Goal: Information Seeking & Learning: Learn about a topic

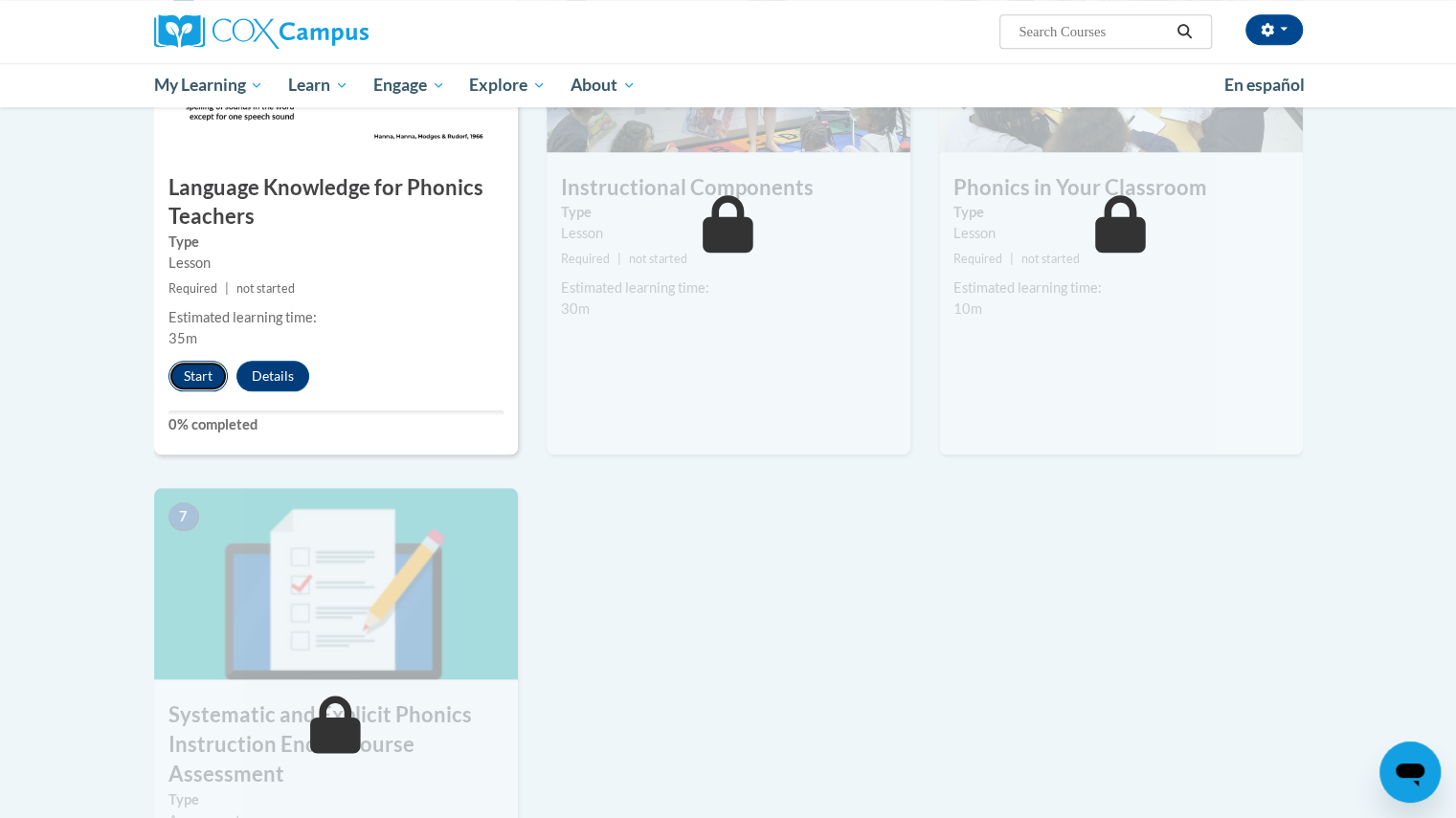
click at [225, 372] on button "Start" at bounding box center [198, 375] width 60 height 30
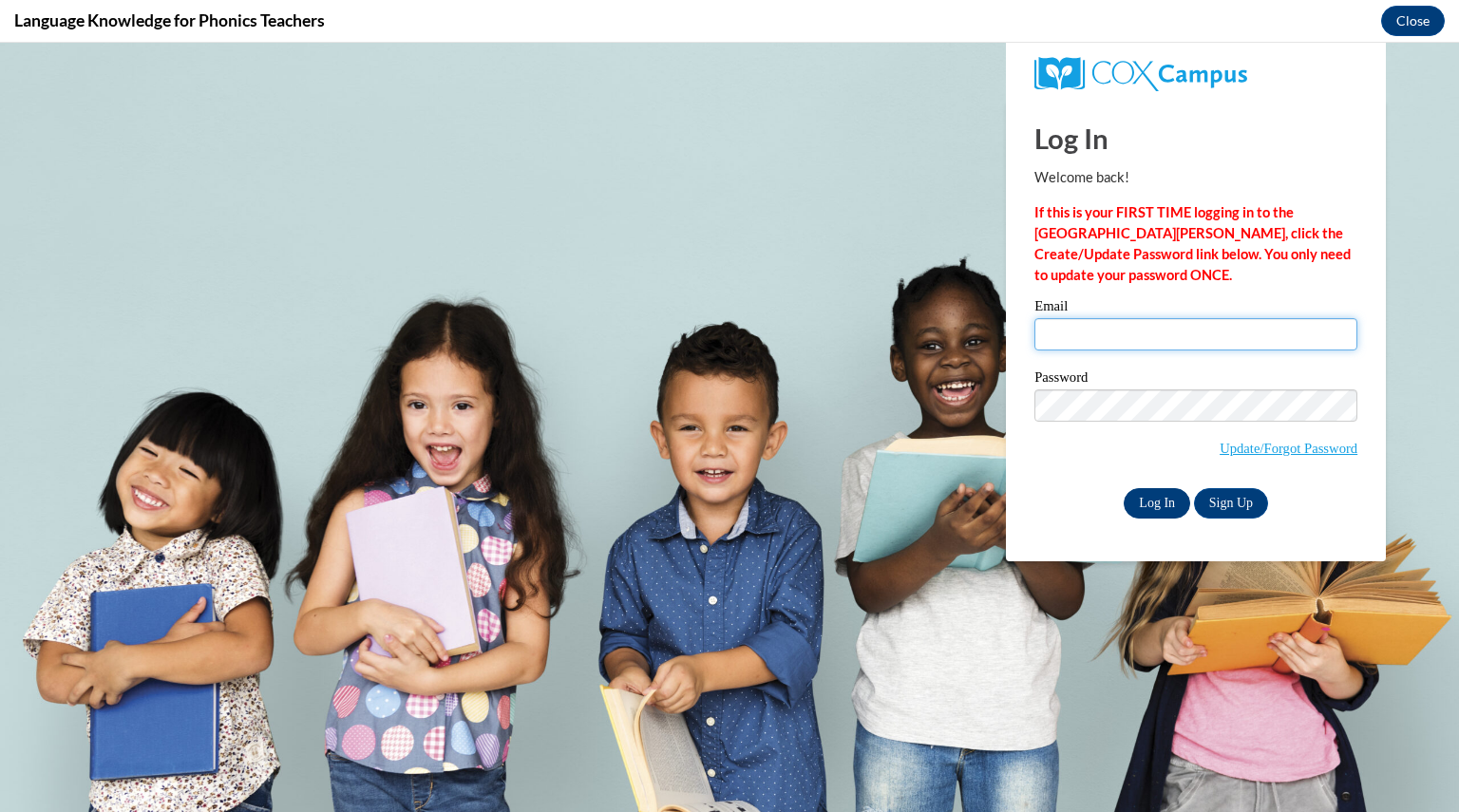
type input "zachowskikaely@aasd.k12.wi.us"
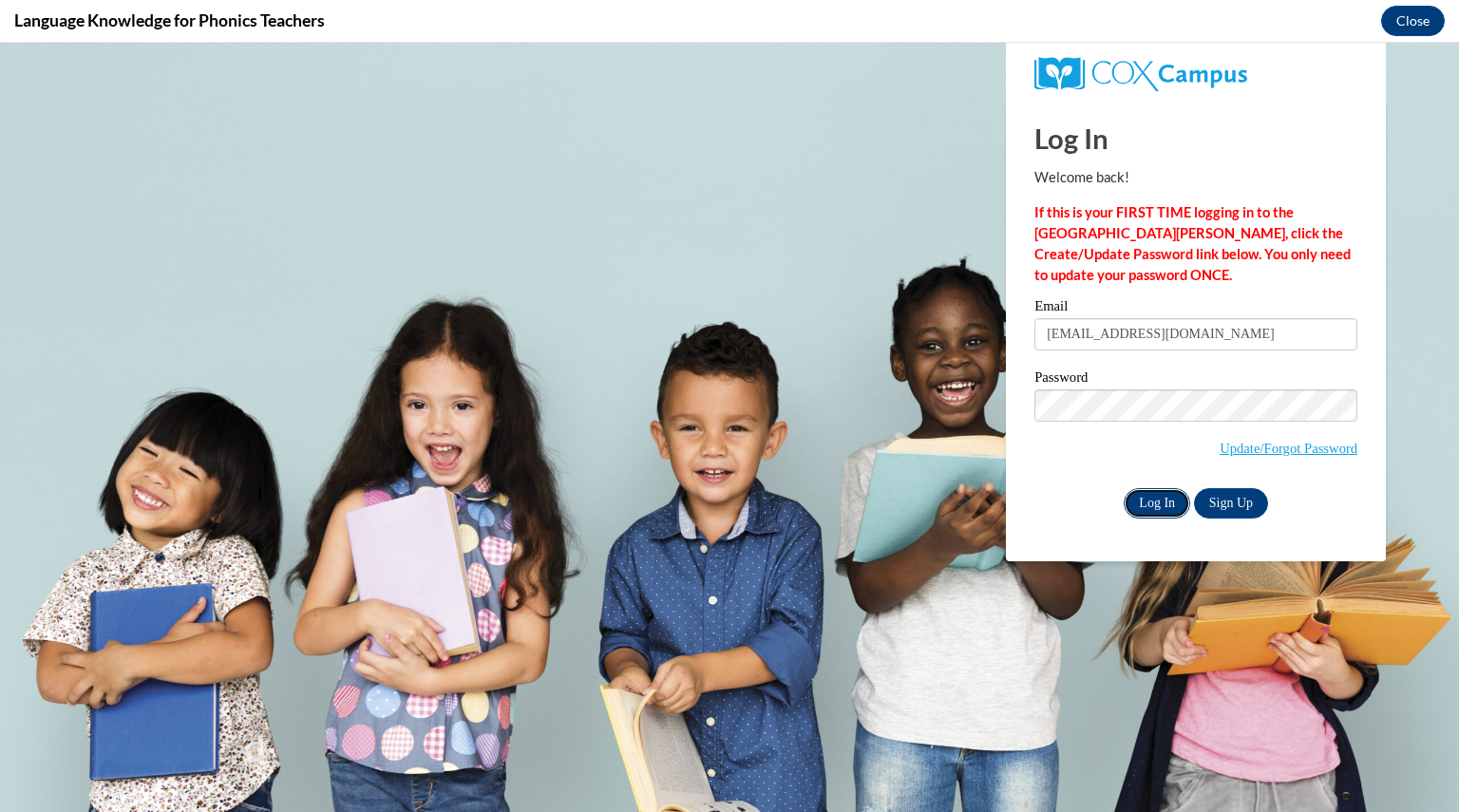
click at [1159, 503] on input "Log In" at bounding box center [1156, 503] width 67 height 30
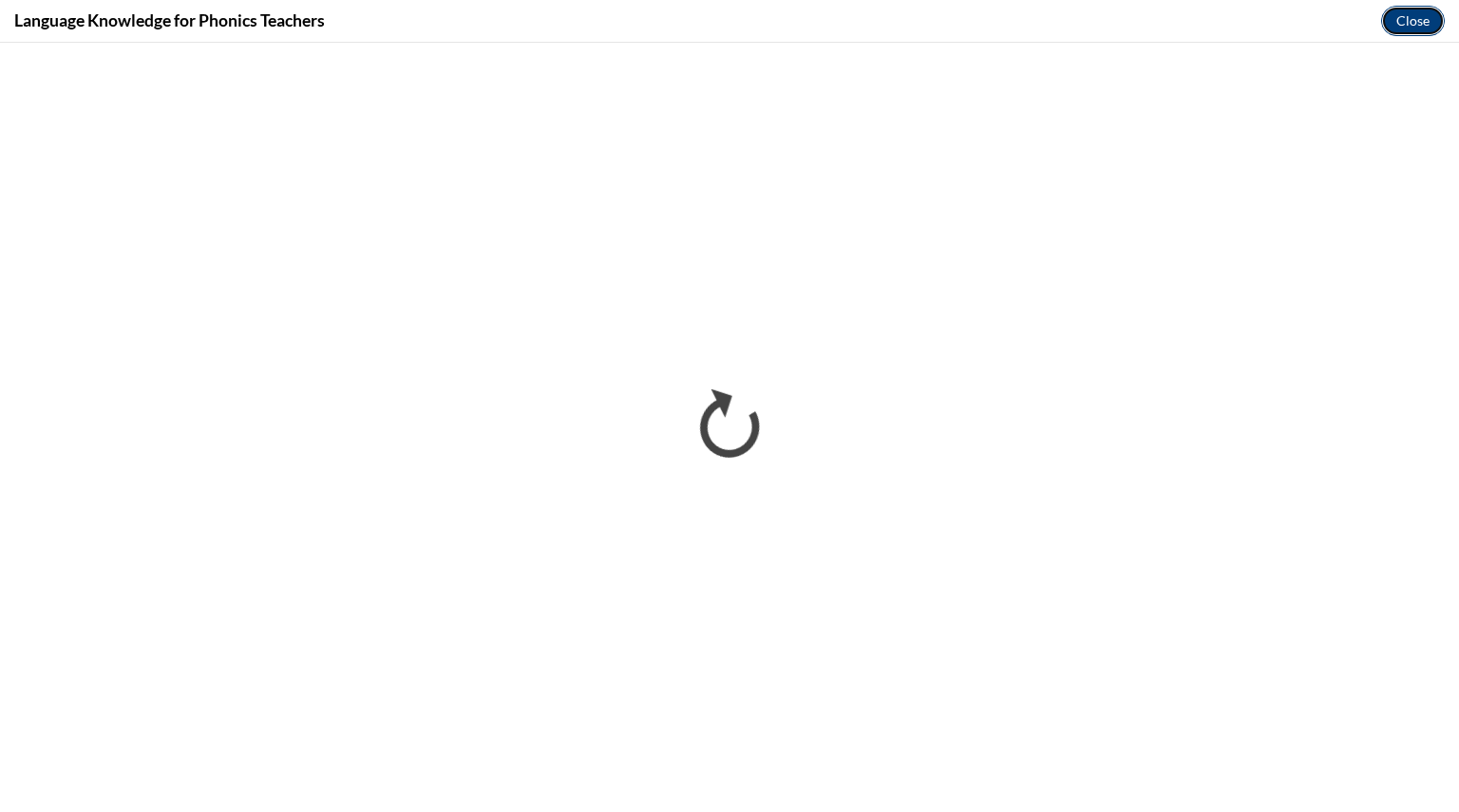
click at [1410, 20] on button "Close" at bounding box center [1413, 20] width 64 height 30
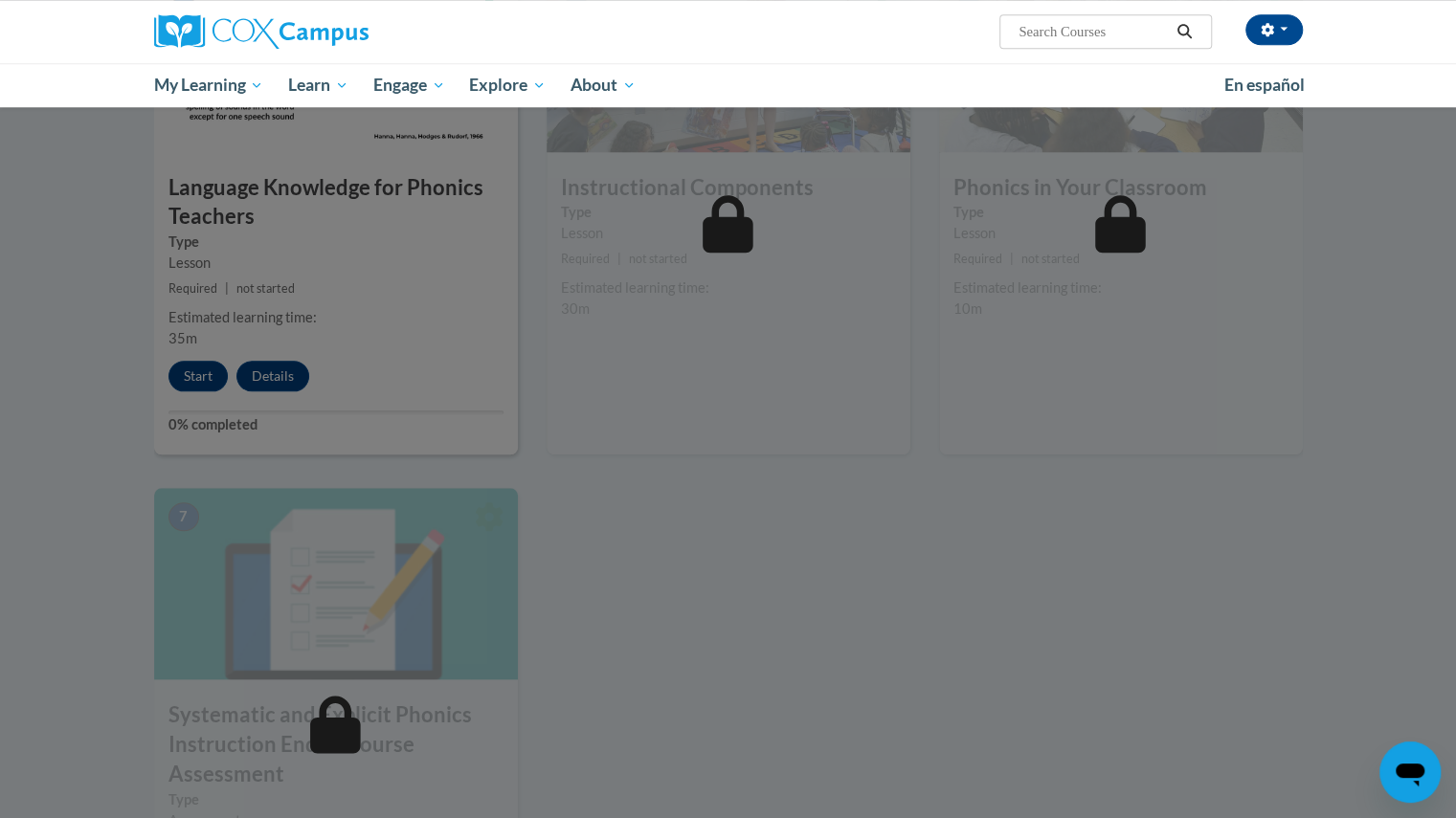
click at [472, 236] on div at bounding box center [728, 409] width 1456 height 818
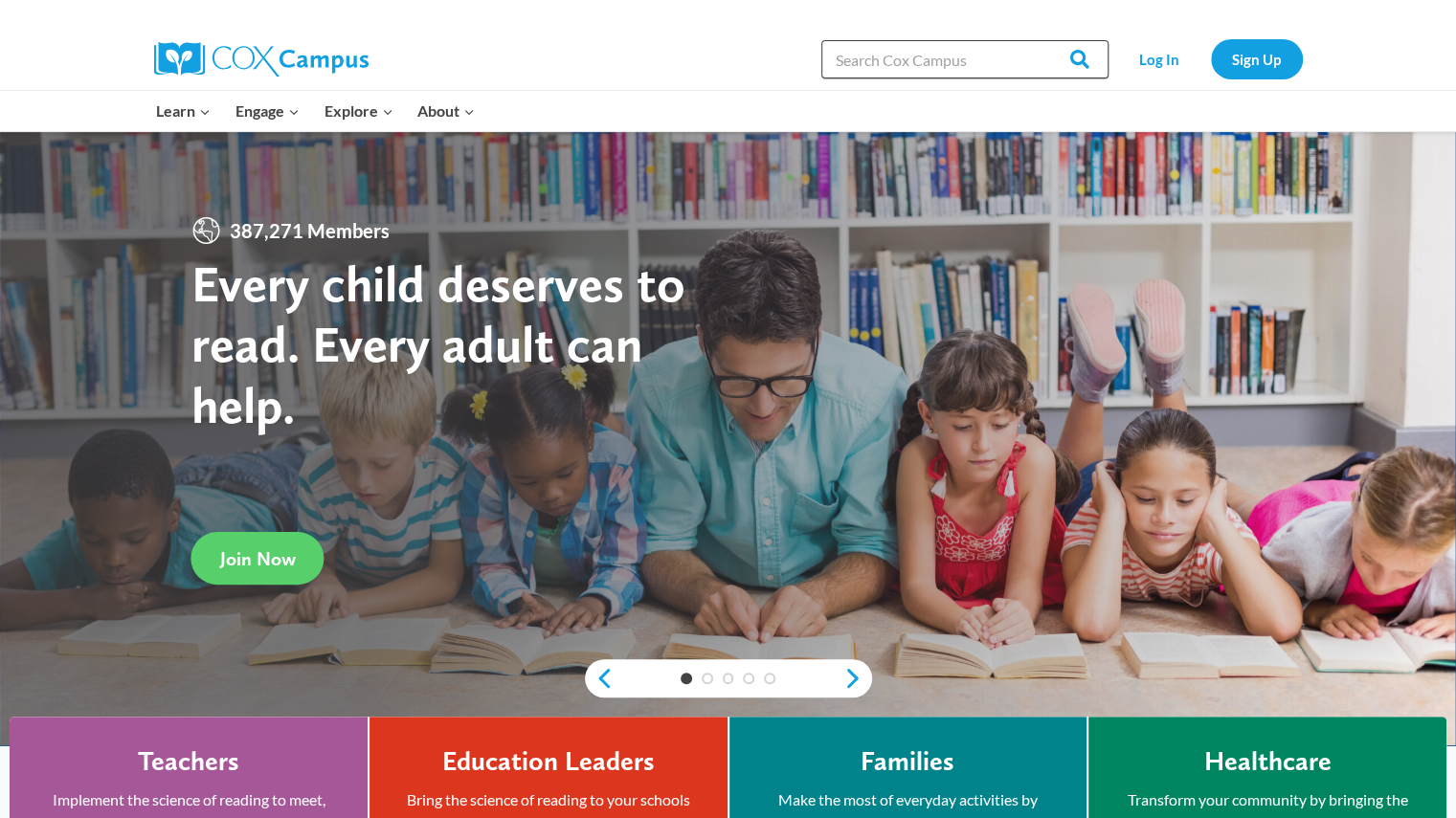
click at [972, 43] on input "Search in https://coxcampus.org/" at bounding box center [965, 59] width 287 height 38
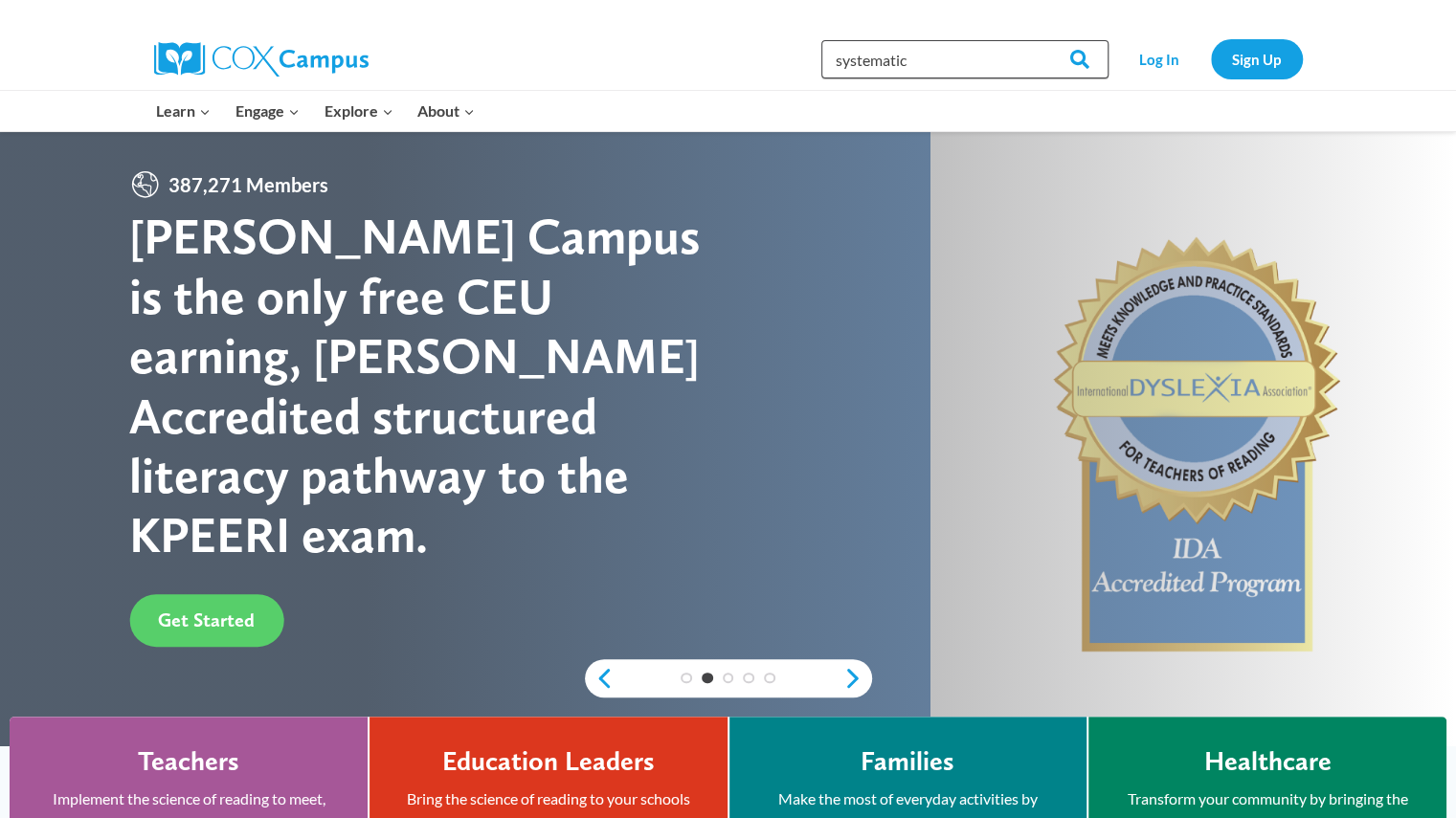
type input "systematic"
click at [1035, 40] on input "Search" at bounding box center [1072, 59] width 74 height 38
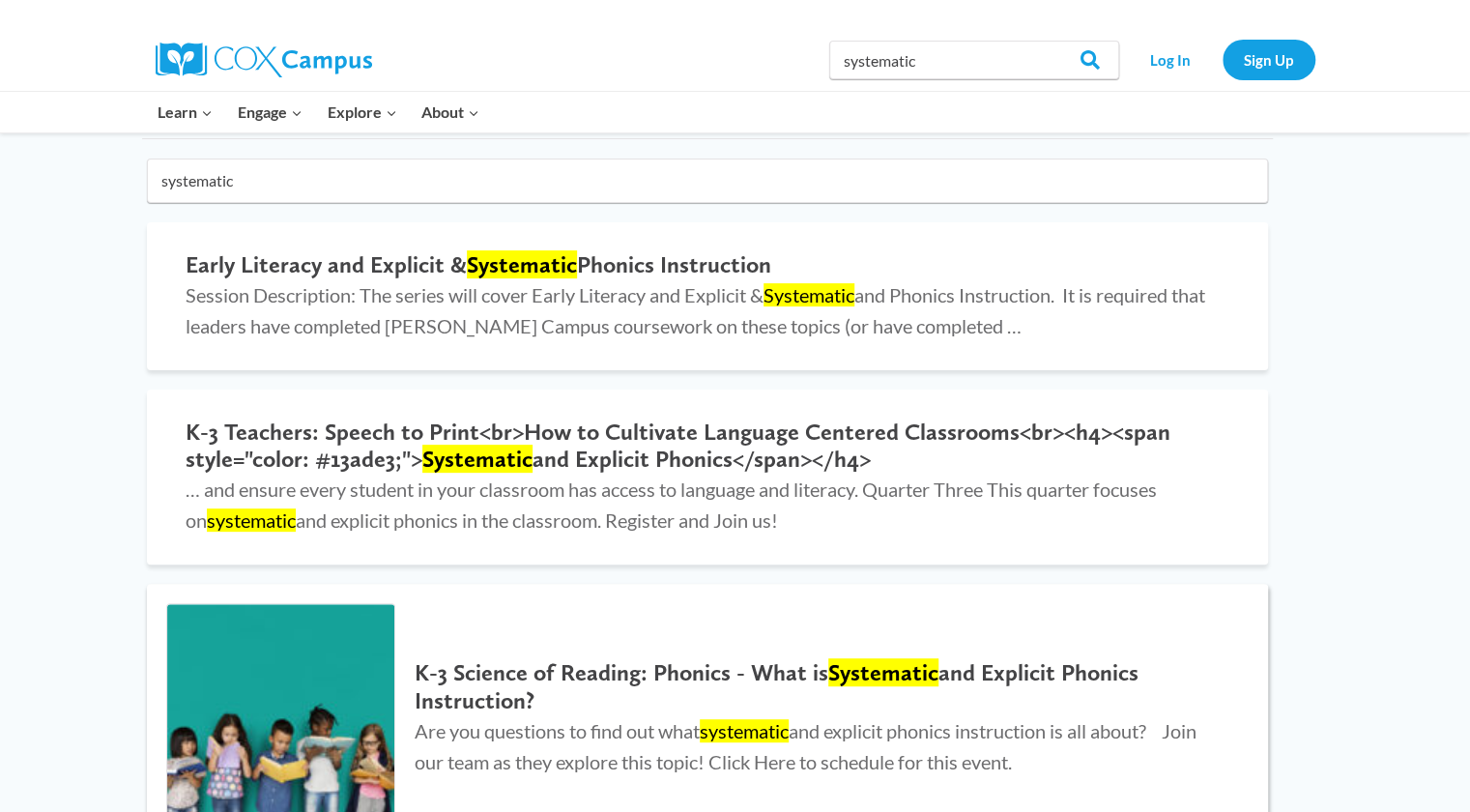
scroll to position [155, 28]
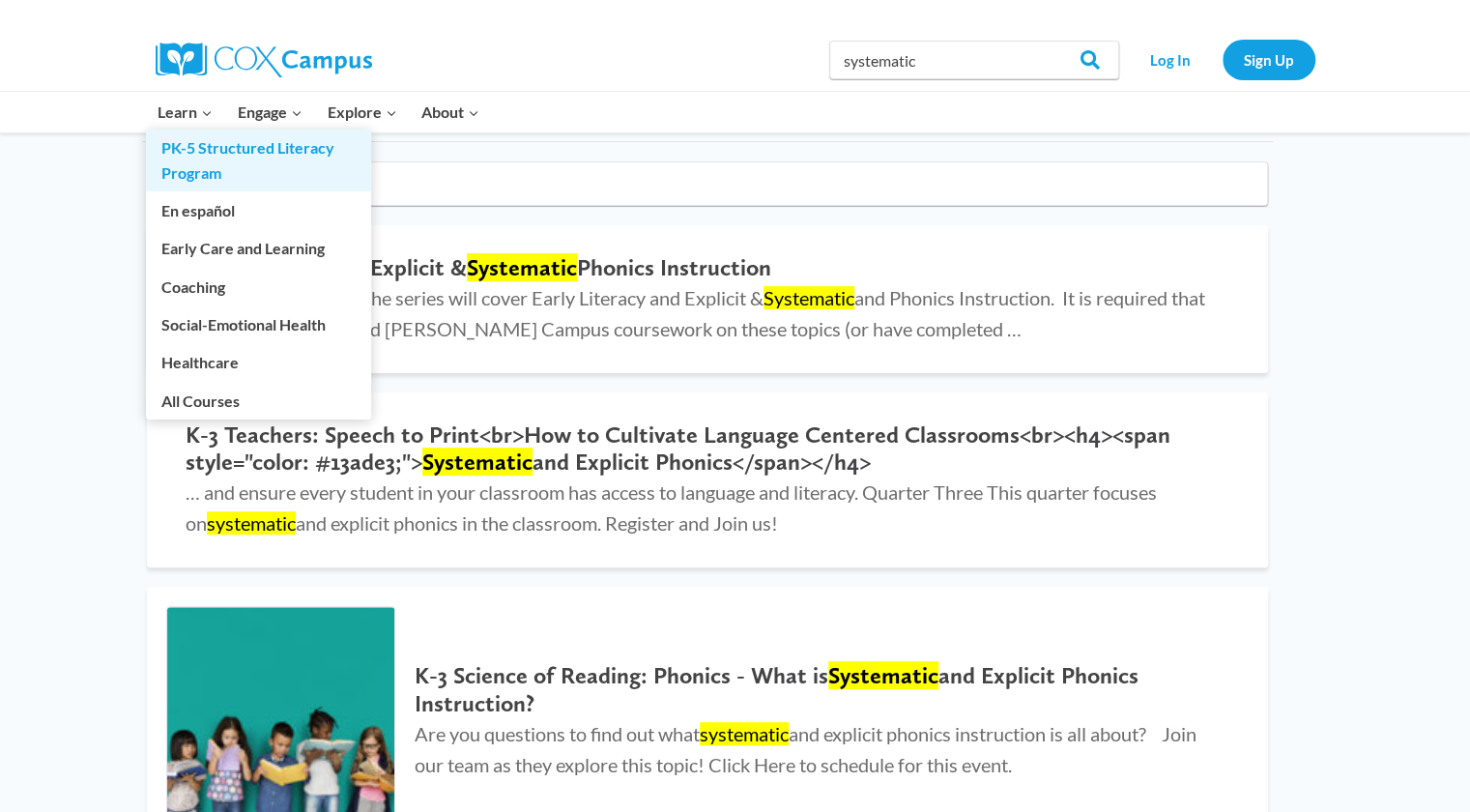
click at [239, 144] on link "PK-5 Structured Literacy Program" at bounding box center [259, 160] width 225 height 62
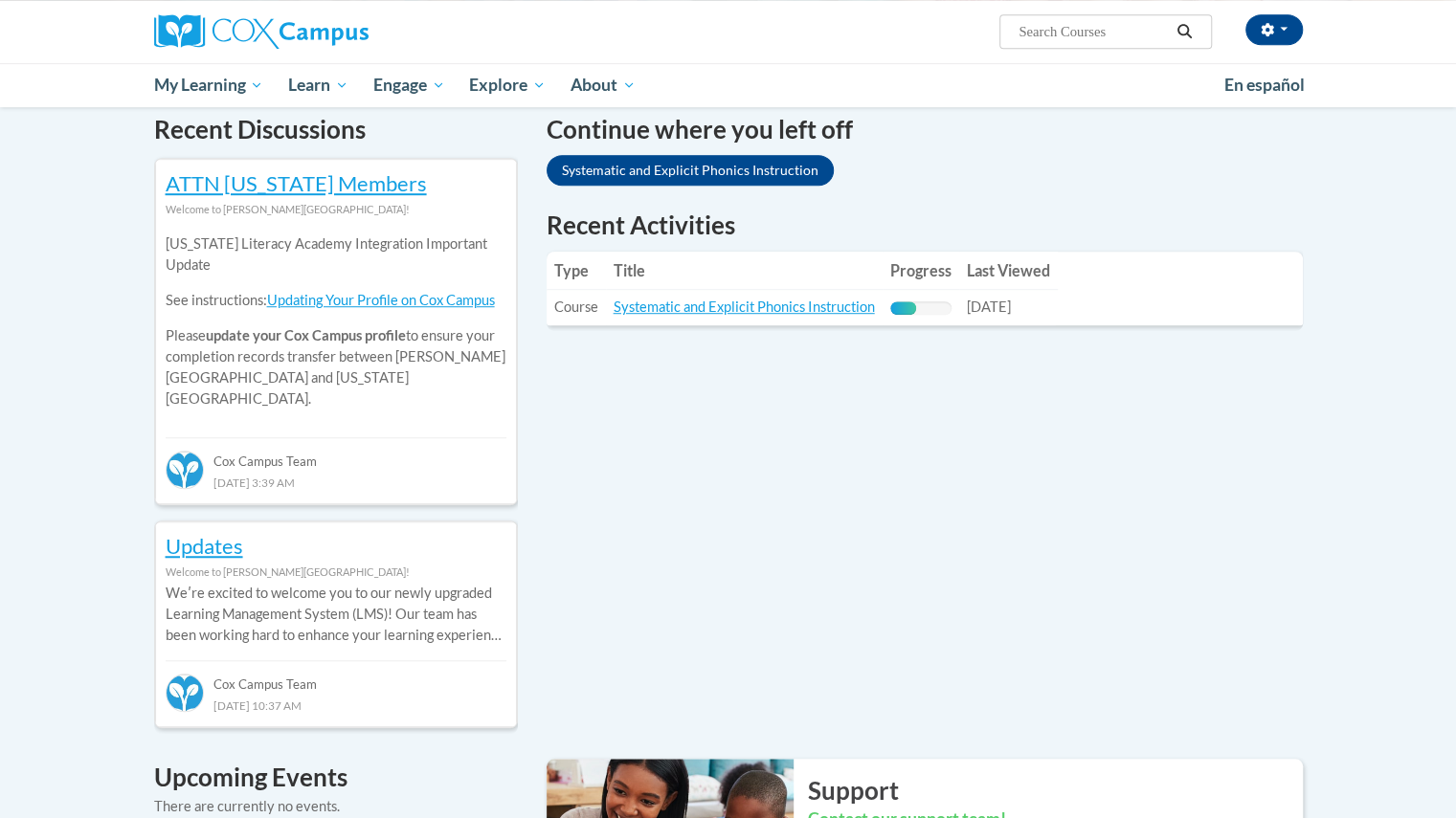
scroll to position [590, 0]
click at [787, 173] on link "Systematic and Explicit Phonics Instruction" at bounding box center [690, 169] width 287 height 30
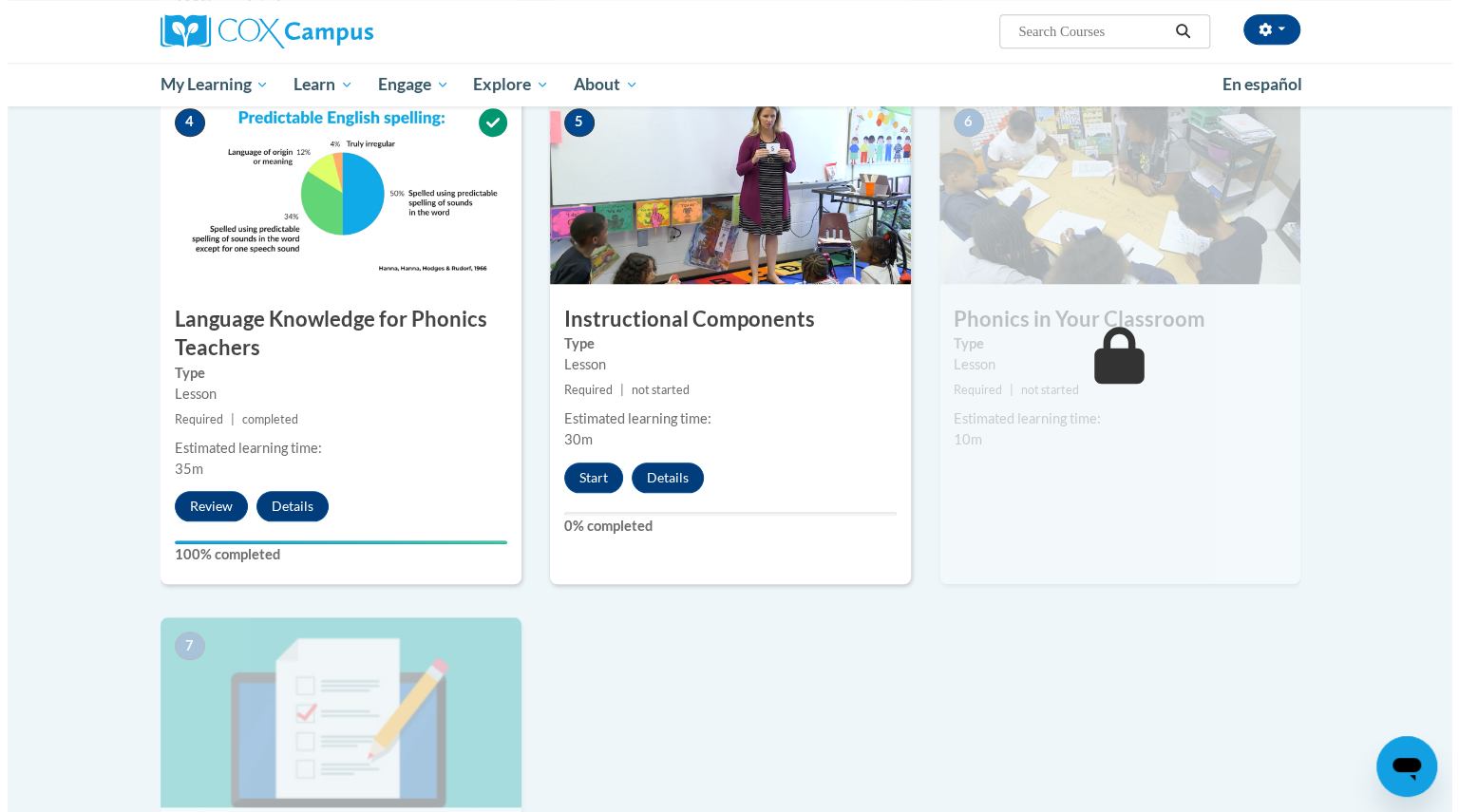
scroll to position [910, 0]
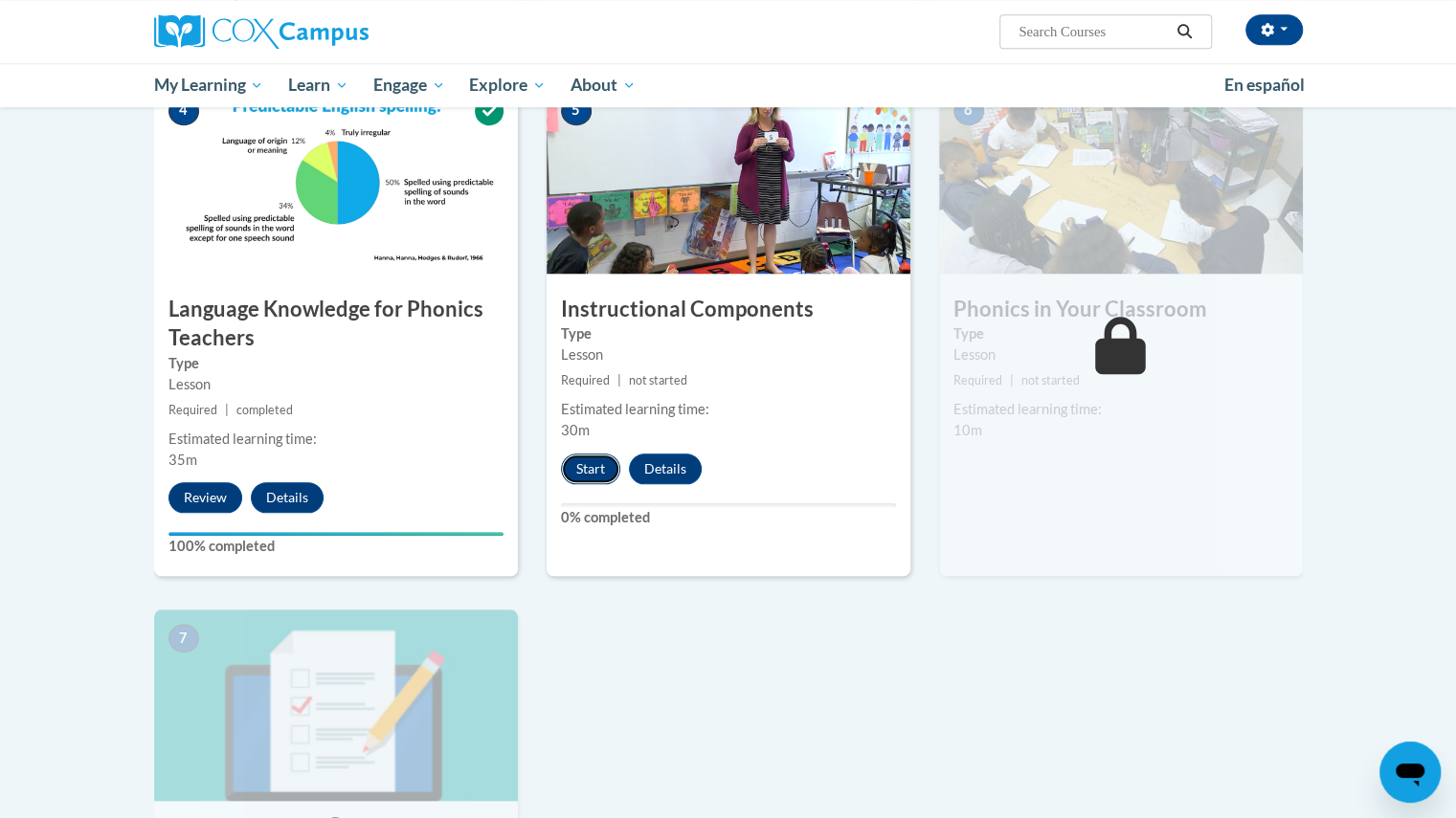
click at [596, 474] on button "Start" at bounding box center [591, 468] width 60 height 30
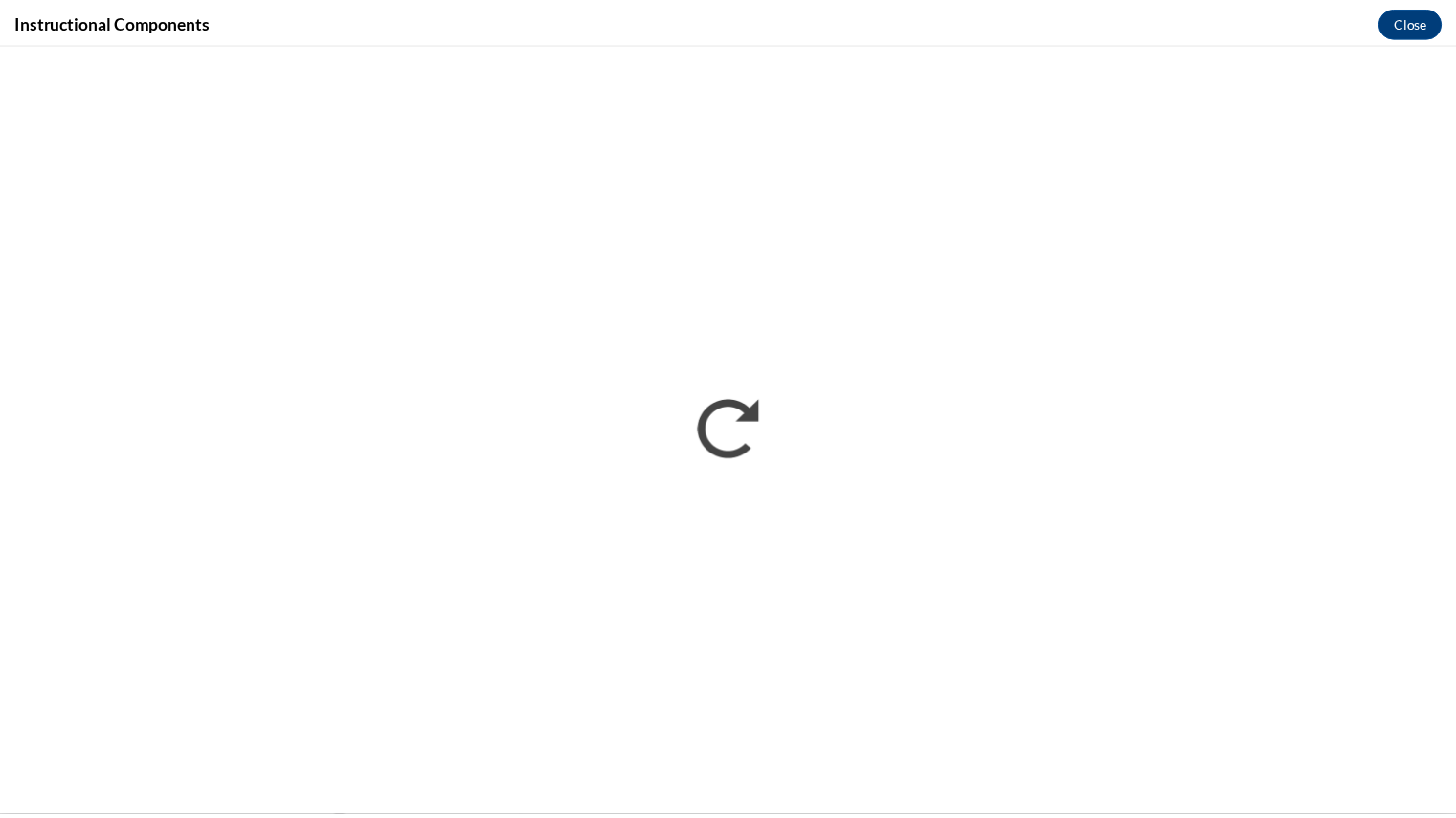
scroll to position [0, 0]
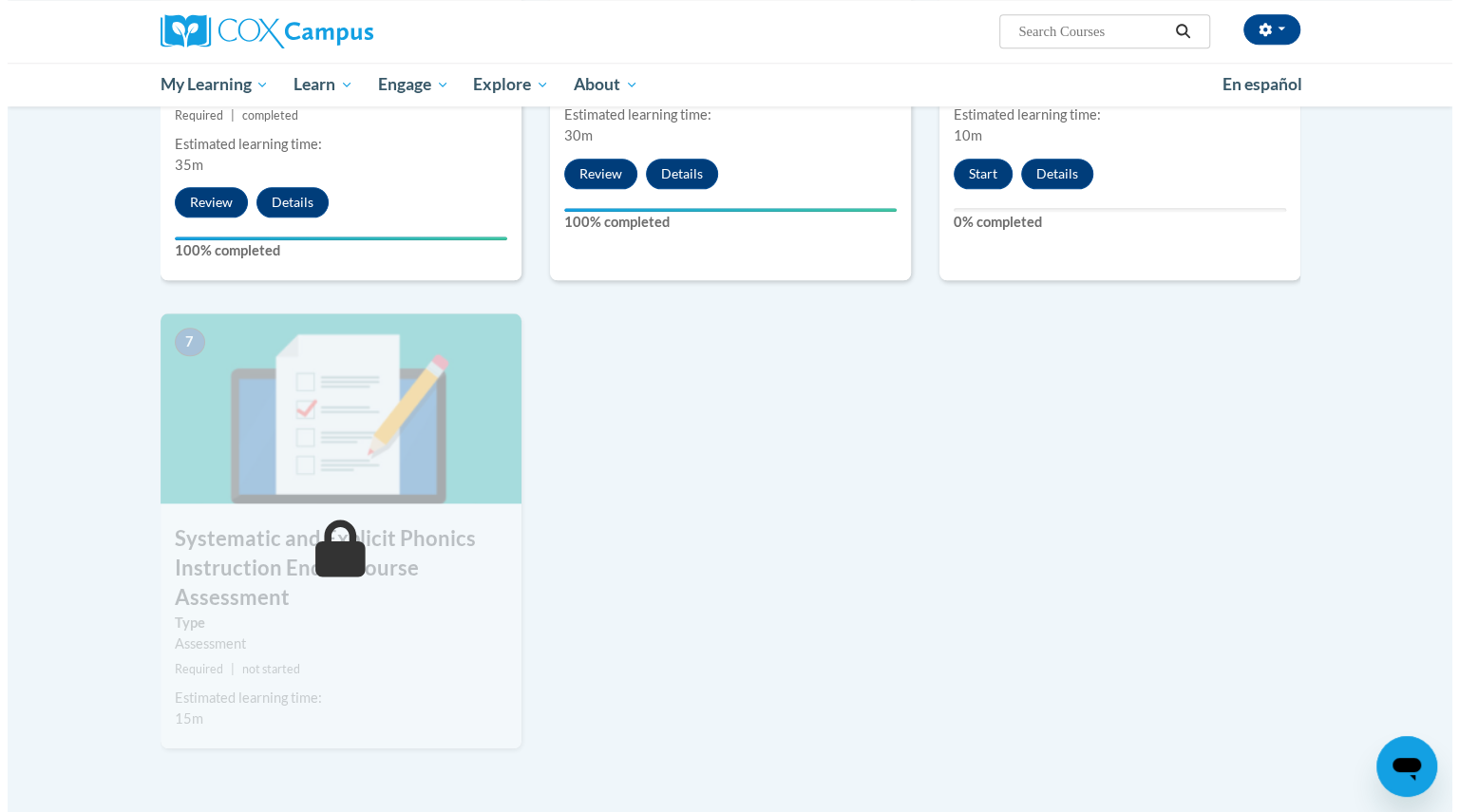
scroll to position [1203, 0]
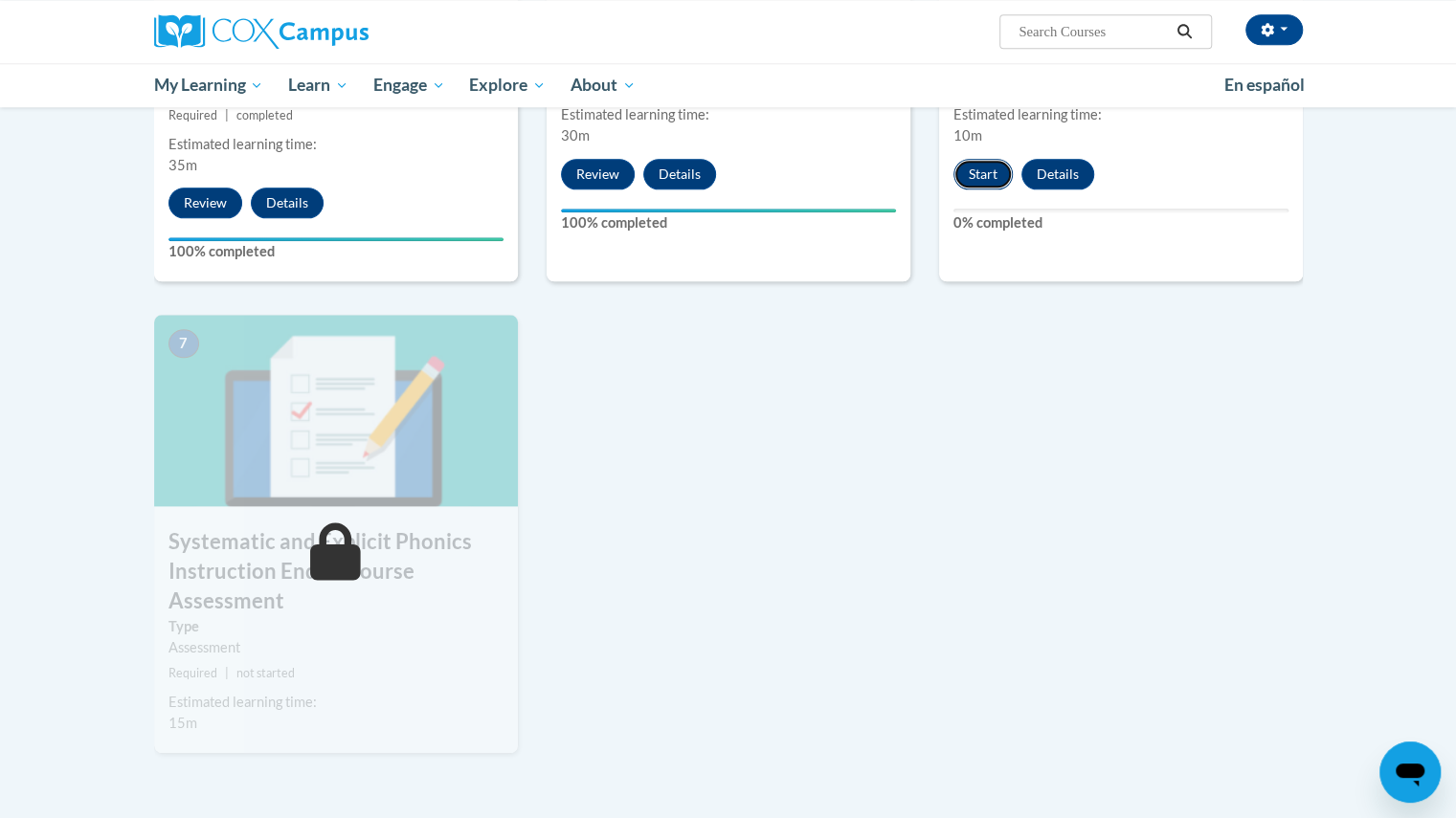
click at [986, 177] on button "Start" at bounding box center [983, 174] width 60 height 30
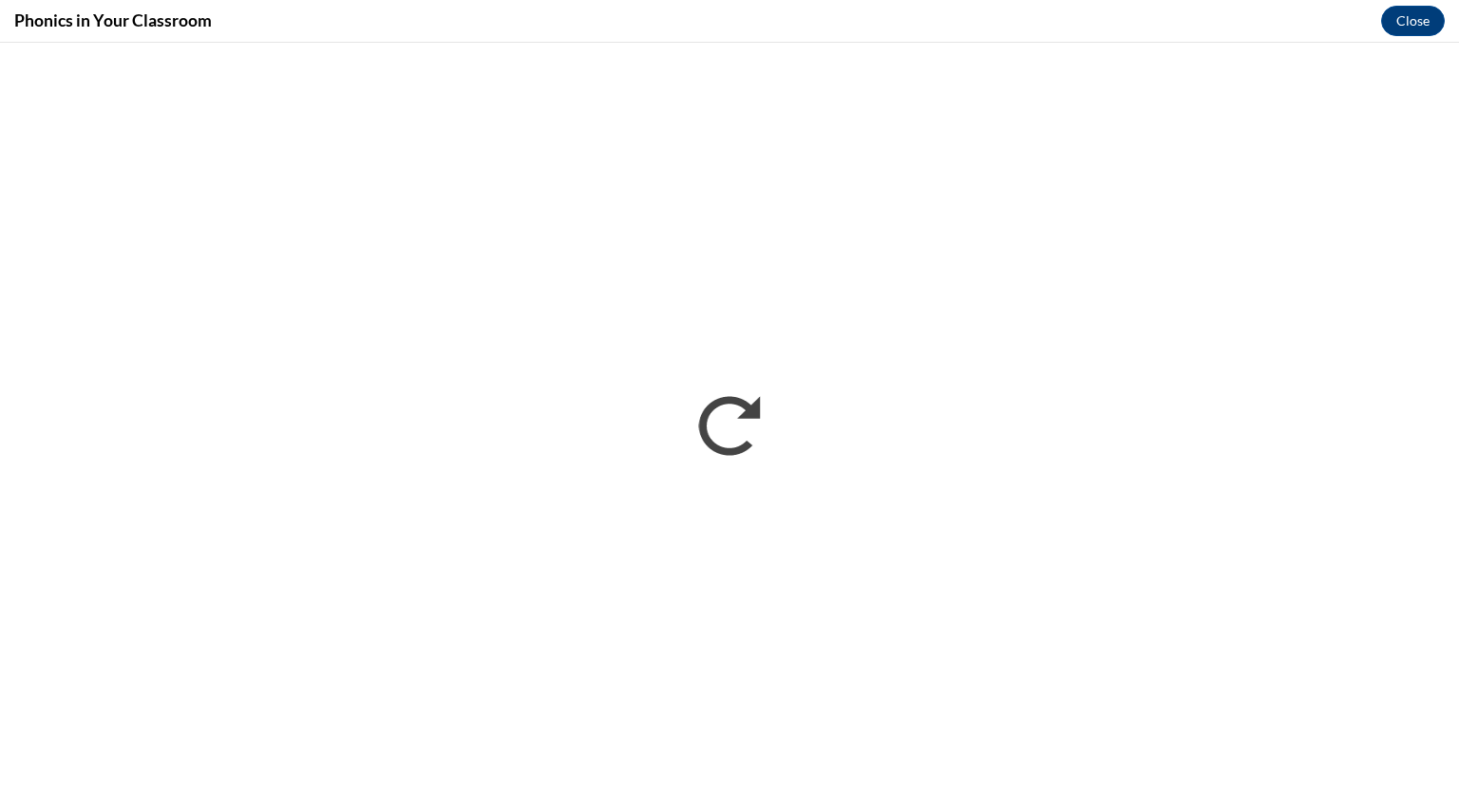
scroll to position [0, 0]
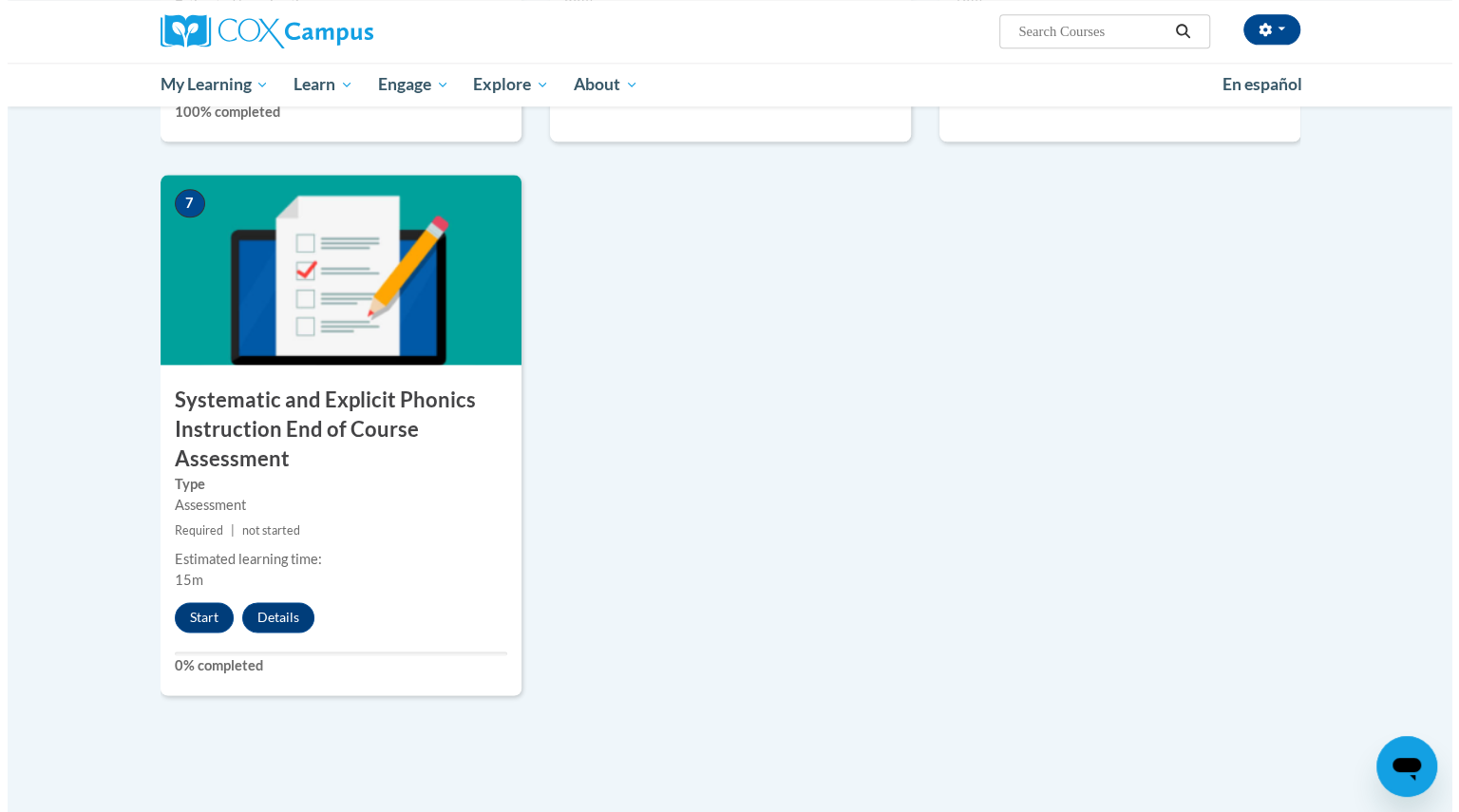
scroll to position [1371, 0]
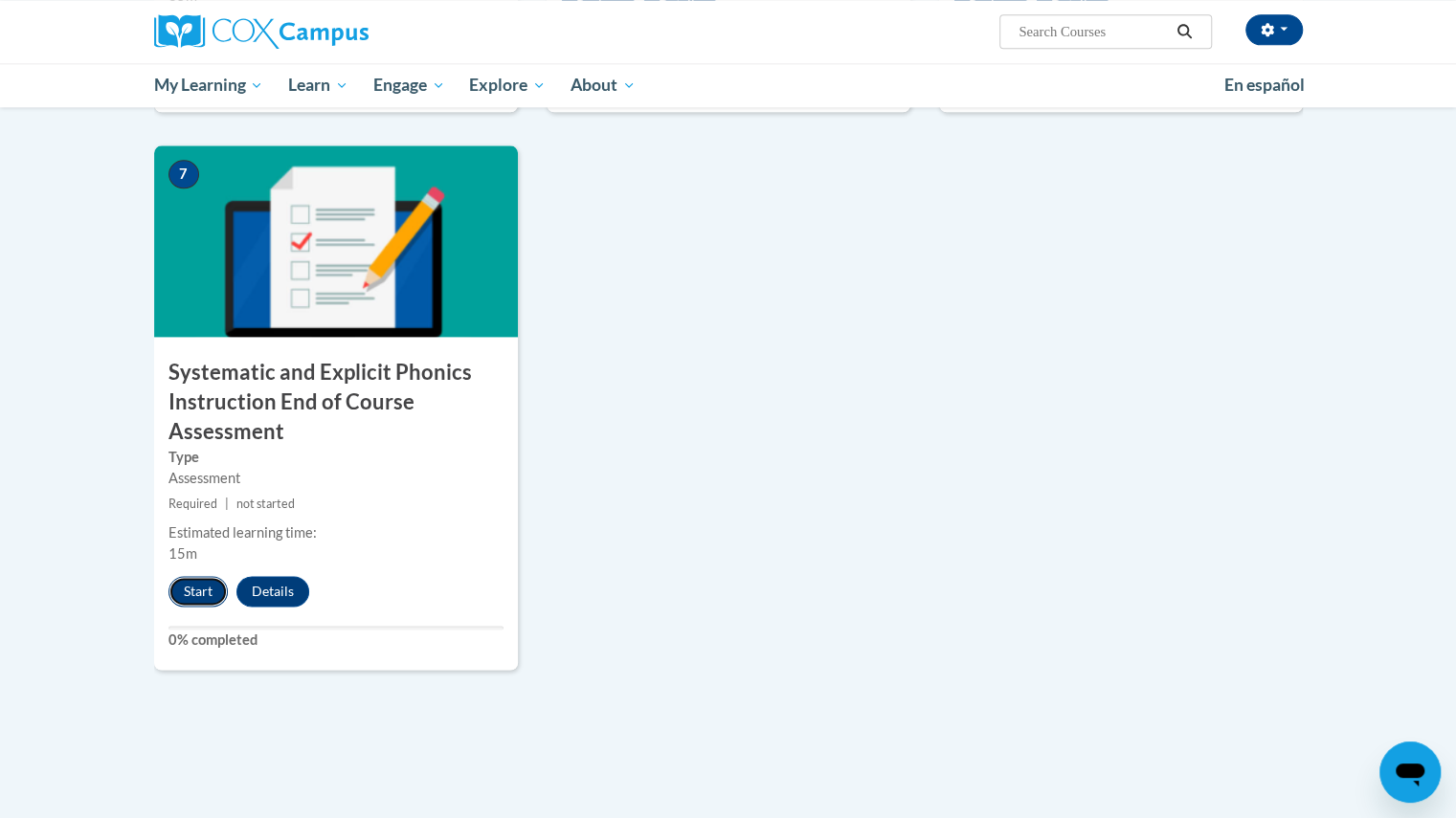
click at [190, 592] on button "Start" at bounding box center [198, 591] width 60 height 30
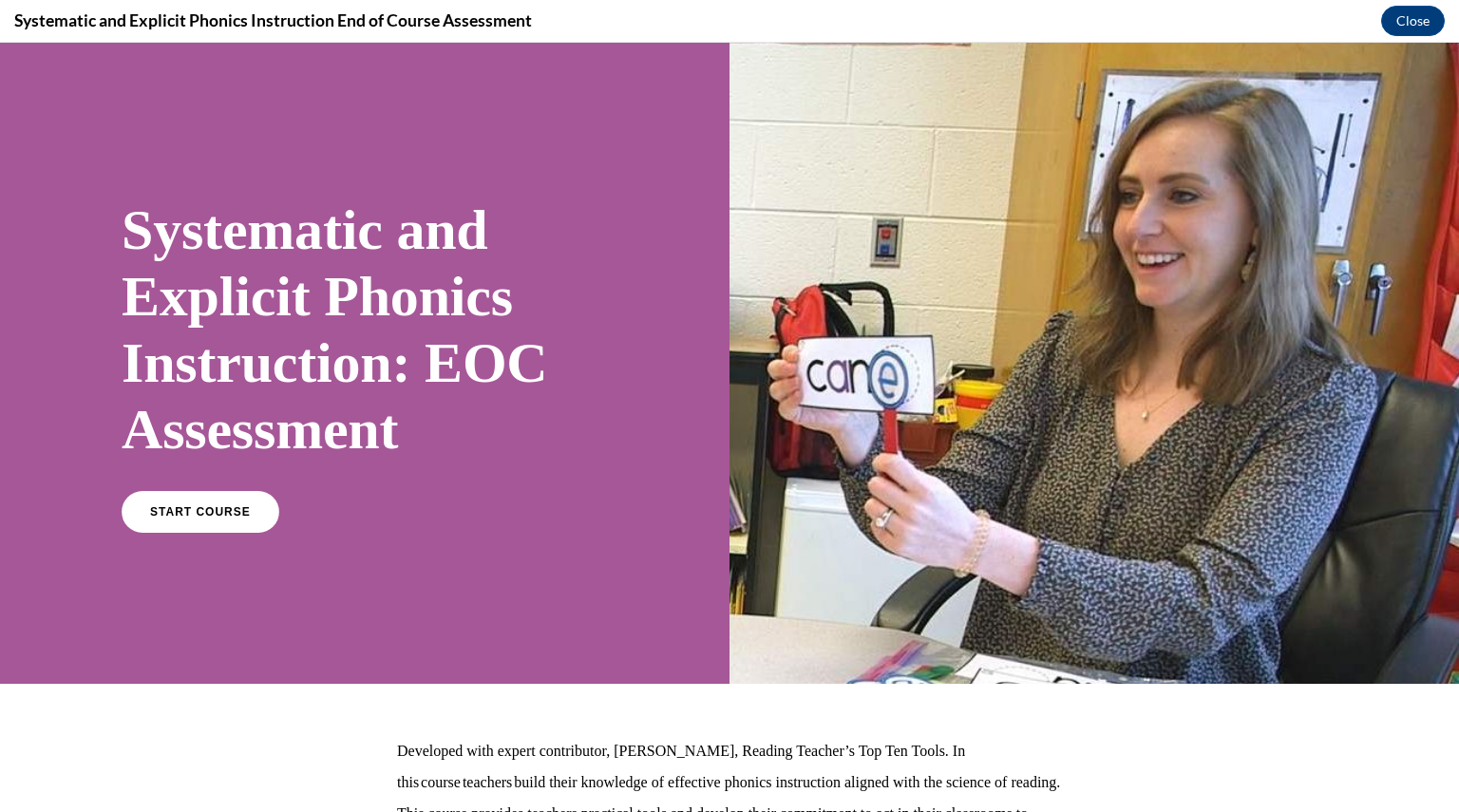
scroll to position [0, 0]
click at [186, 506] on span "START COURSE" at bounding box center [200, 512] width 106 height 15
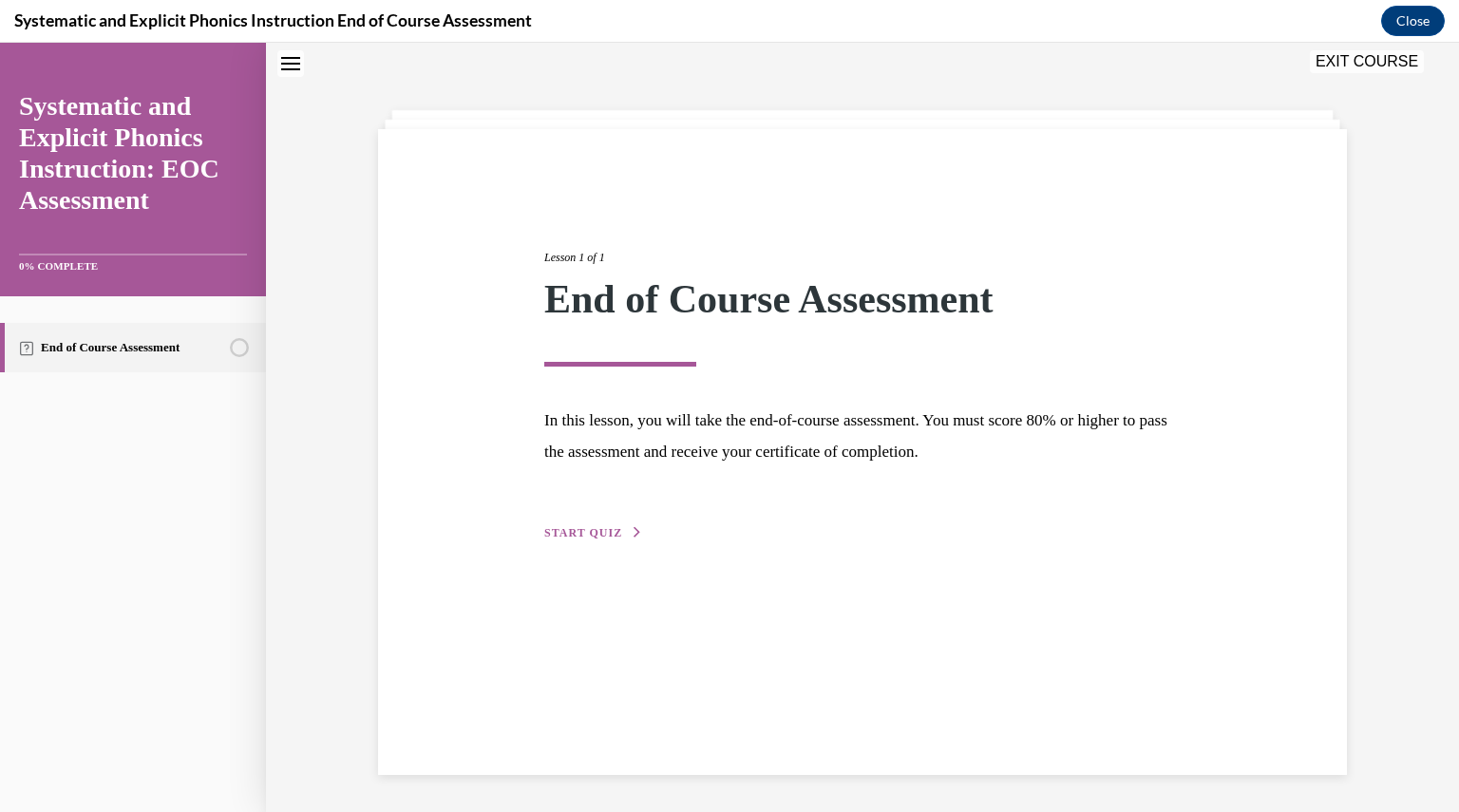
scroll to position [60, 0]
click at [597, 542] on div "Lesson 1 of 1 End of Course Assessment In this lesson, you will take the end-of…" at bounding box center [862, 451] width 969 height 646
click at [597, 532] on span "START QUIZ" at bounding box center [583, 533] width 78 height 14
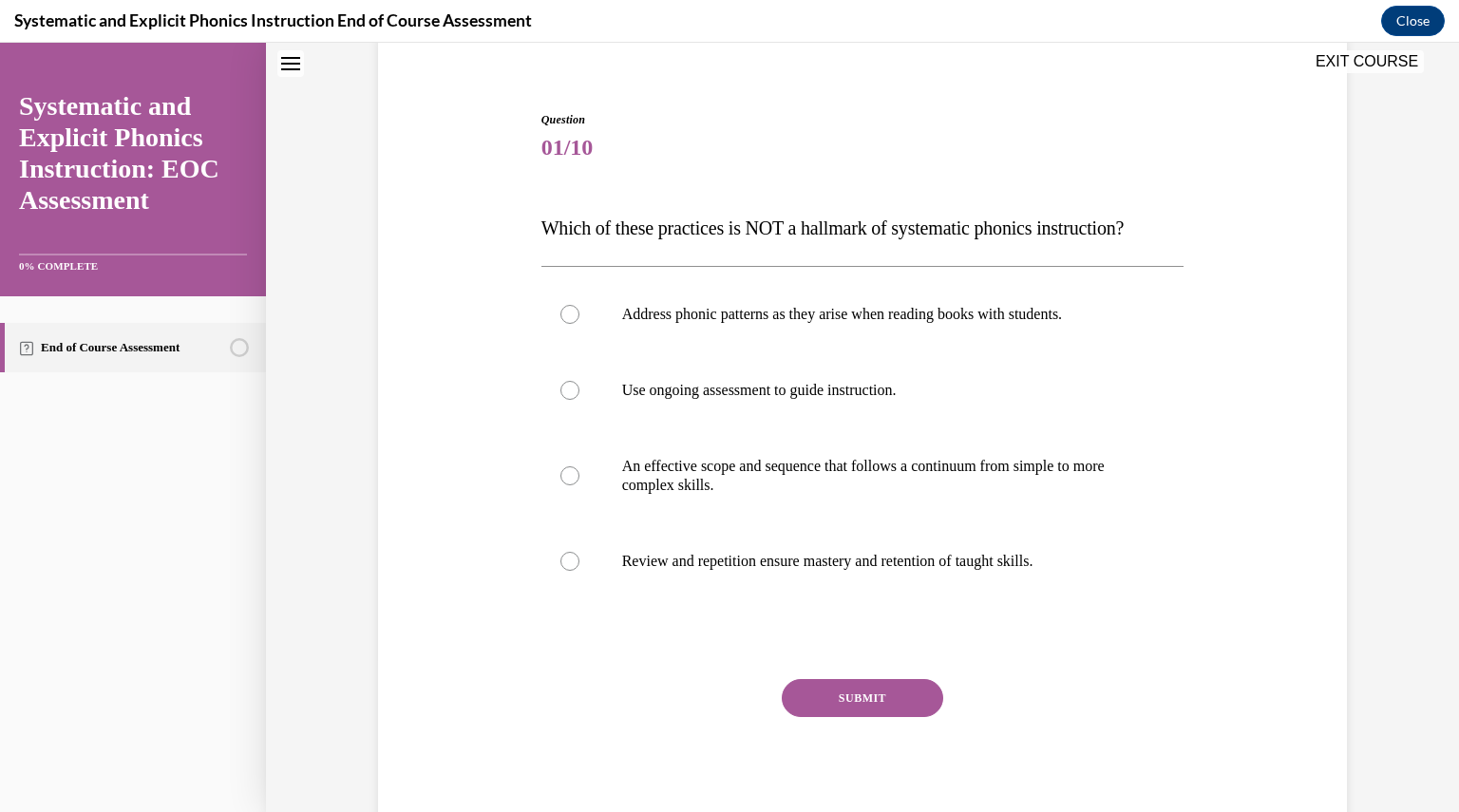
scroll to position [152, 0]
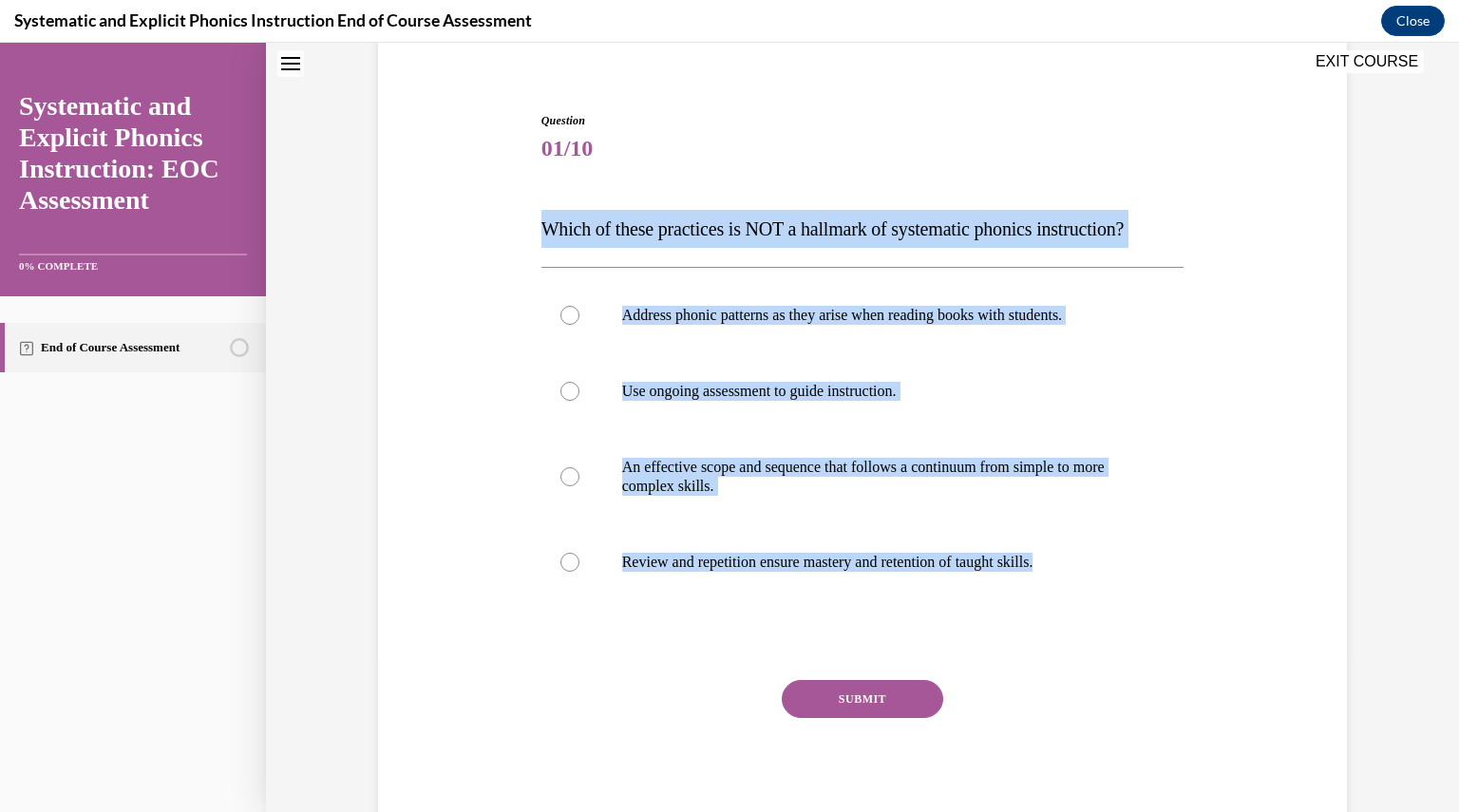
drag, startPoint x: 1070, startPoint y: 564, endPoint x: 528, endPoint y: 227, distance: 638.2
click at [536, 227] on div "Question 01/10 Which of these practices is NOT a hallmark of systematic phonics…" at bounding box center [862, 460] width 653 height 753
copy div "Which of these practices is NOT a hallmark of systematic phonics instruction? A…"
click at [561, 312] on div at bounding box center [570, 315] width 19 height 19
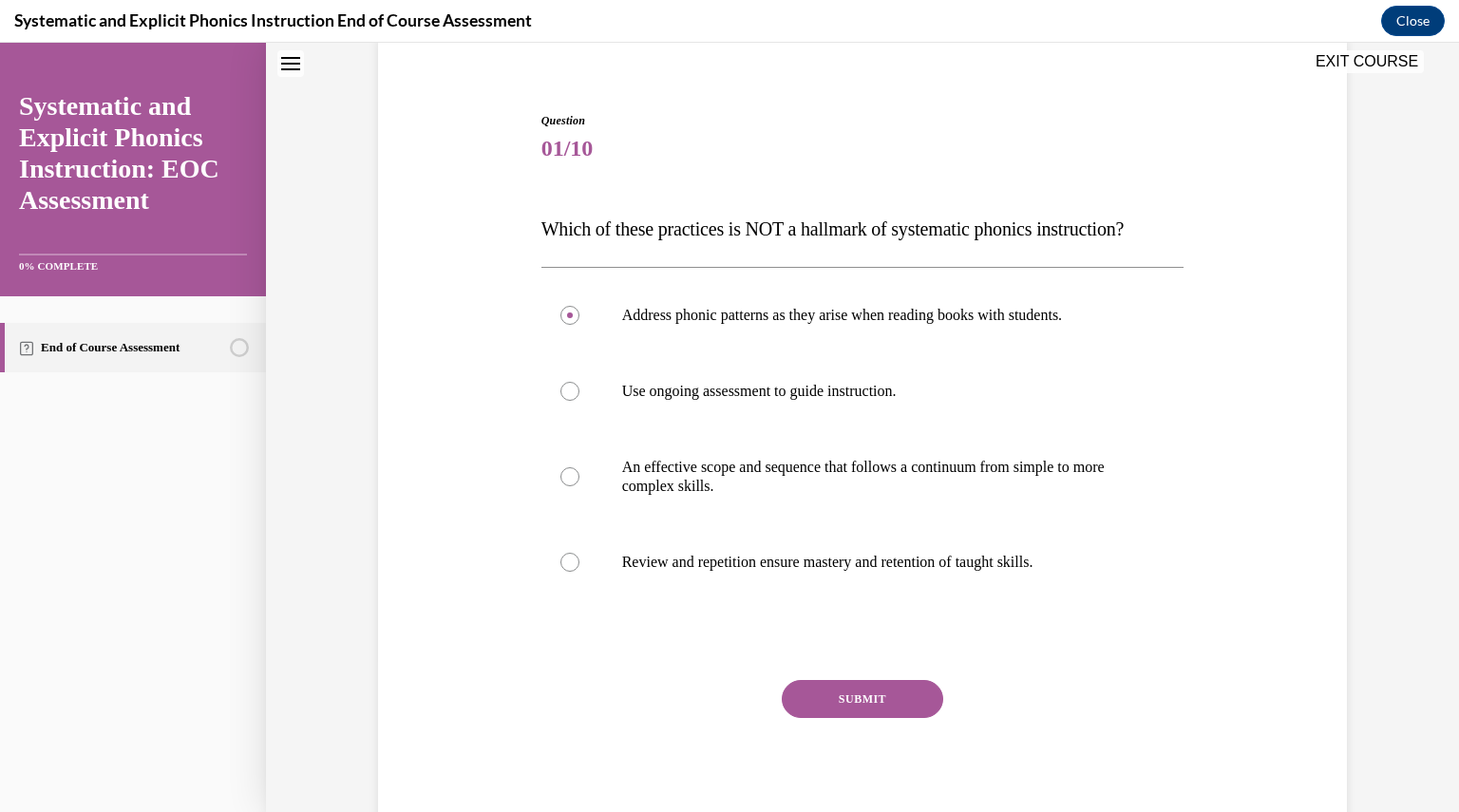
click at [809, 691] on button "SUBMIT" at bounding box center [862, 698] width 161 height 38
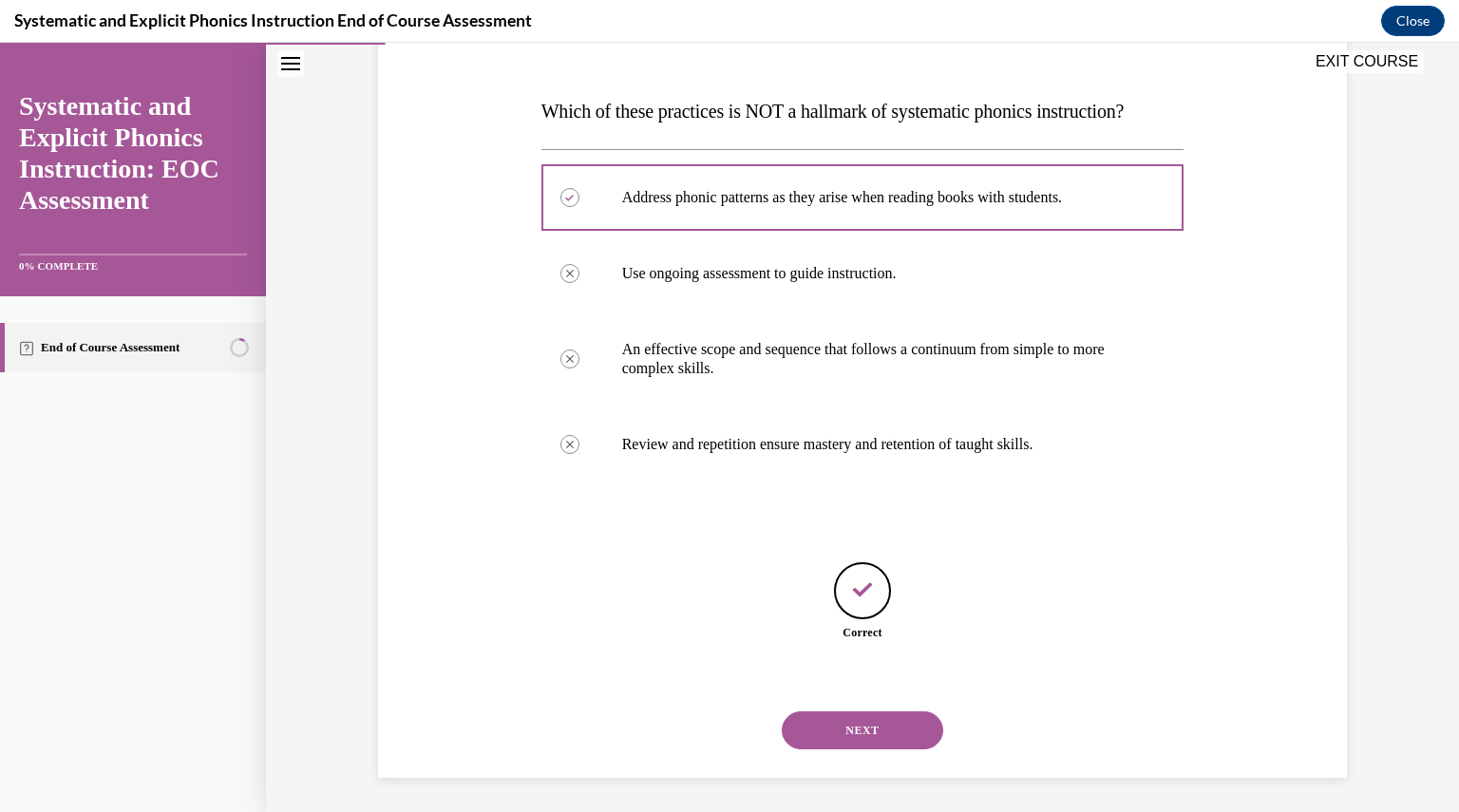
scroll to position [273, 0]
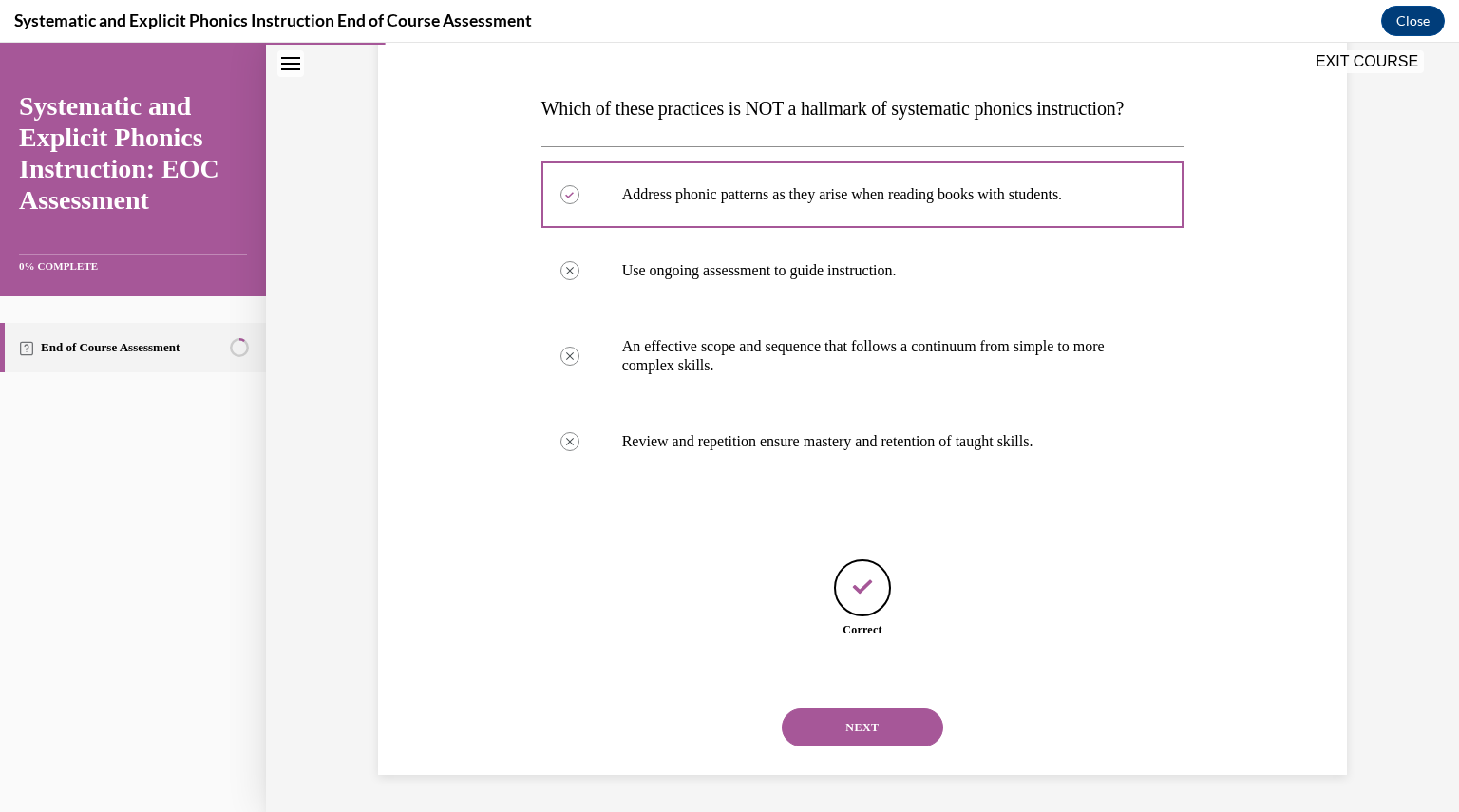
click at [846, 664] on div "Correct" at bounding box center [862, 618] width 643 height 116
click at [831, 723] on button "NEXT" at bounding box center [862, 728] width 161 height 38
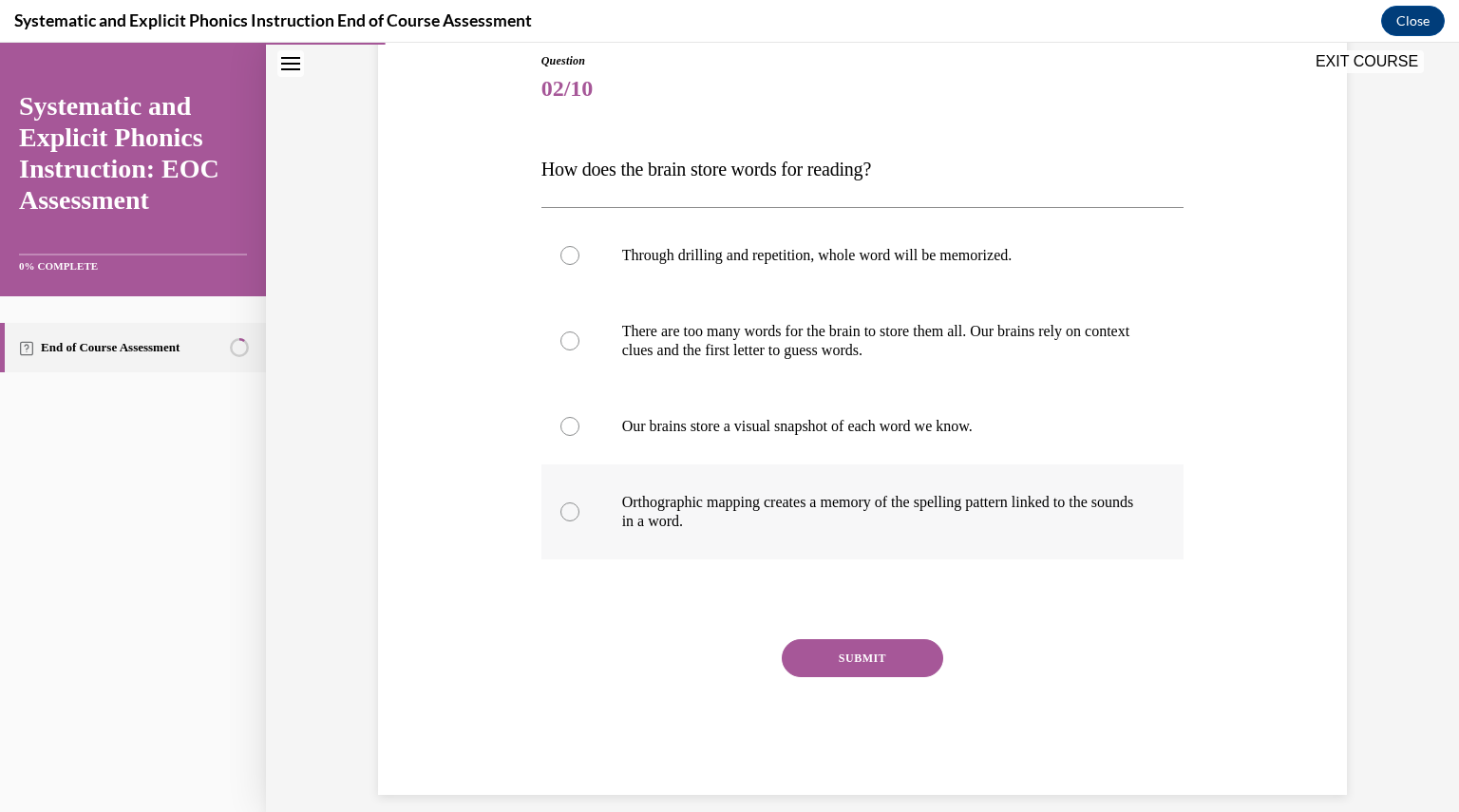
scroll to position [232, 0]
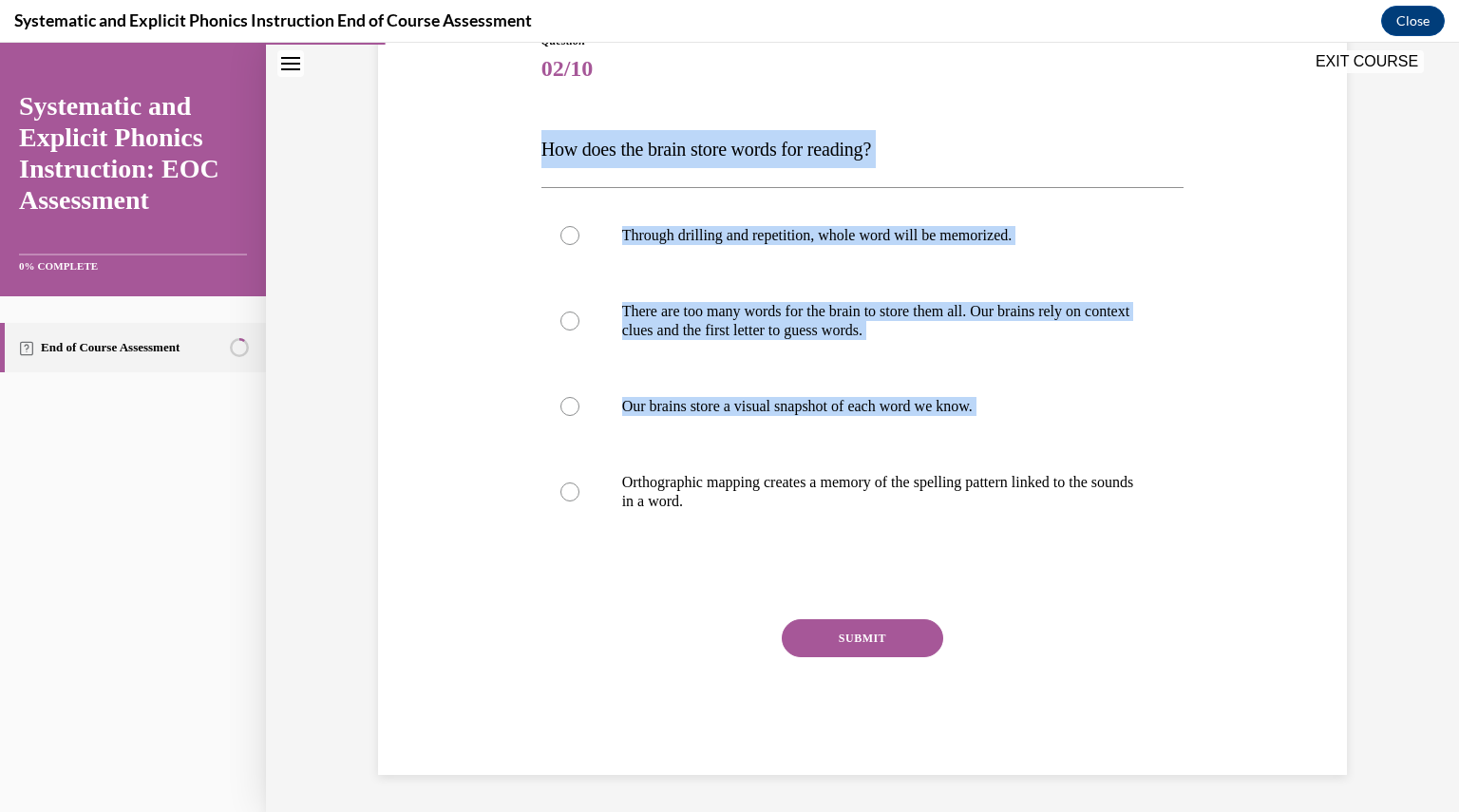
drag, startPoint x: 749, startPoint y: 514, endPoint x: 515, endPoint y: 151, distance: 431.9
click at [515, 151] on div "Question 02/10 How does the brain store words for reading? Through drilling and…" at bounding box center [862, 375] width 979 height 800
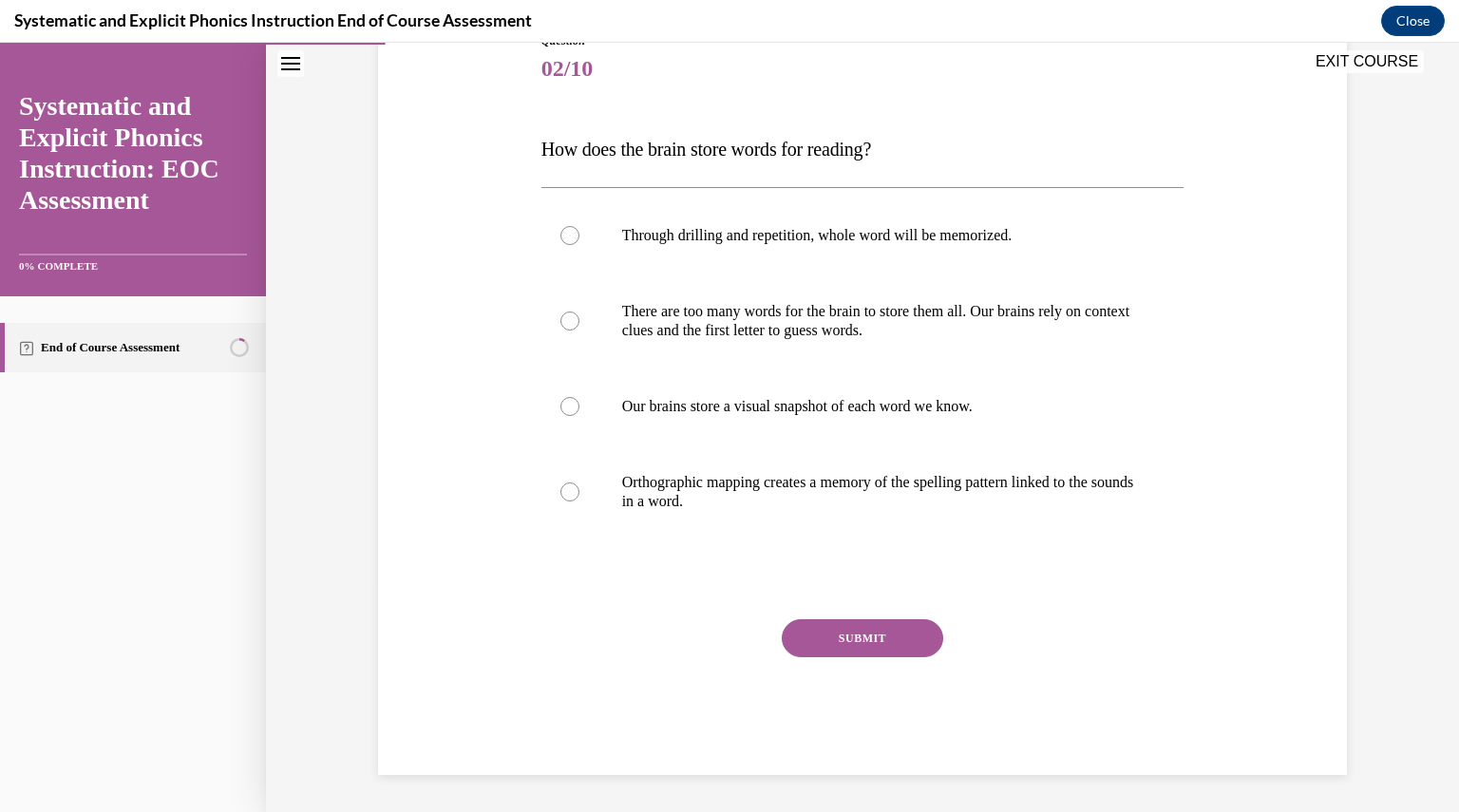
click at [611, 632] on div "SUBMIT" at bounding box center [862, 666] width 643 height 95
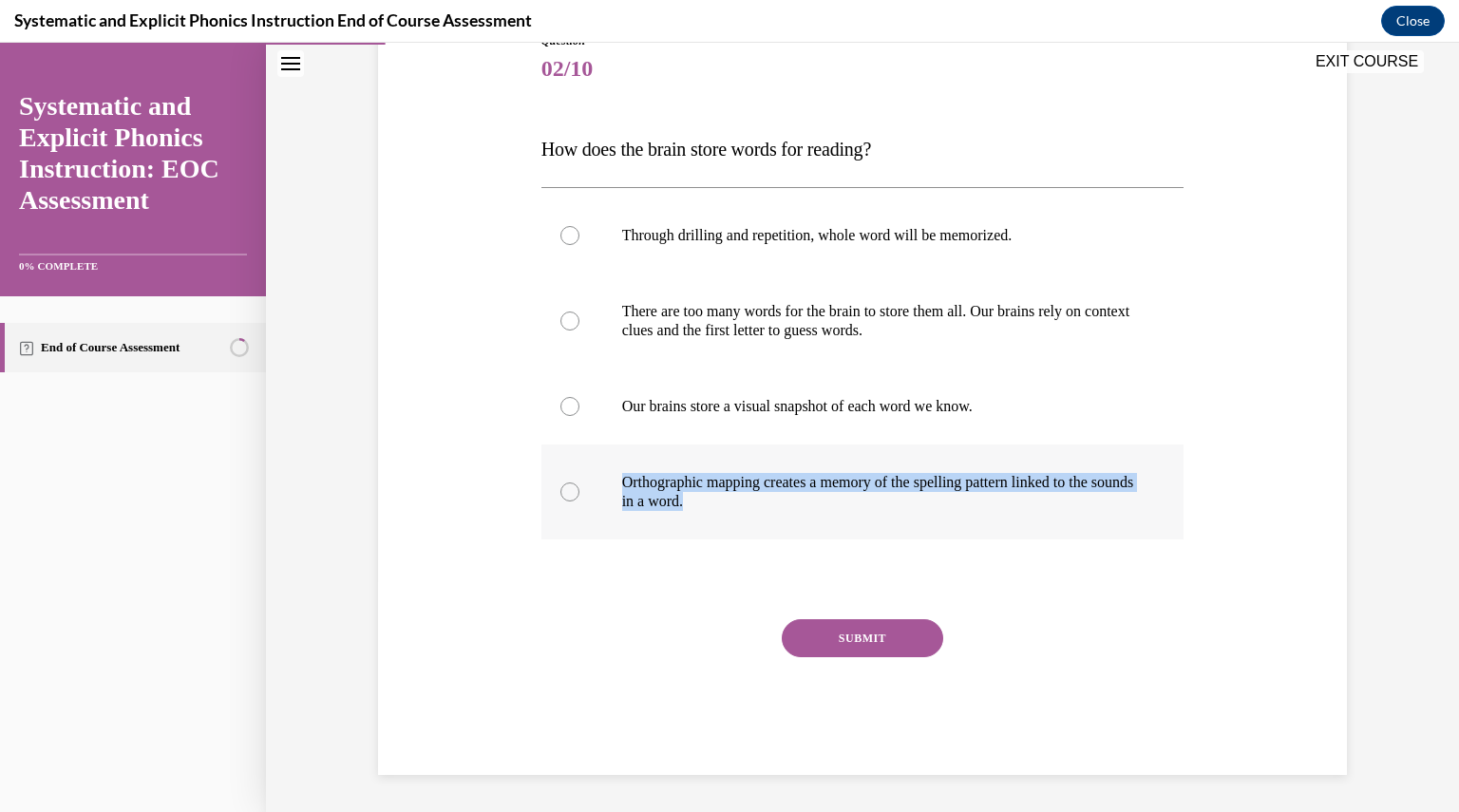
drag, startPoint x: 762, startPoint y: 521, endPoint x: 759, endPoint y: 507, distance: 14.3
click at [759, 507] on div "Orthographic mapping creates a memory of the spelling pattern linked to the sou…" at bounding box center [862, 492] width 643 height 95
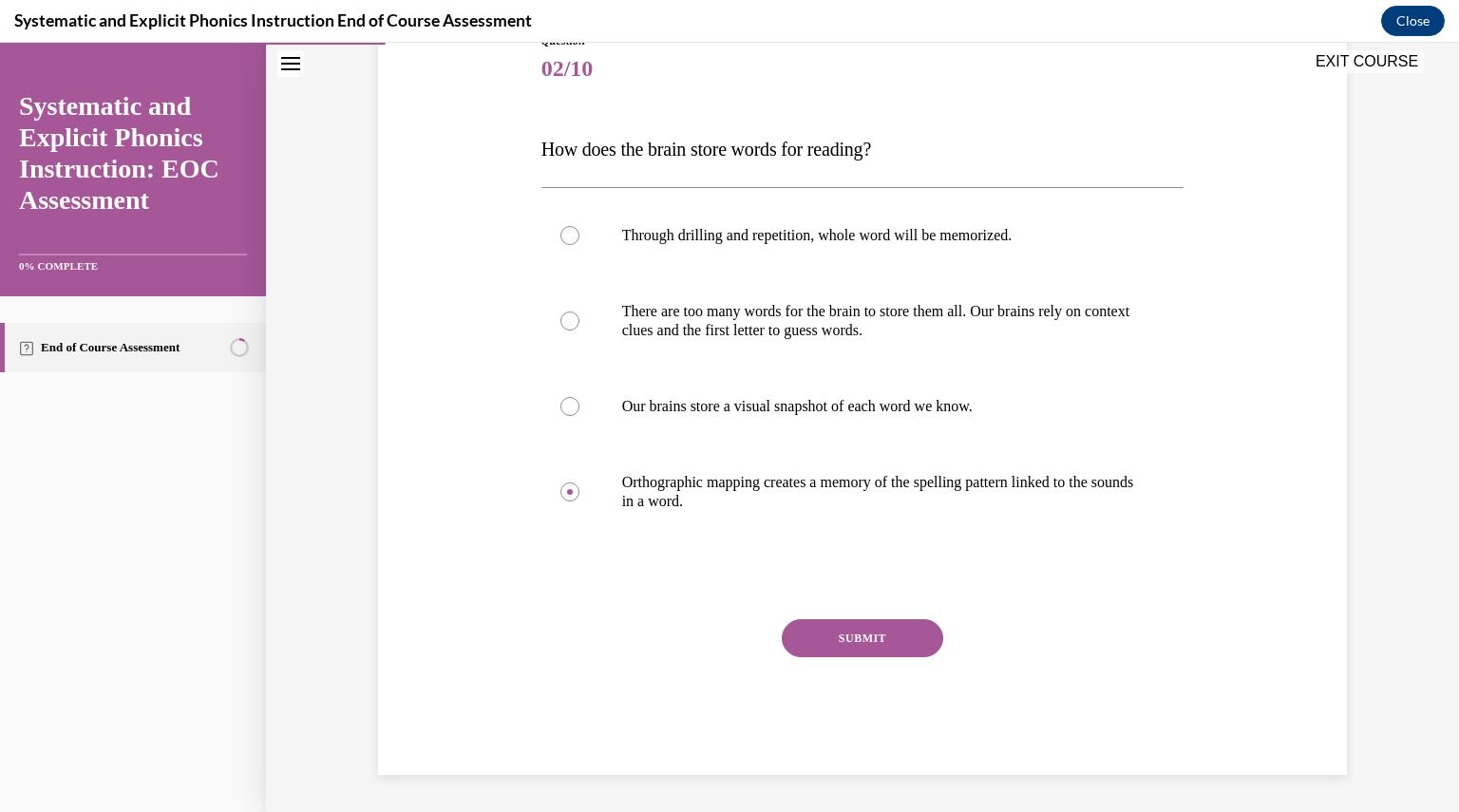
click at [536, 134] on div "Question 02/10 How does the brain store words for reading? Through drilling and…" at bounding box center [862, 389] width 653 height 771
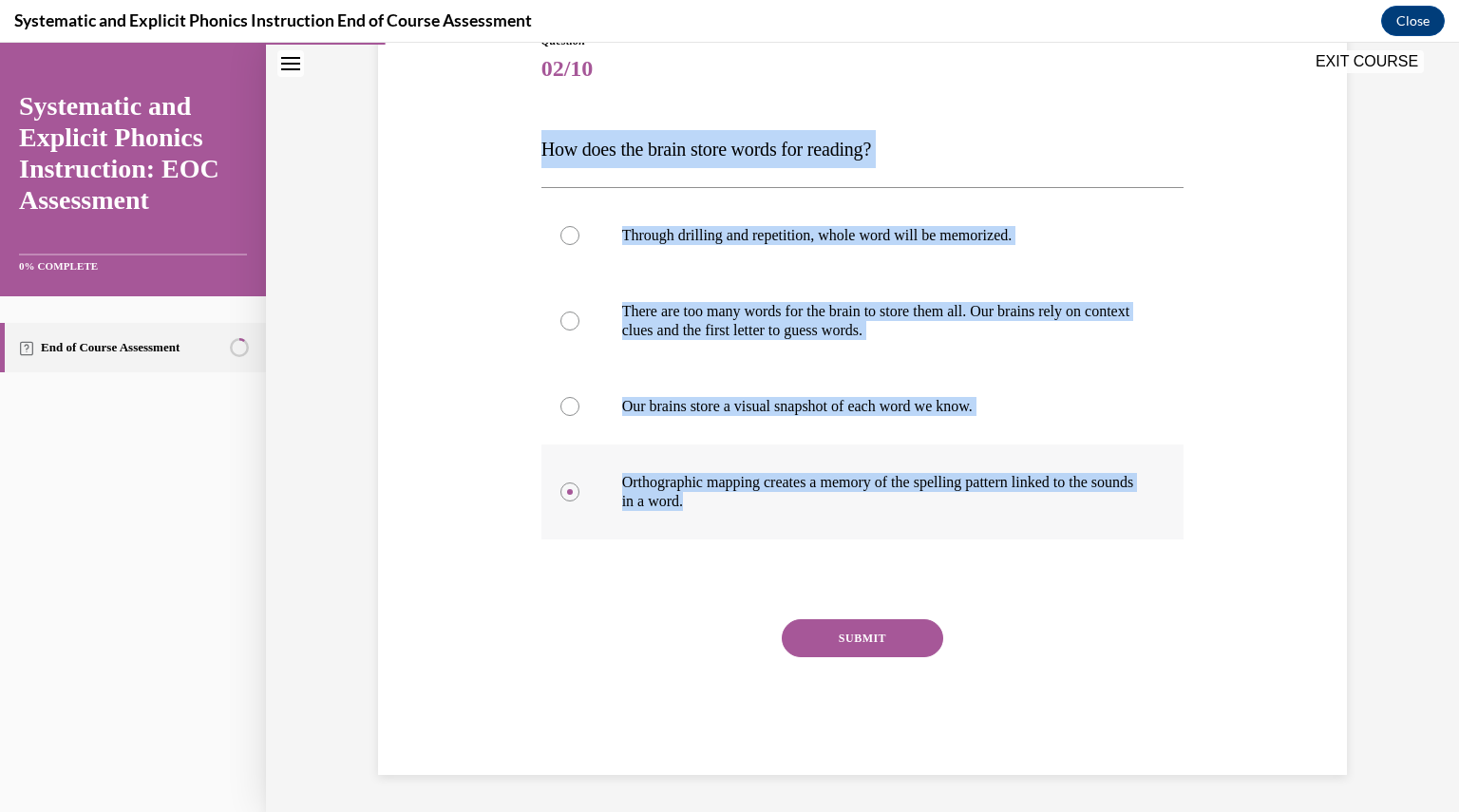
drag, startPoint x: 529, startPoint y: 134, endPoint x: 892, endPoint y: 510, distance: 522.6
click at [892, 510] on div "Question 02/10 How does the brain store words for reading? Through drilling and…" at bounding box center [862, 389] width 653 height 771
copy div "How does the brain store words for reading? Through drilling and repetition, wh…"
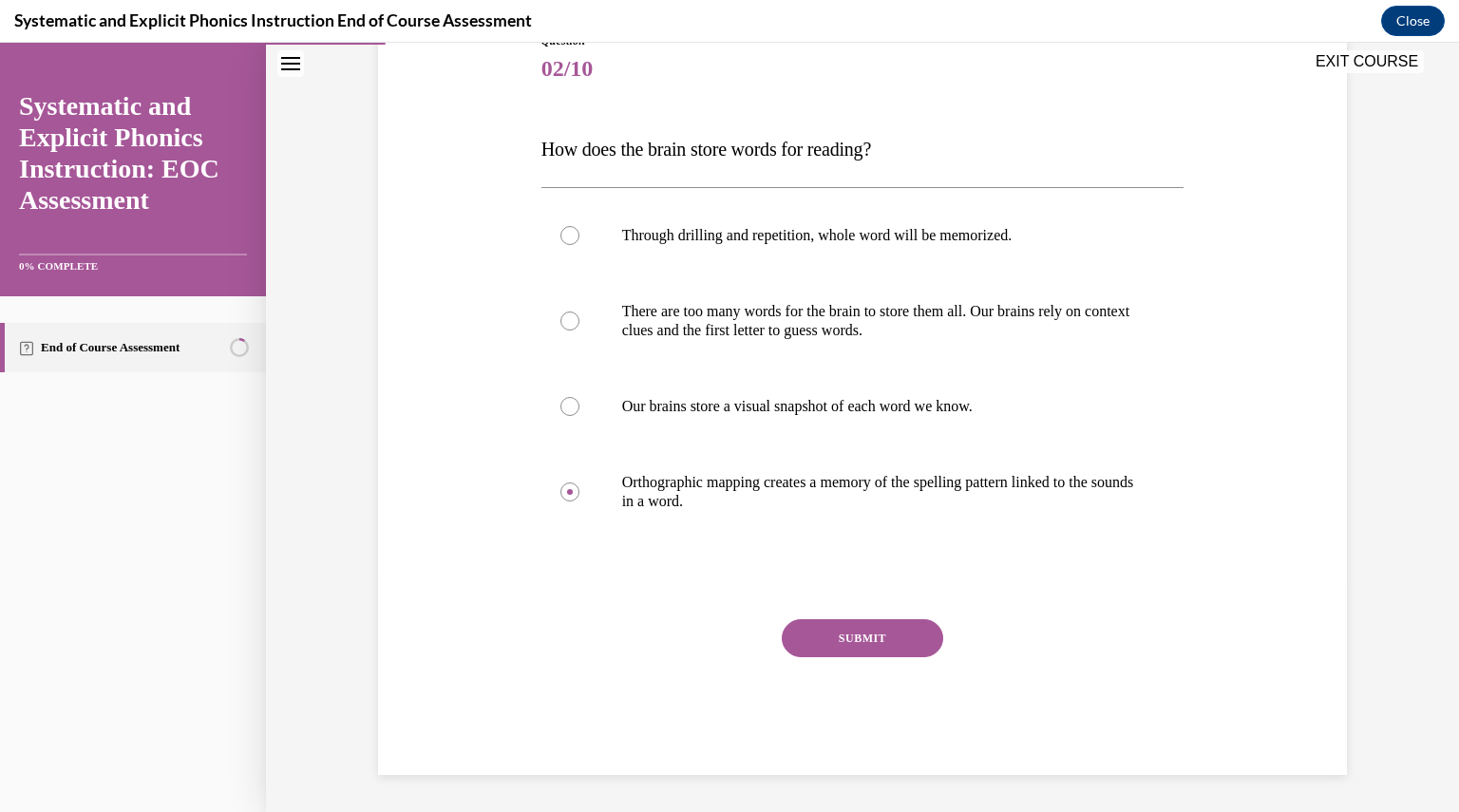
click at [692, 662] on div "SUBMIT" at bounding box center [862, 666] width 643 height 95
click at [851, 640] on button "SUBMIT" at bounding box center [862, 637] width 161 height 38
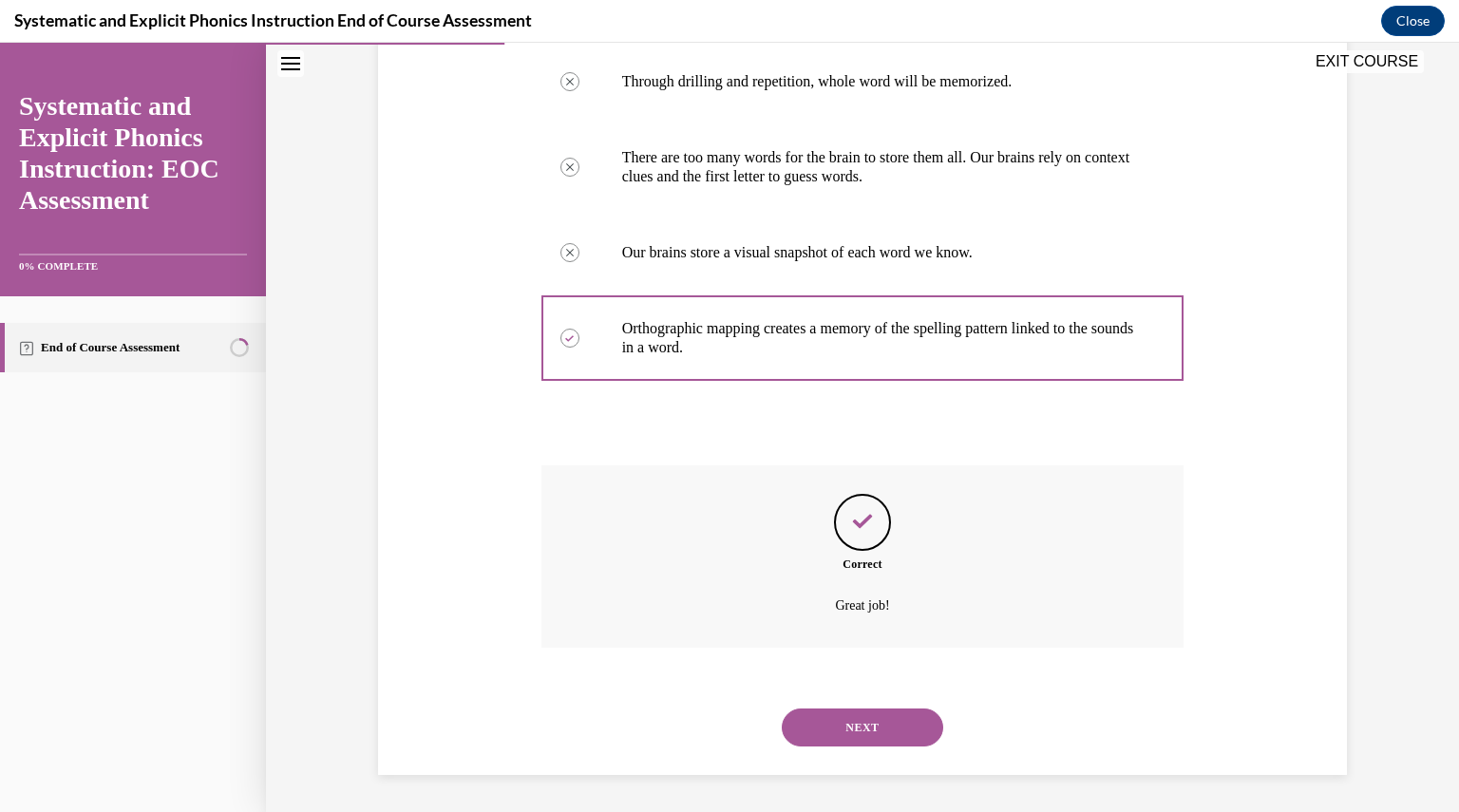
click at [824, 718] on button "NEXT" at bounding box center [862, 728] width 161 height 38
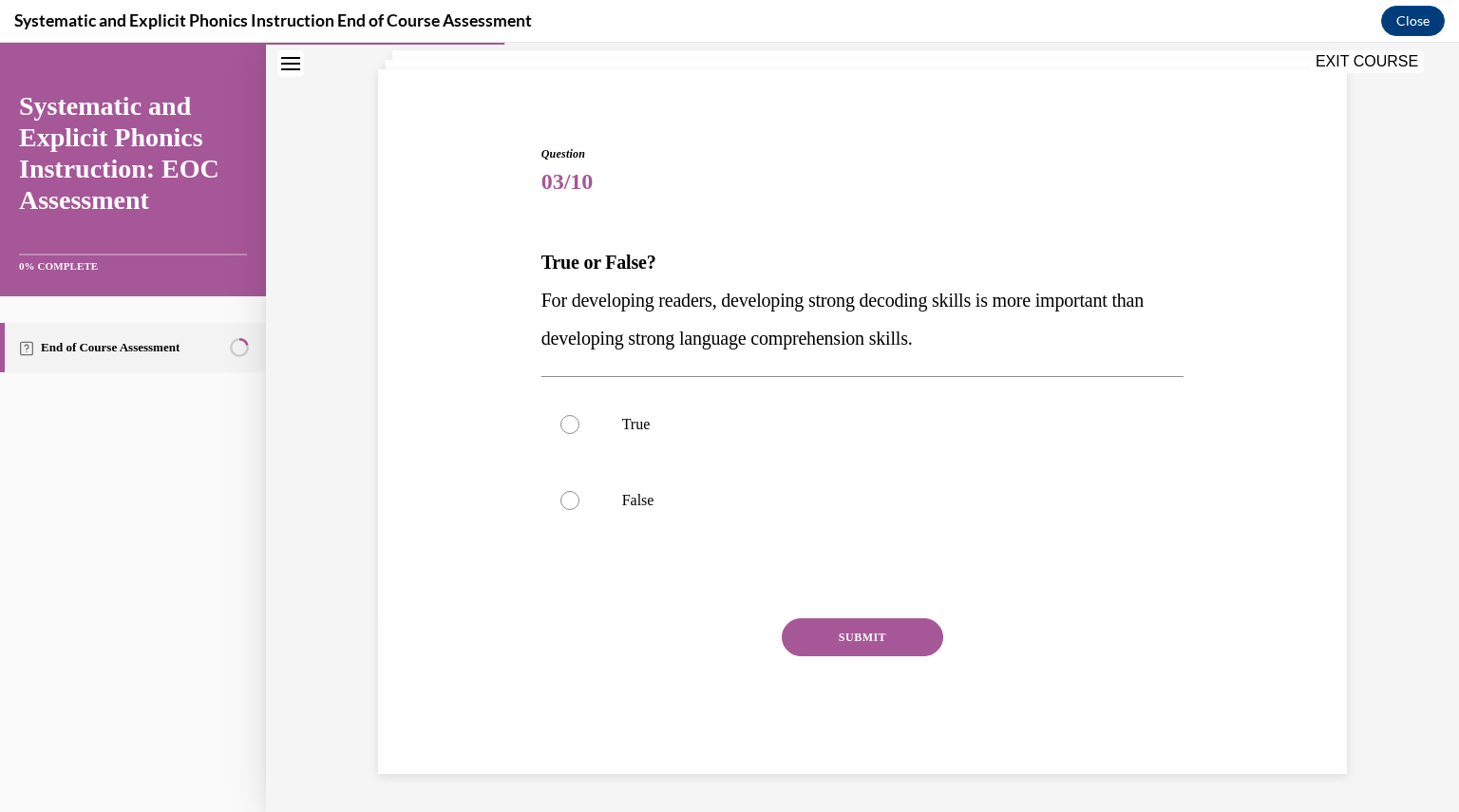
scroll to position [117, 0]
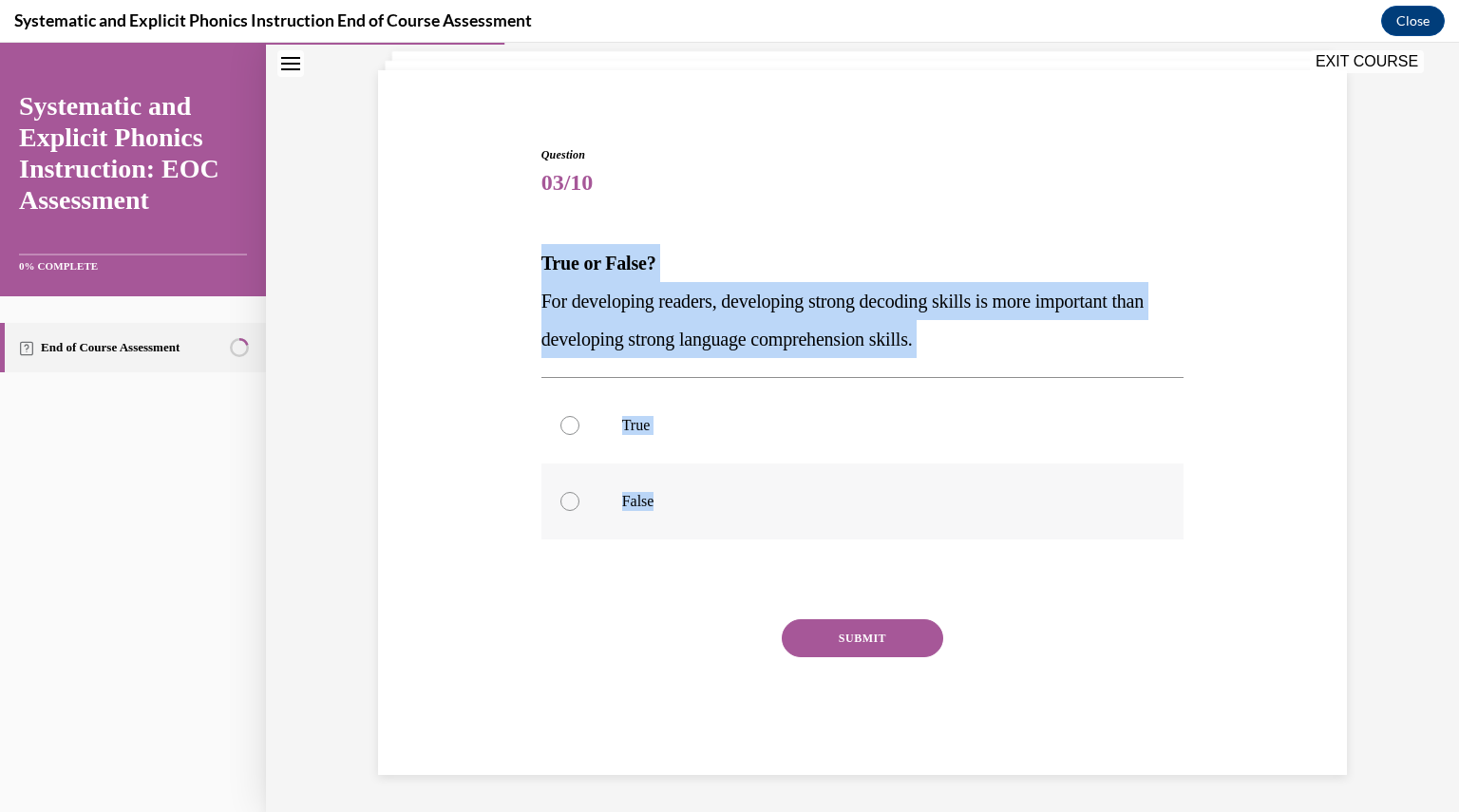
drag, startPoint x: 528, startPoint y: 251, endPoint x: 672, endPoint y: 497, distance: 285.0
click at [672, 497] on div "Question 03/10 True or False? For developing readers, developing strong decodin…" at bounding box center [862, 432] width 979 height 686
copy div "True or False? For developing readers, developing strong decoding skills is mor…"
click at [561, 427] on div at bounding box center [570, 426] width 19 height 19
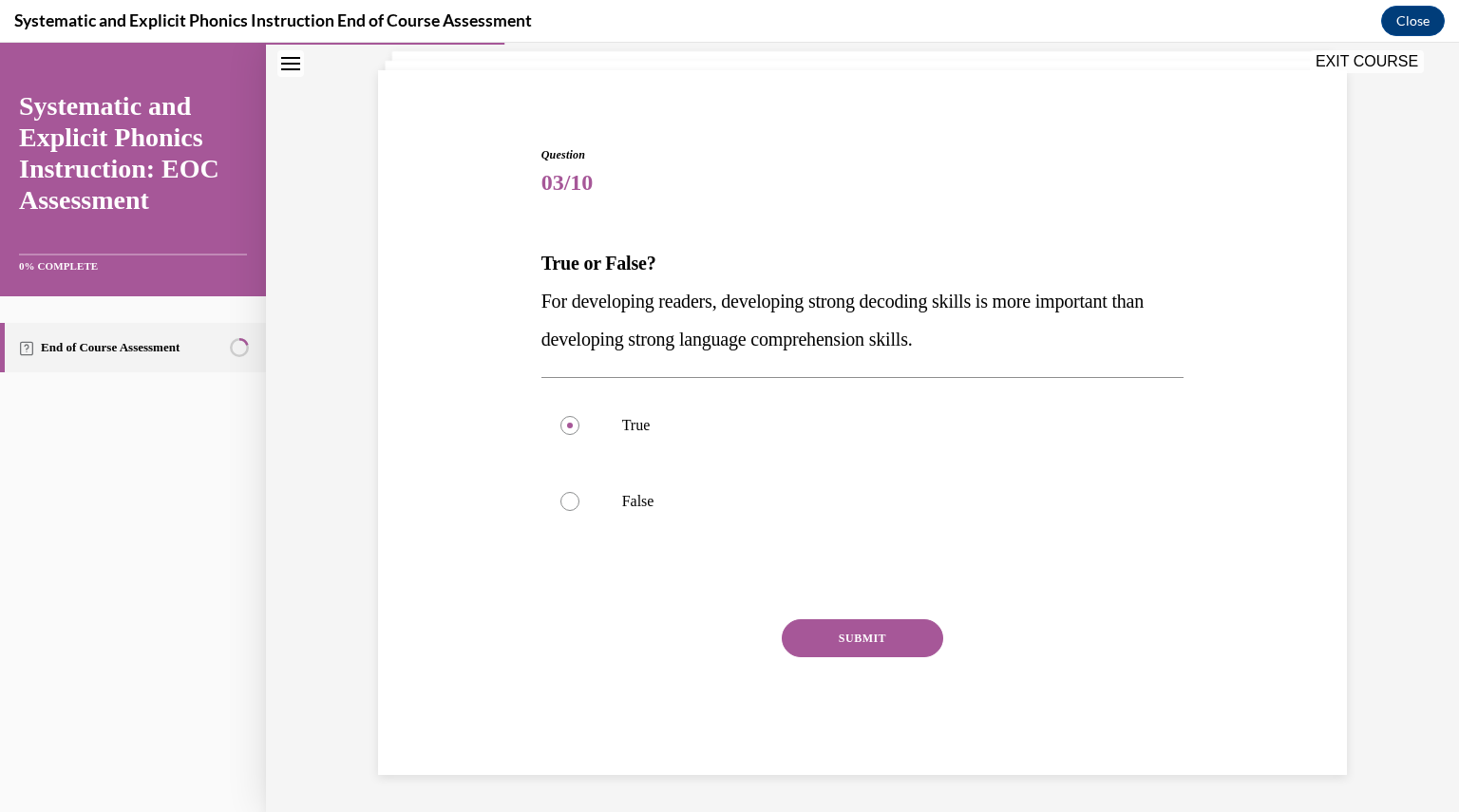
click at [875, 630] on button "SUBMIT" at bounding box center [862, 637] width 161 height 38
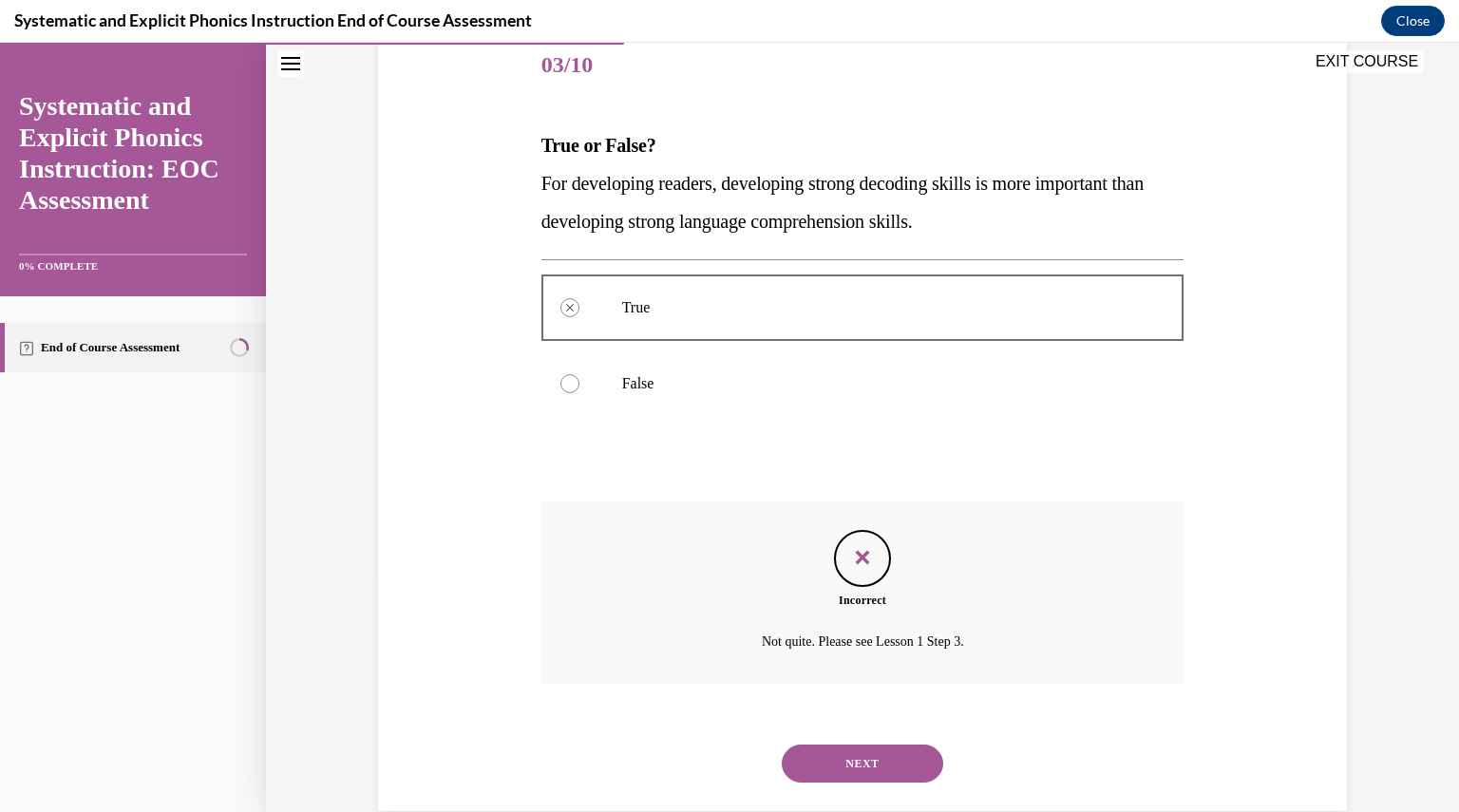
scroll to position [272, 0]
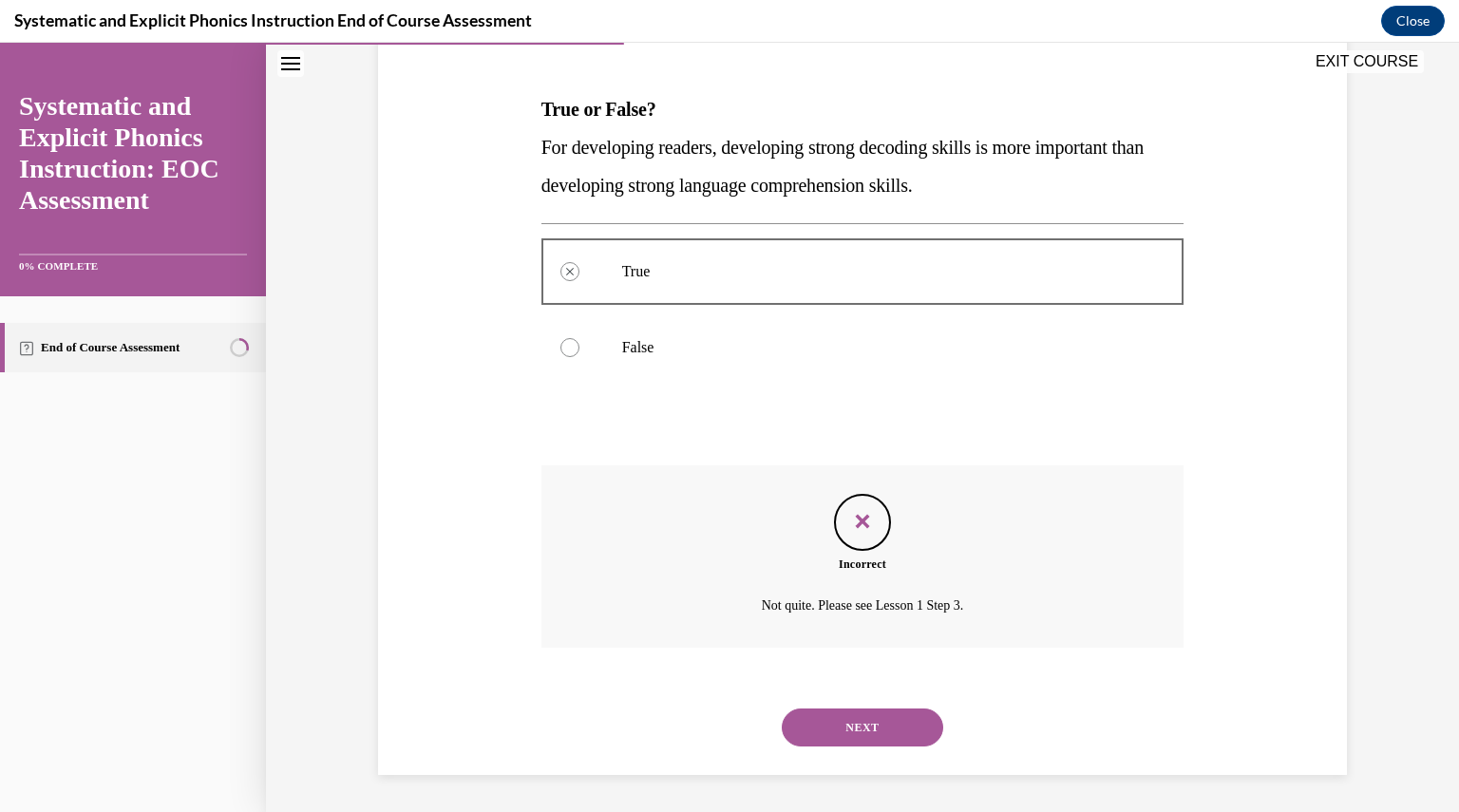
click at [815, 732] on button "NEXT" at bounding box center [862, 728] width 161 height 38
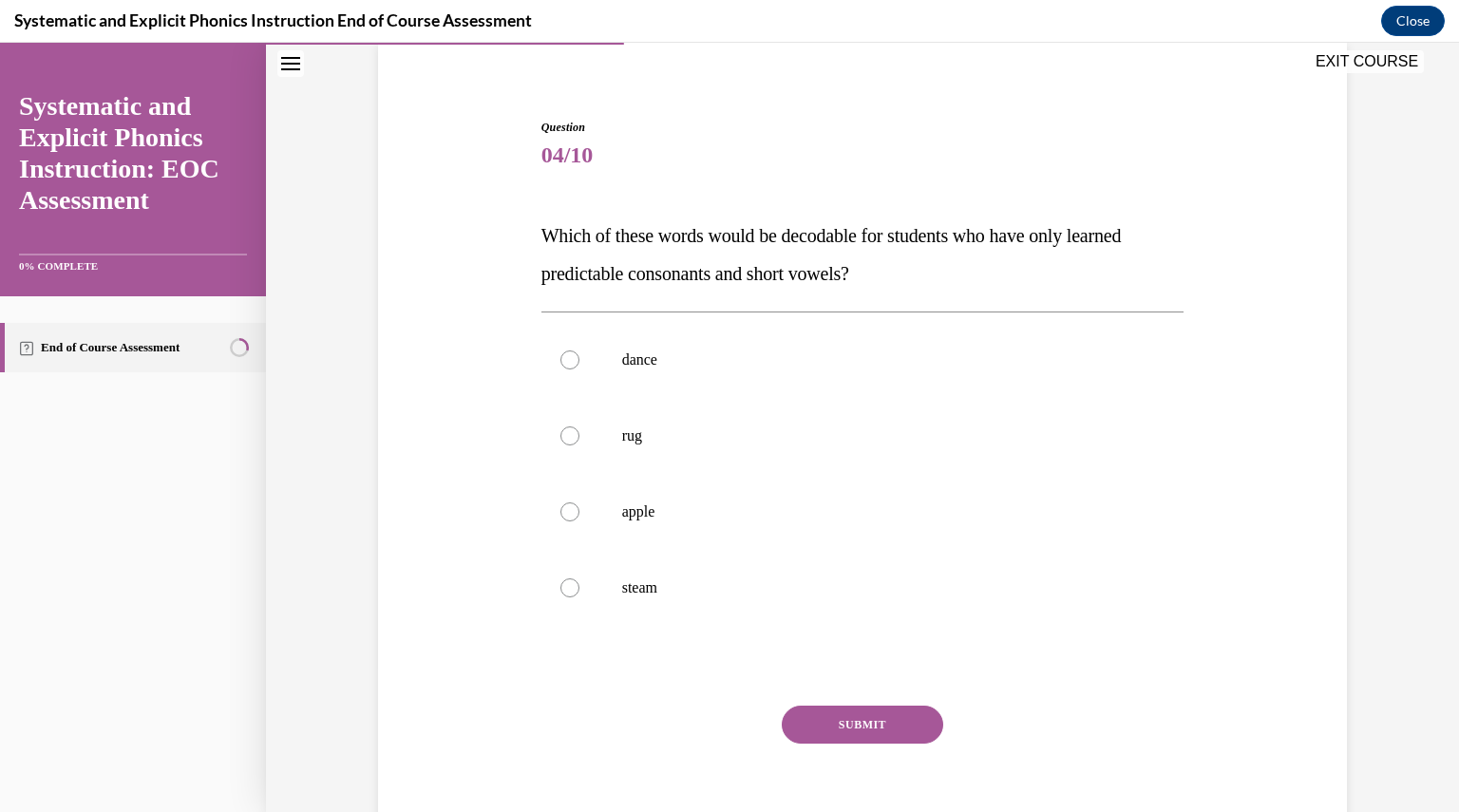
scroll to position [148, 0]
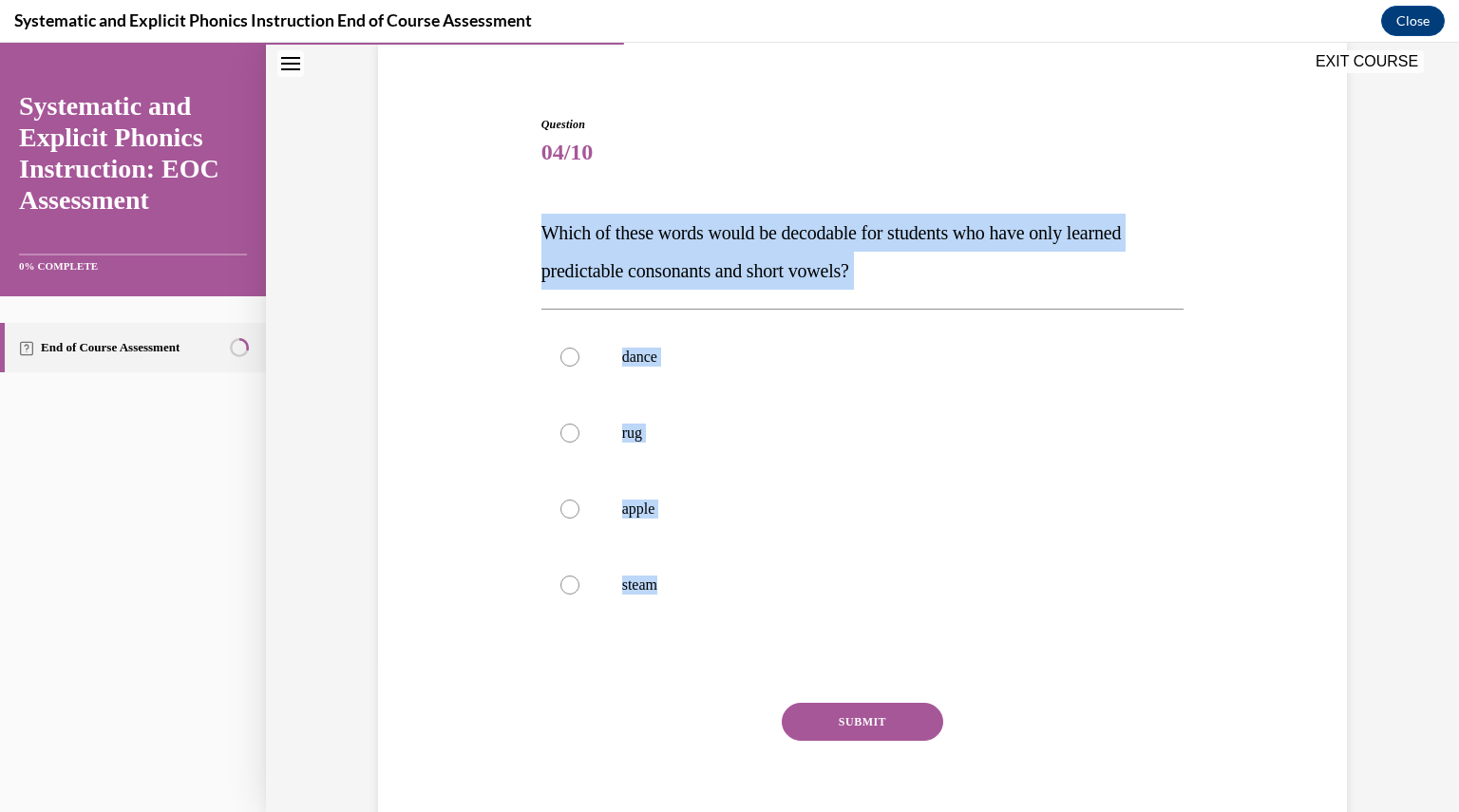
drag, startPoint x: 530, startPoint y: 224, endPoint x: 836, endPoint y: 624, distance: 503.6
click at [836, 624] on div "Question 04/10 Which of these words would be decodable for students who have on…" at bounding box center [862, 472] width 653 height 771
copy div "Which of these words would be decodable for students who have only learned pred…"
click at [567, 426] on div at bounding box center [570, 434] width 19 height 19
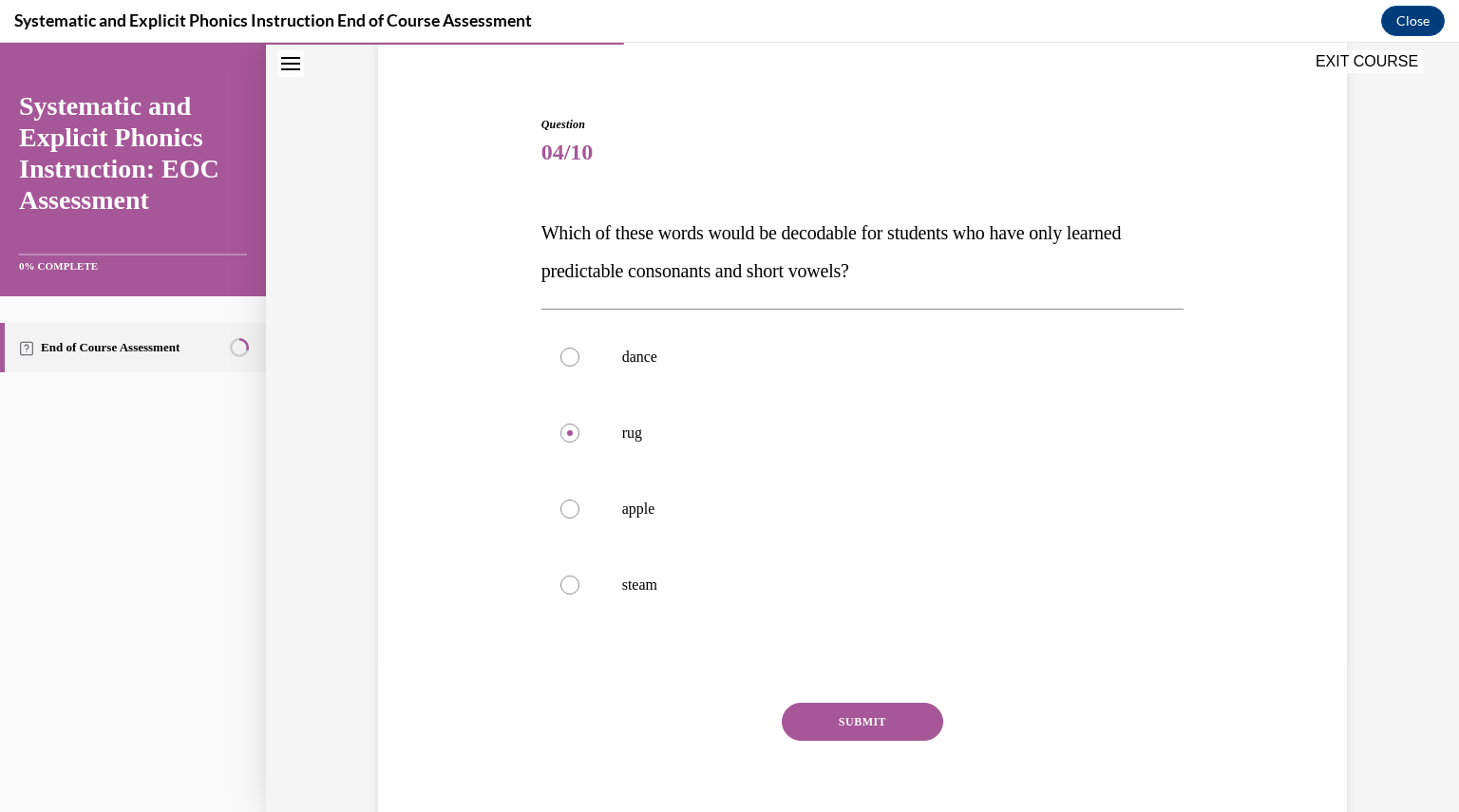
click at [815, 709] on button "SUBMIT" at bounding box center [862, 722] width 161 height 38
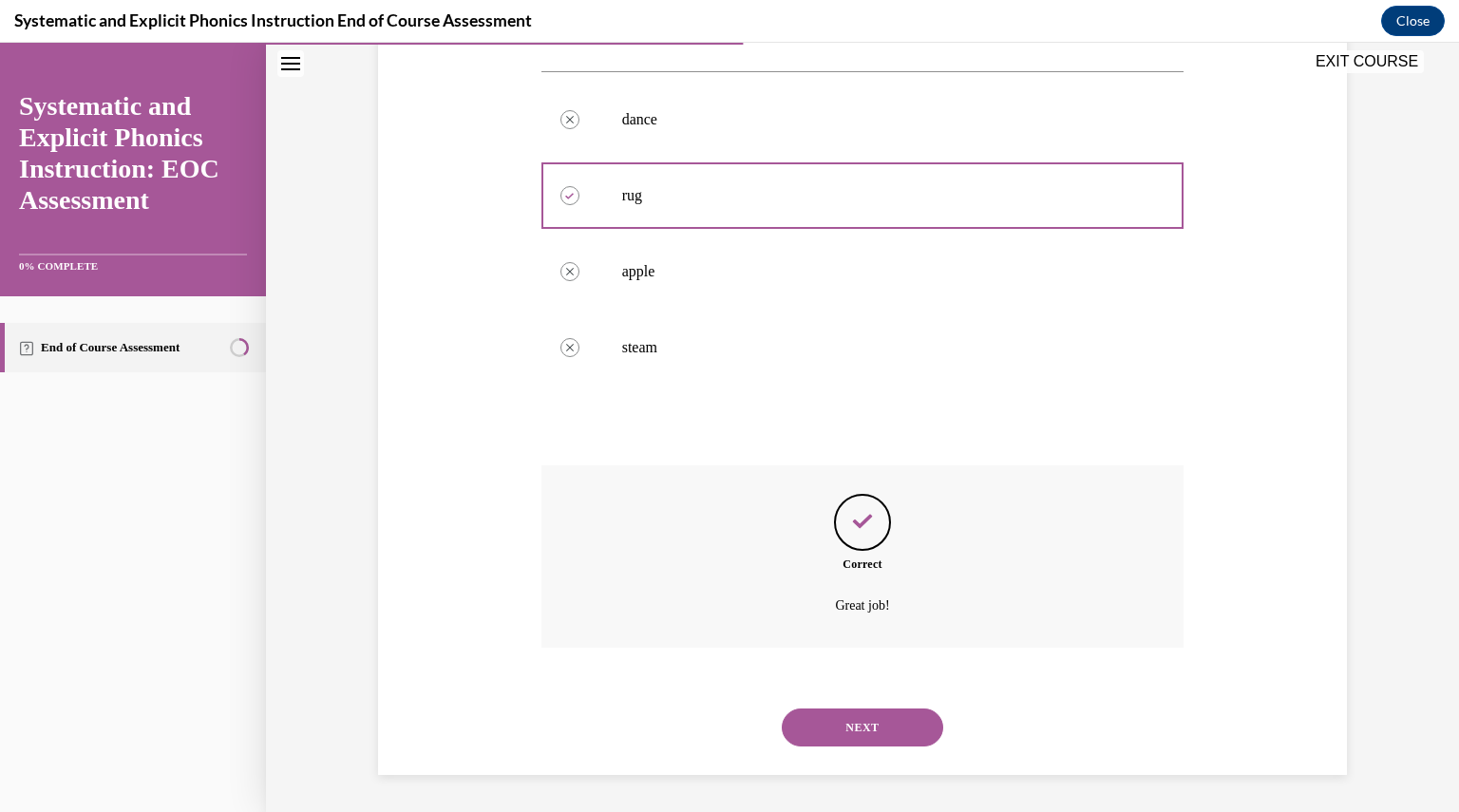
click at [844, 723] on button "NEXT" at bounding box center [862, 728] width 161 height 38
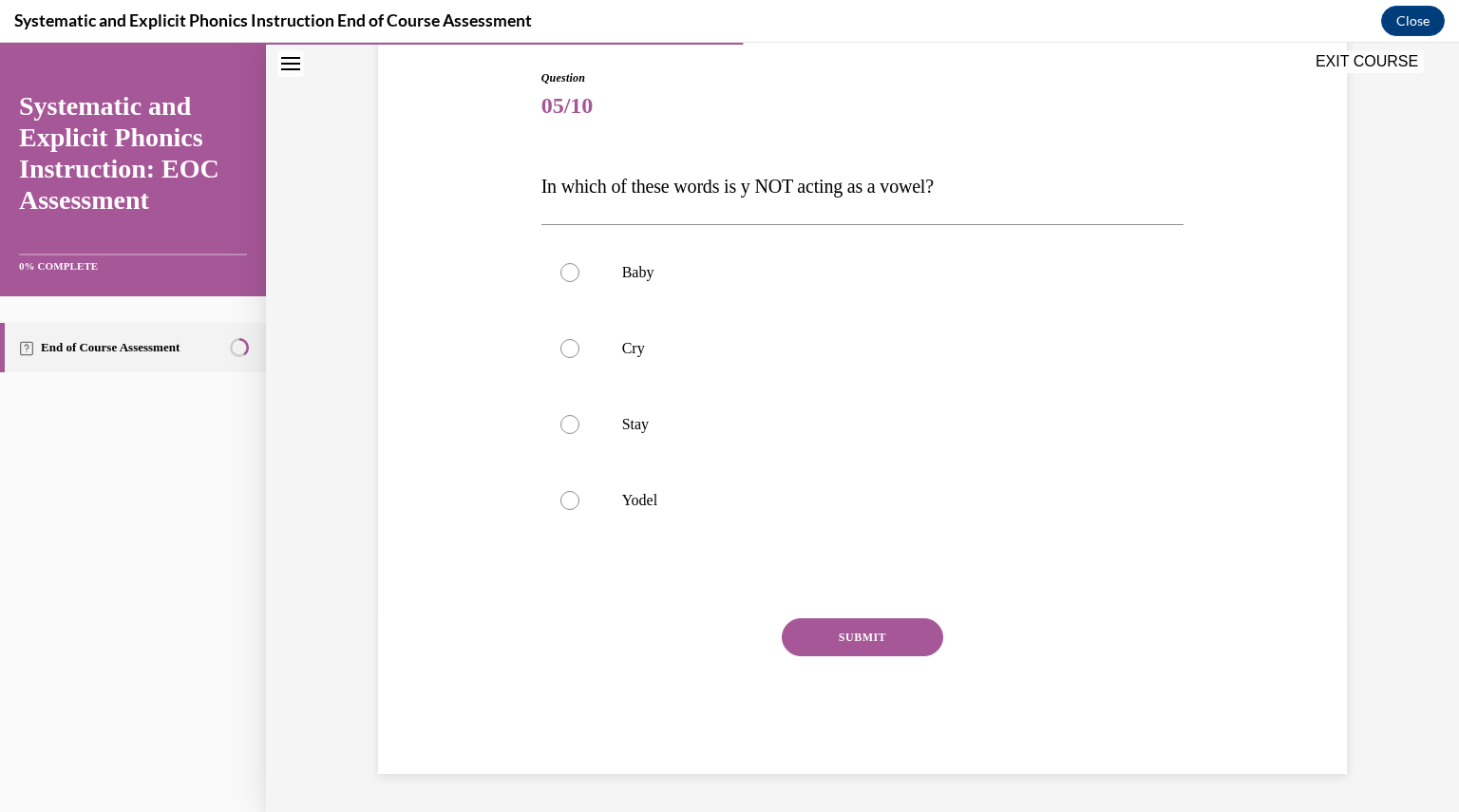
scroll to position [194, 0]
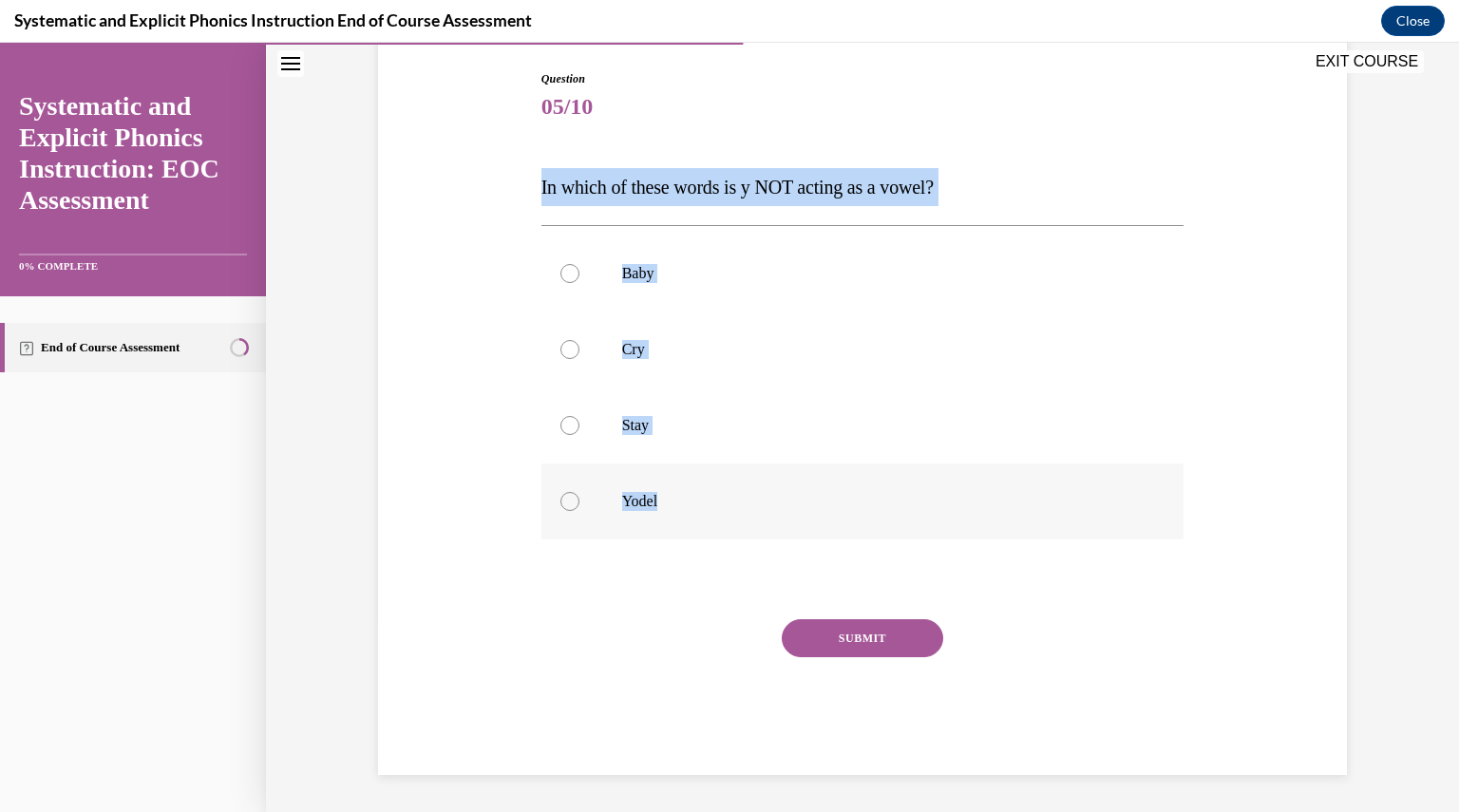
drag, startPoint x: 528, startPoint y: 182, endPoint x: 665, endPoint y: 506, distance: 351.8
click at [665, 506] on div "Question 05/10 In which of these words is y NOT acting as a vowel? Baby Cry Sta…" at bounding box center [862, 394] width 979 height 762
copy div "In which of these words is y NOT acting as a vowel? Baby Cry Stay Yodel"
click at [575, 512] on div at bounding box center [862, 502] width 643 height 76
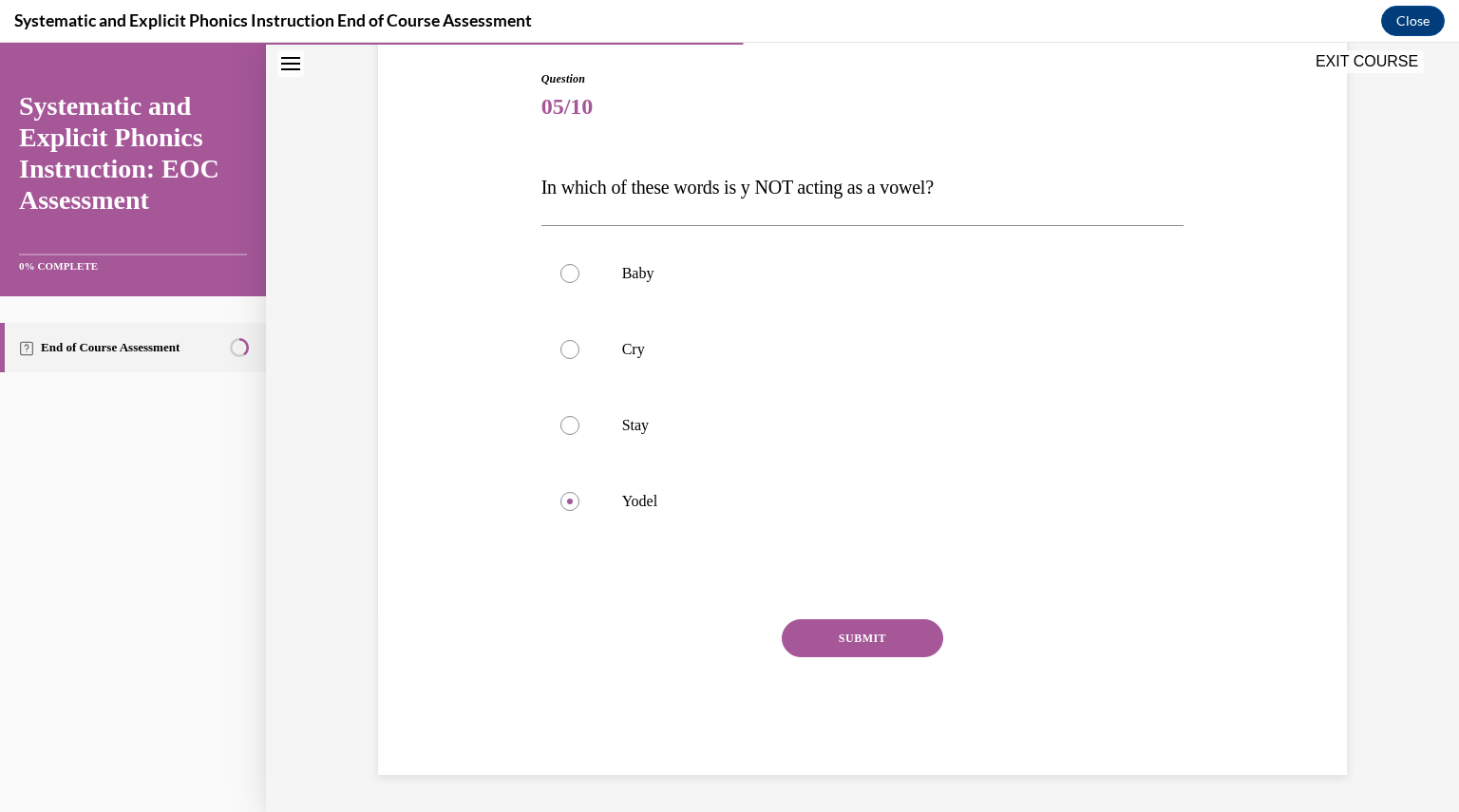
click at [849, 656] on button "SUBMIT" at bounding box center [862, 637] width 161 height 38
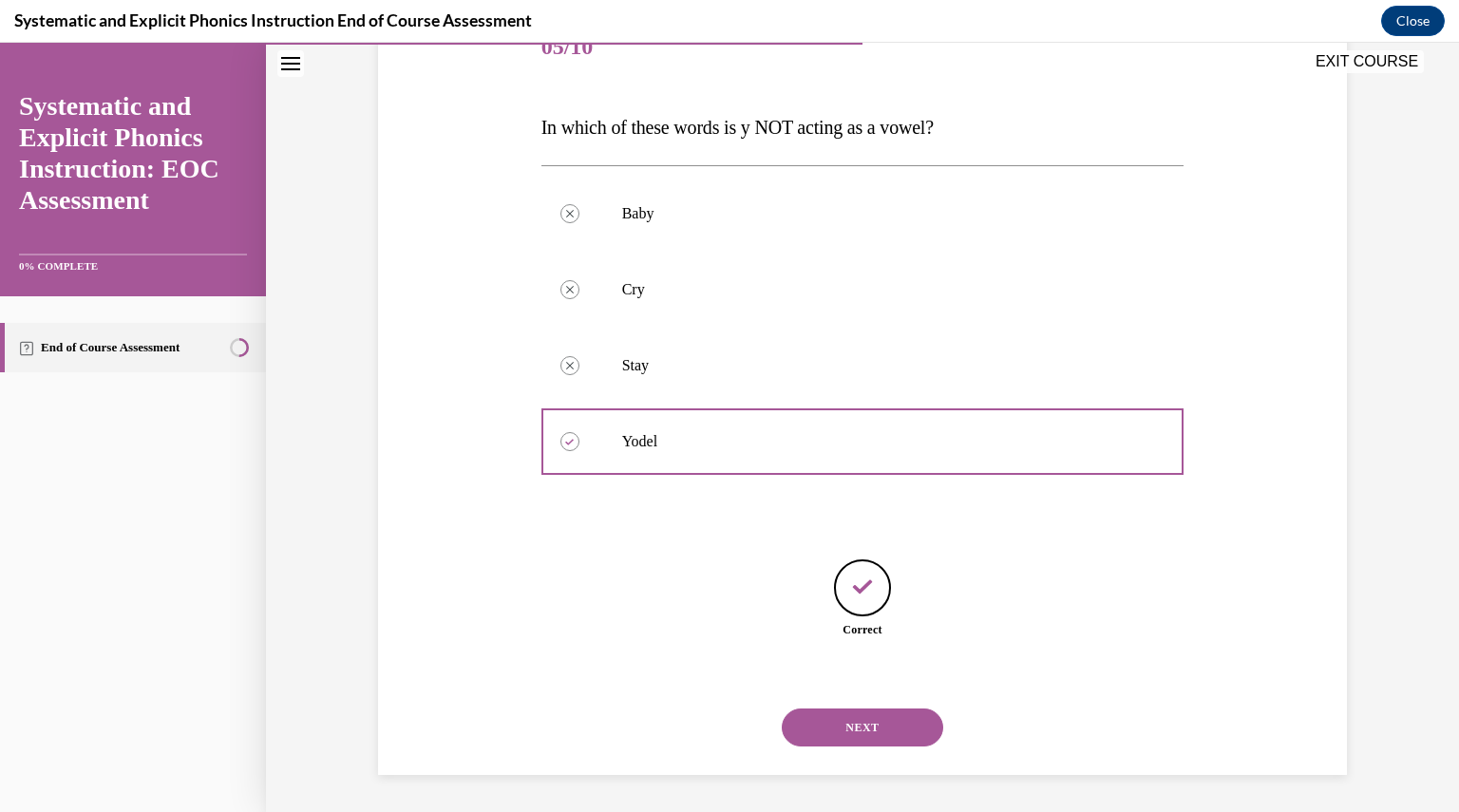
click at [825, 744] on button "NEXT" at bounding box center [862, 728] width 161 height 38
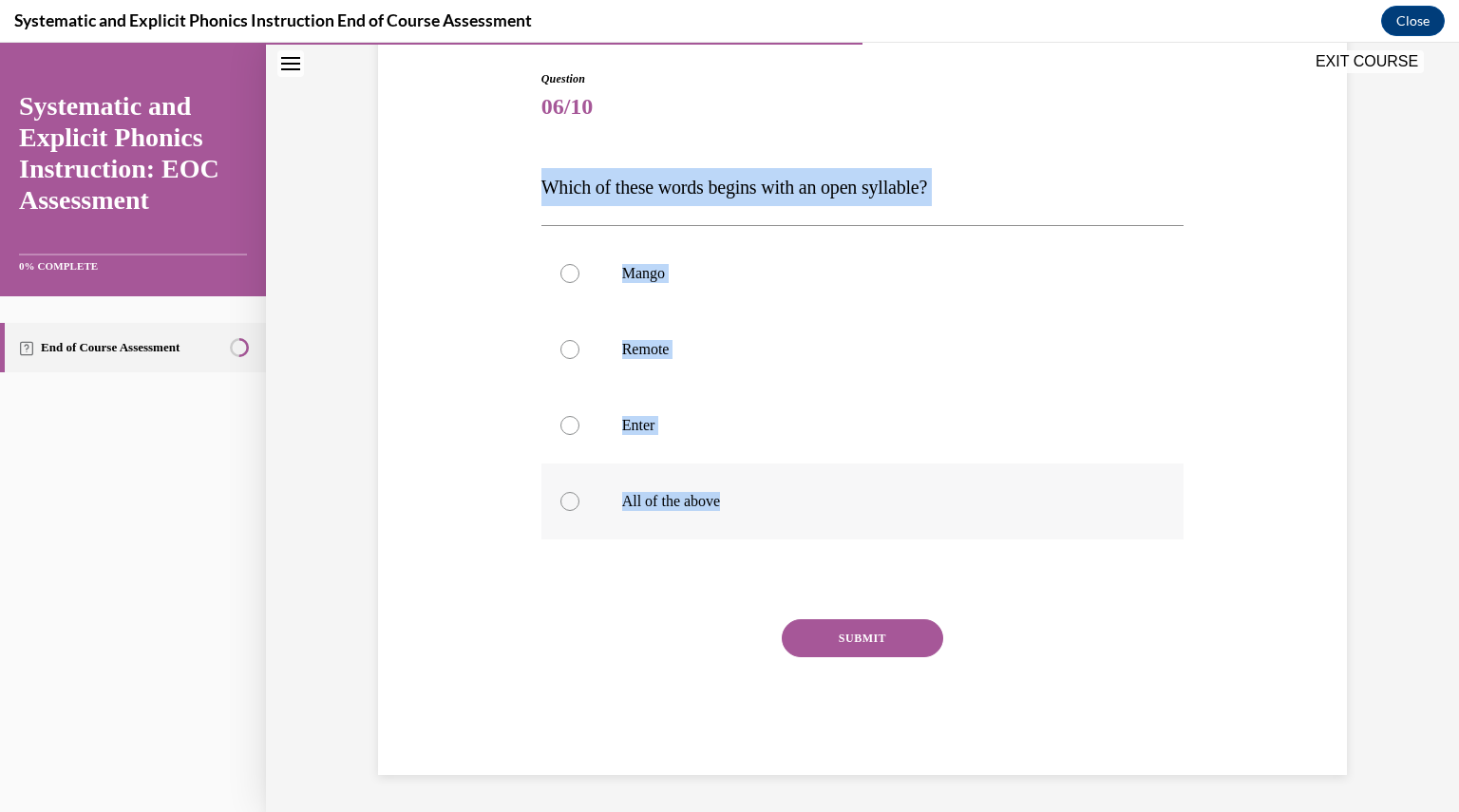
drag, startPoint x: 525, startPoint y: 183, endPoint x: 741, endPoint y: 494, distance: 378.7
click at [741, 494] on div "Question 06/10 Which of these words begins with an open syllable? Mango Remote …" at bounding box center [862, 394] width 979 height 762
copy div "Which of these words begins with an open syllable? Mango Remote Enter All of th…"
click at [528, 340] on div "Question 06/10 Which of these words begins with an open syllable? Mango Remote …" at bounding box center [862, 394] width 979 height 762
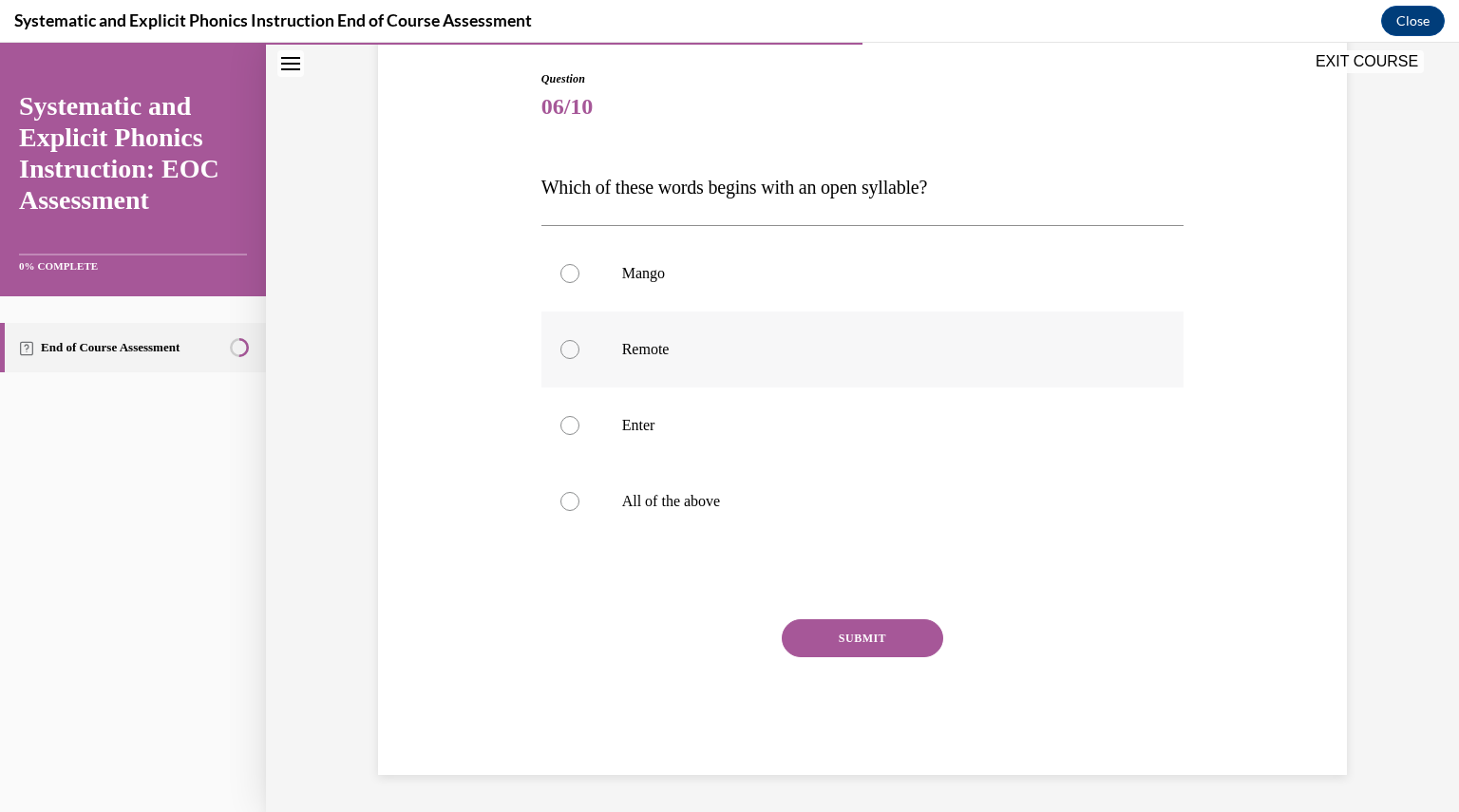
click at [561, 346] on div at bounding box center [570, 350] width 19 height 19
click at [818, 638] on button "SUBMIT" at bounding box center [862, 637] width 161 height 38
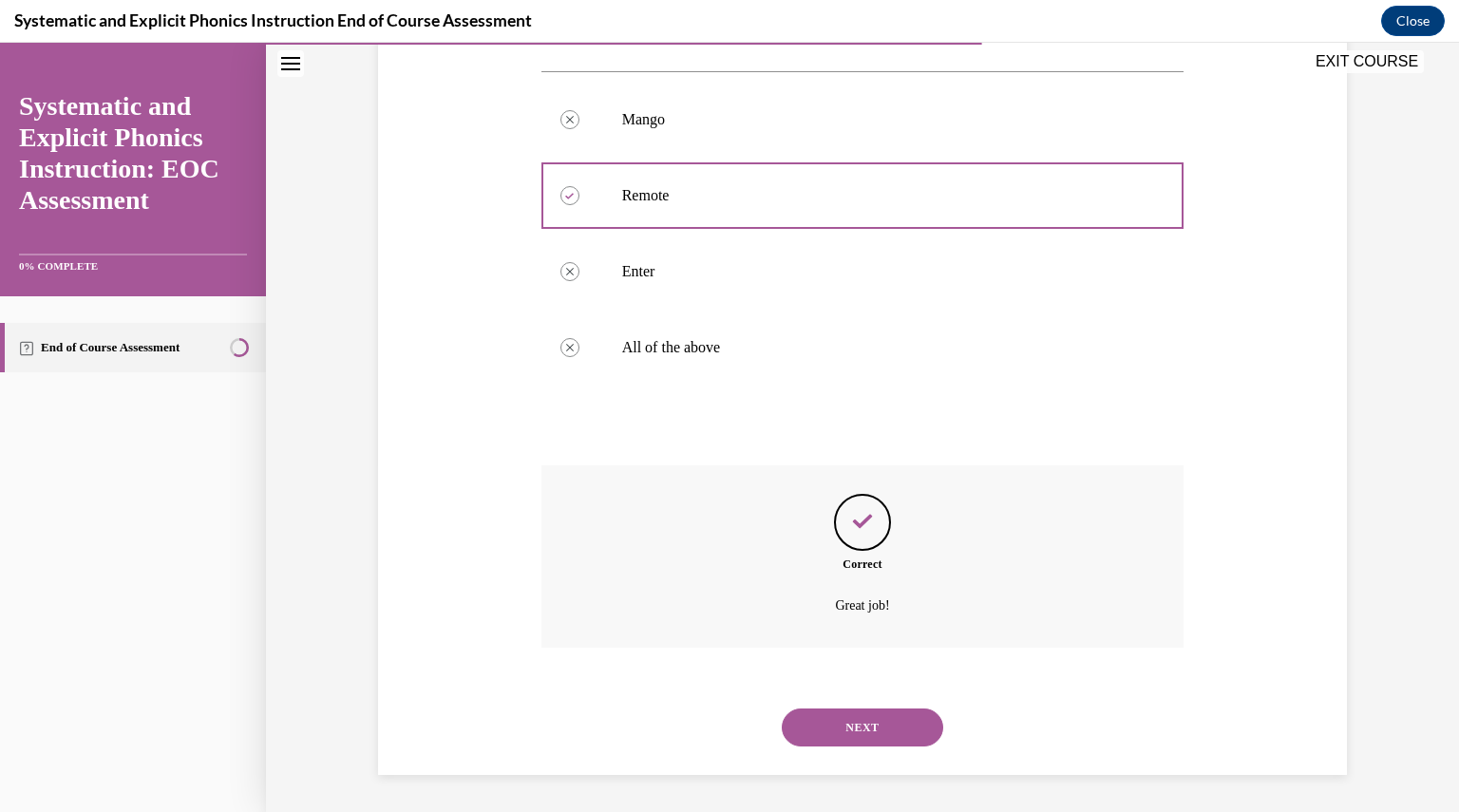
click at [794, 719] on button "NEXT" at bounding box center [862, 728] width 161 height 38
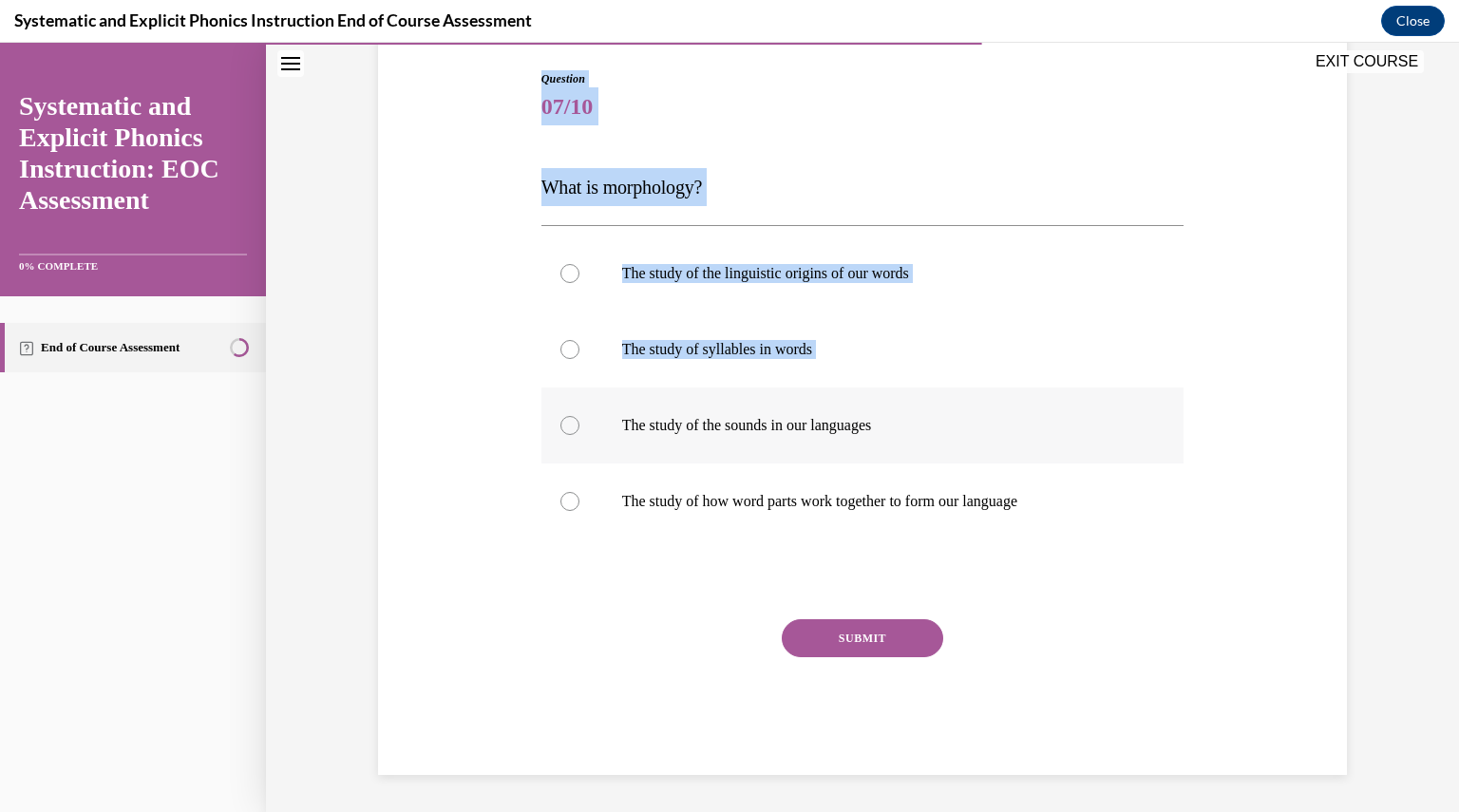
drag, startPoint x: 525, startPoint y: 169, endPoint x: 733, endPoint y: 445, distance: 345.6
click at [733, 445] on div "Question 07/10 What is morphology? The study of the linguistic origins of our w…" at bounding box center [862, 394] width 979 height 762
click at [536, 189] on div "Question 07/10 What is morphology? The study of the linguistic origins of our w…" at bounding box center [862, 408] width 653 height 733
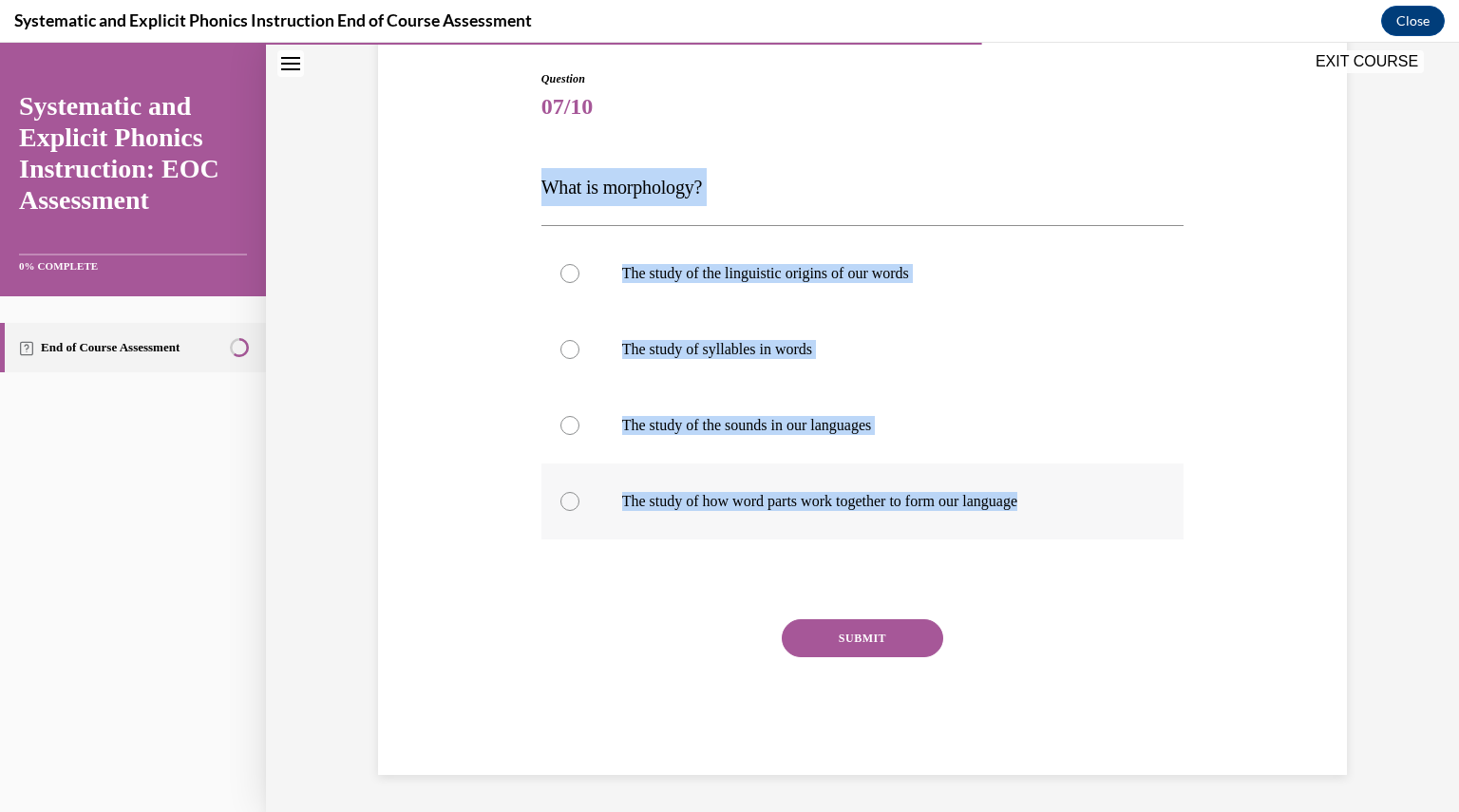
drag, startPoint x: 532, startPoint y: 189, endPoint x: 1070, endPoint y: 500, distance: 621.4
click at [1070, 500] on div "Question 07/10 What is morphology? The study of the linguistic origins of our w…" at bounding box center [862, 408] width 653 height 733
copy div "What is morphology? The study of the linguistic origins of our words The study …"
click at [418, 393] on div "Question 07/10 What is morphology? The study of the linguistic origins of our w…" at bounding box center [862, 394] width 979 height 762
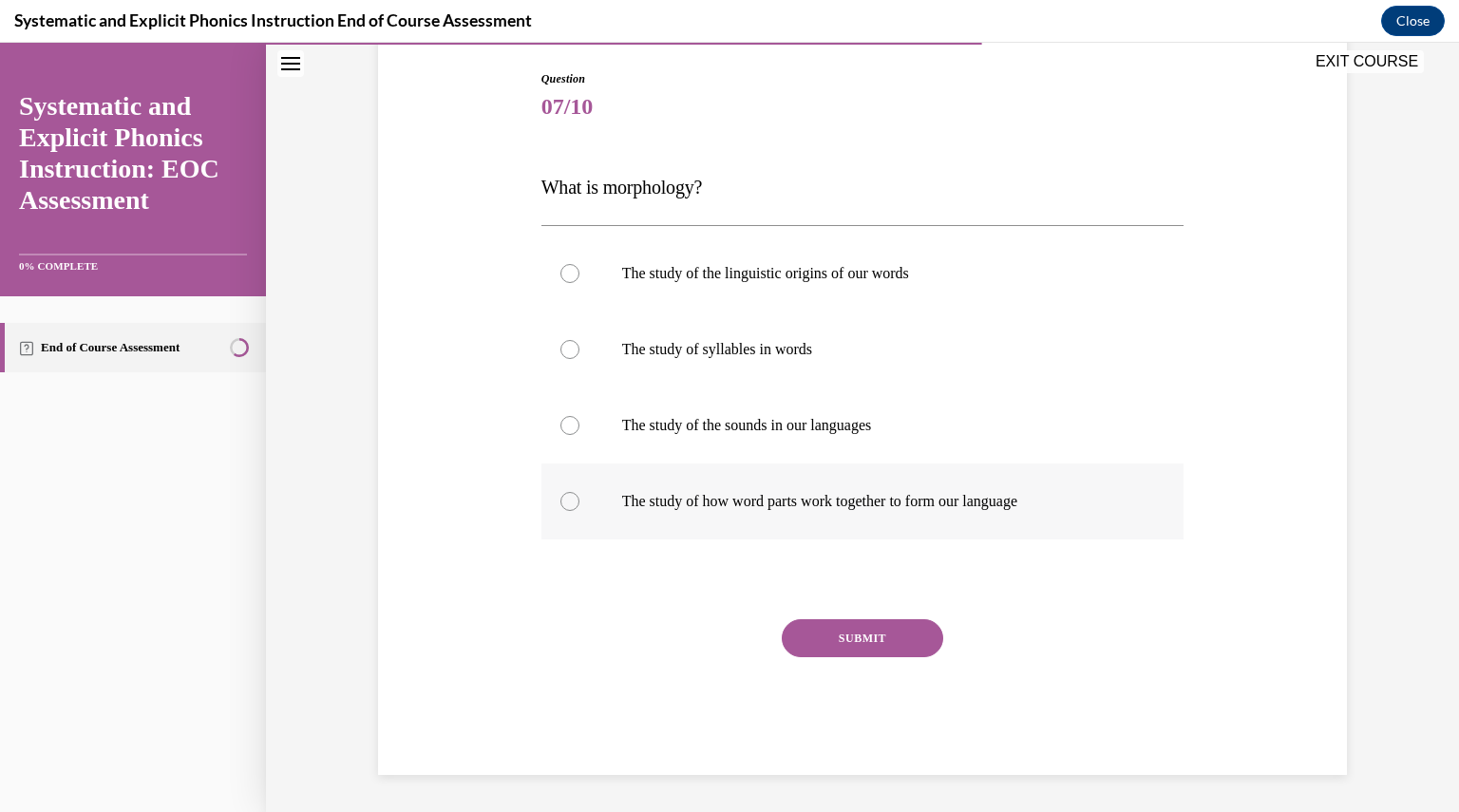
click at [612, 531] on div at bounding box center [862, 502] width 643 height 76
click at [864, 643] on button "SUBMIT" at bounding box center [862, 637] width 161 height 38
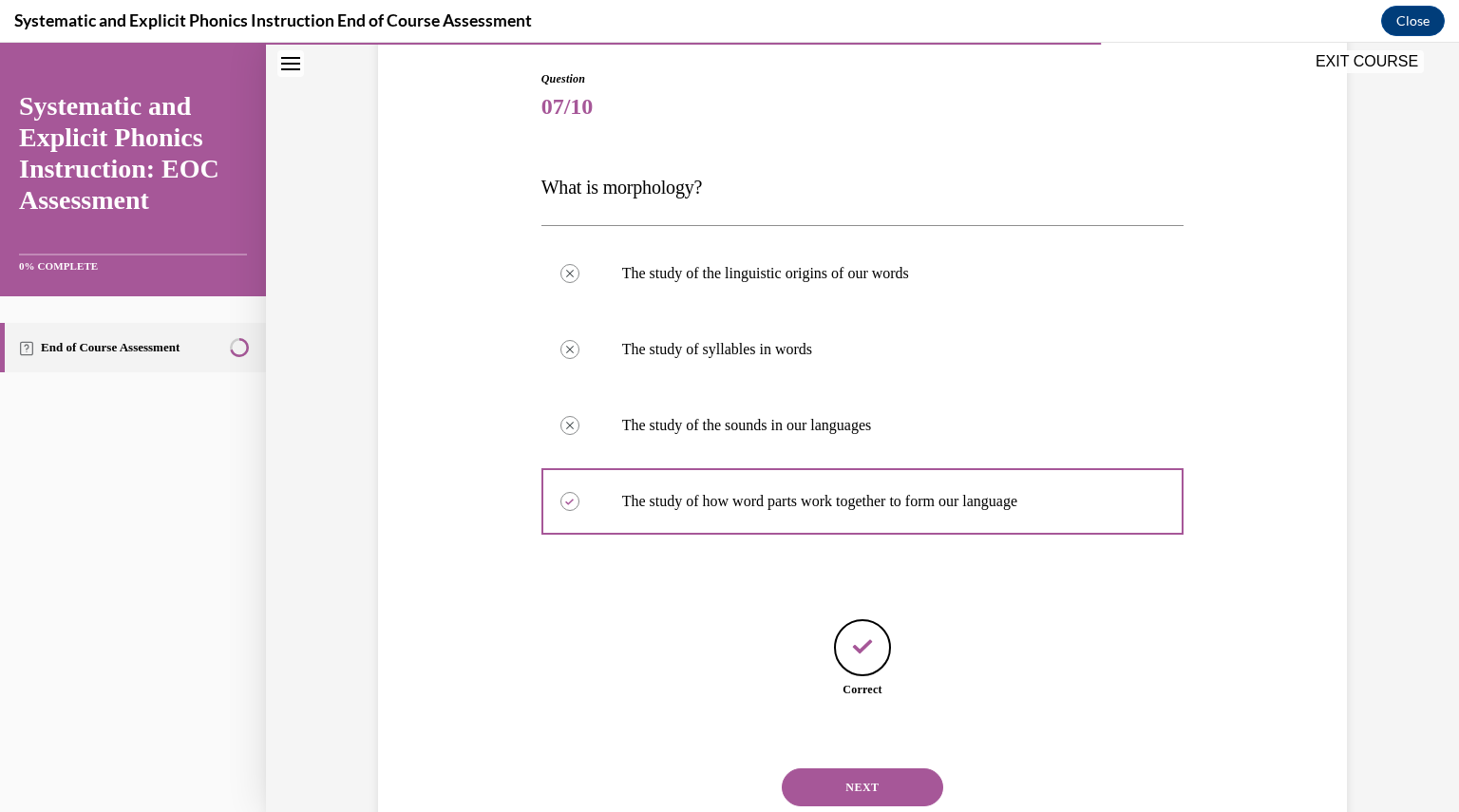
scroll to position [253, 0]
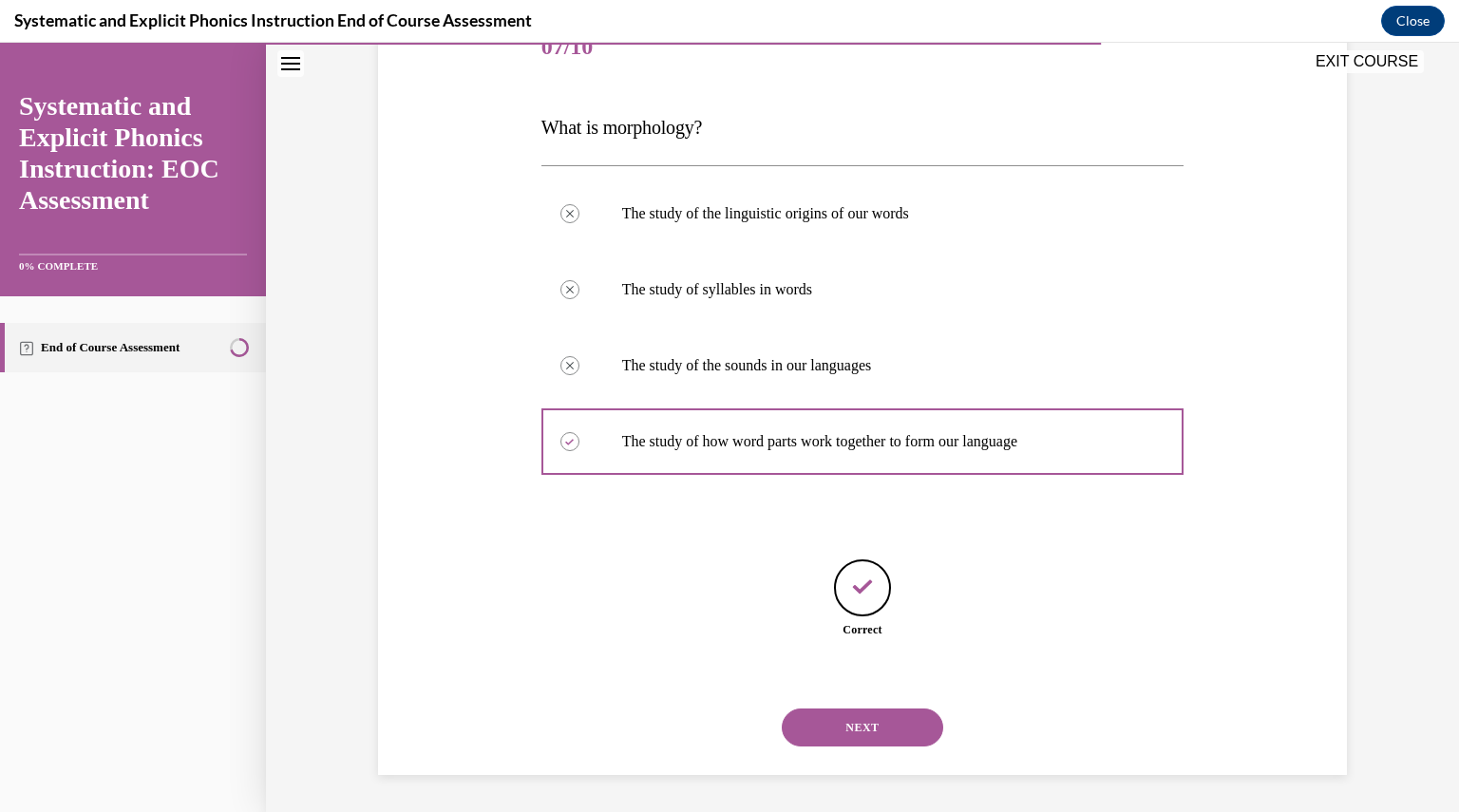
click at [839, 734] on button "NEXT" at bounding box center [862, 728] width 161 height 38
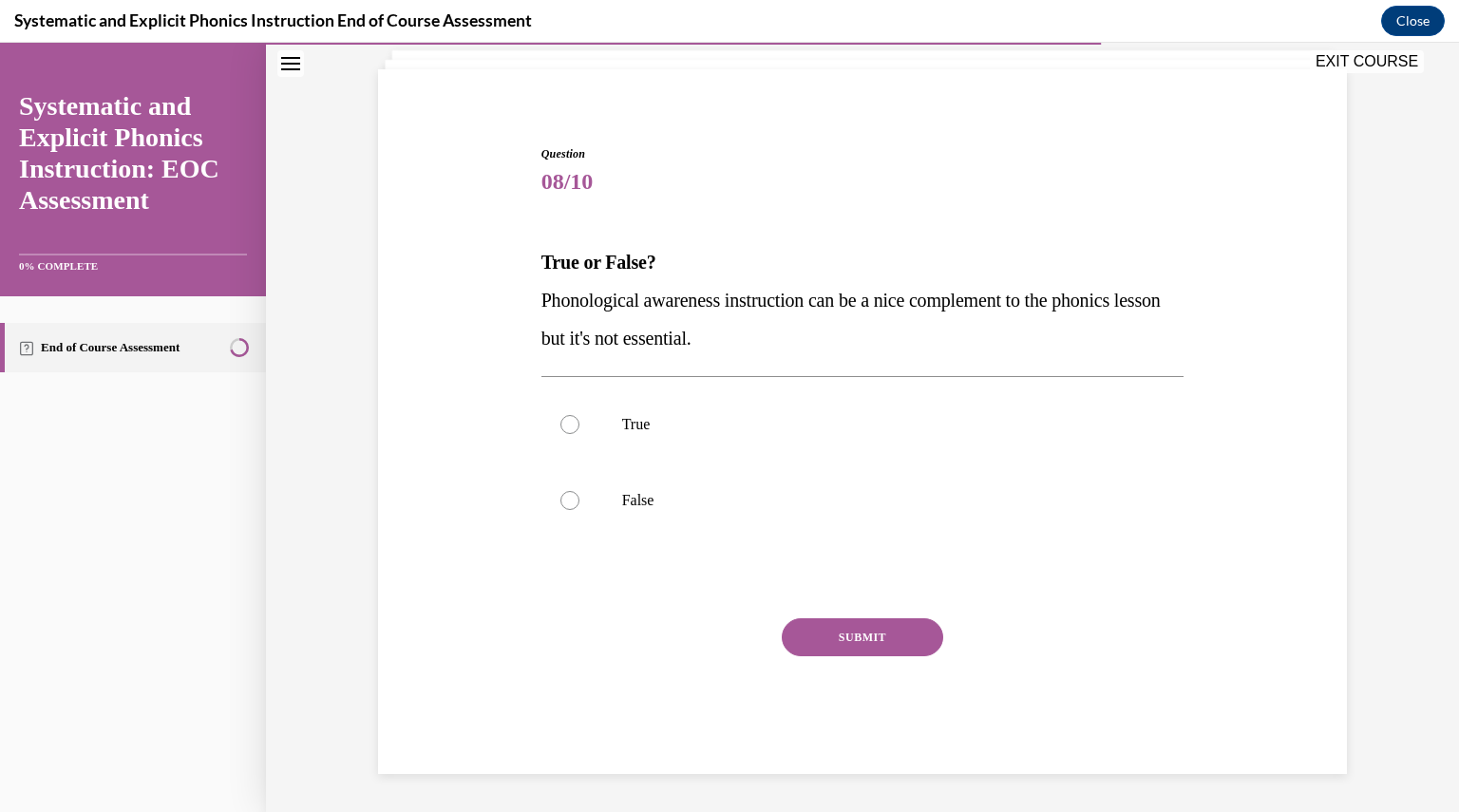
scroll to position [117, 0]
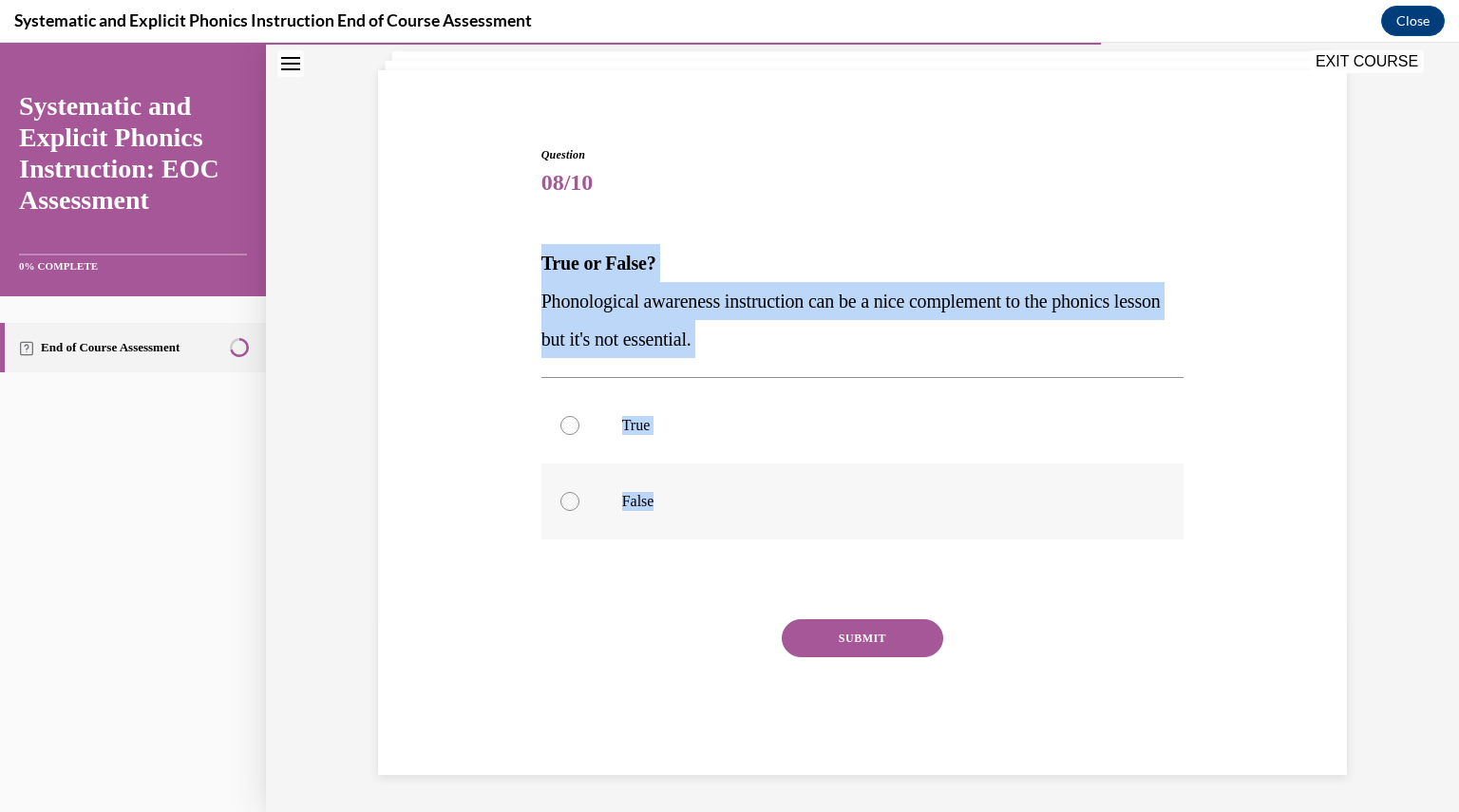
drag, startPoint x: 517, startPoint y: 251, endPoint x: 672, endPoint y: 502, distance: 295.0
click at [672, 502] on div "Question 08/10 True or False? Phonological awareness instruction can be a nice …" at bounding box center [862, 432] width 979 height 686
copy div "True or False? Phonological awareness instruction can be a nice complement to t…"
click at [602, 516] on div at bounding box center [862, 502] width 643 height 76
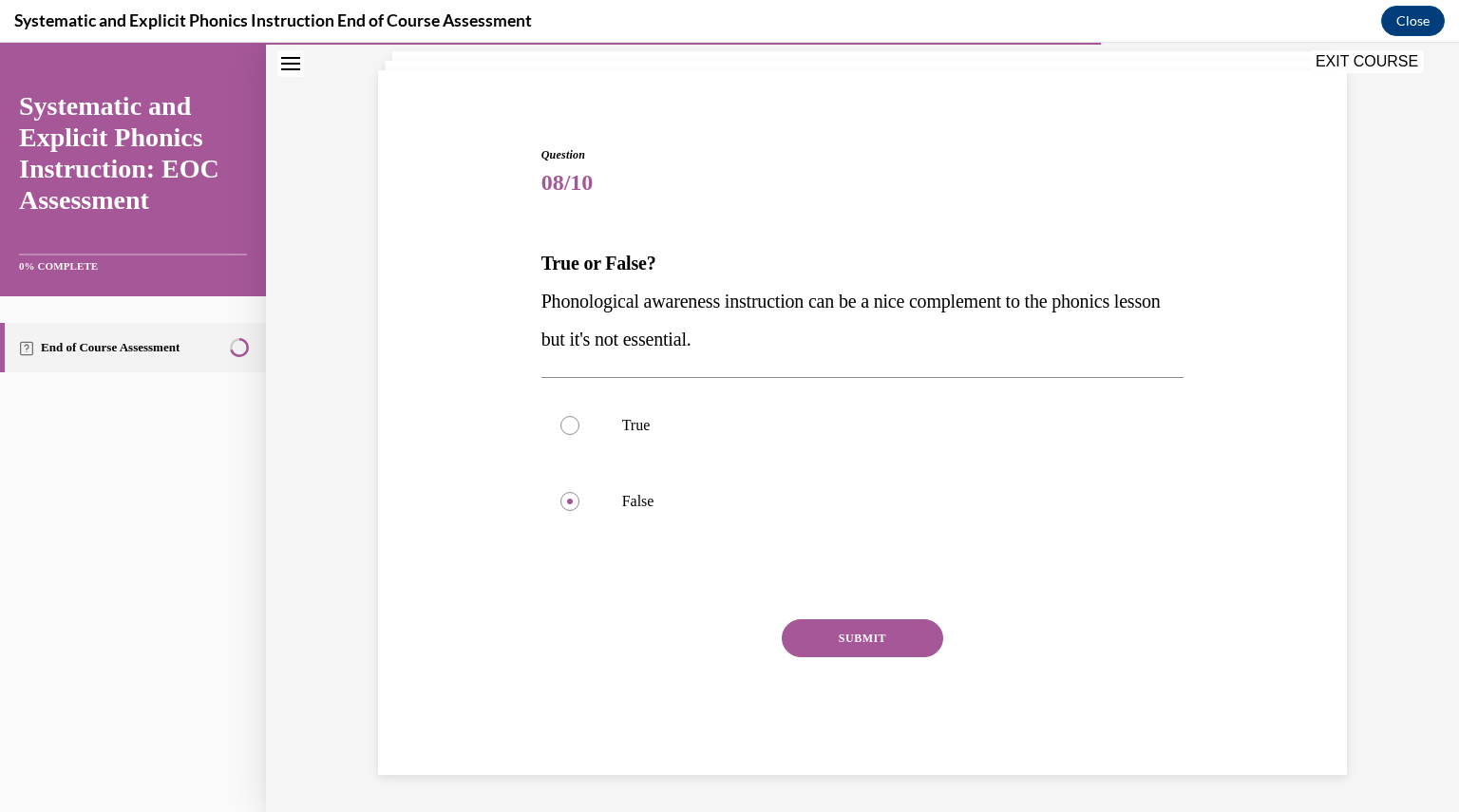
click at [808, 628] on button "SUBMIT" at bounding box center [862, 637] width 161 height 38
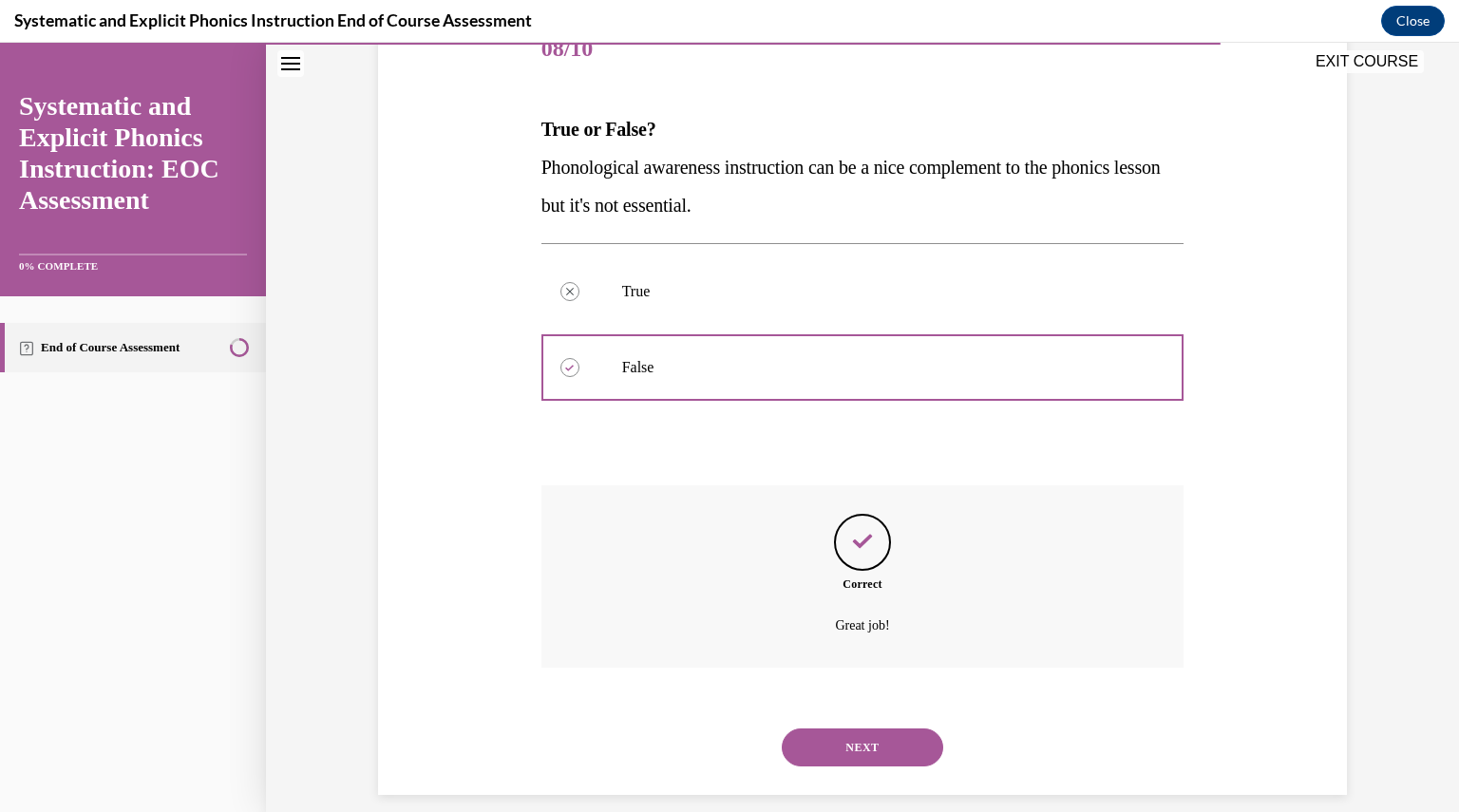
scroll to position [272, 0]
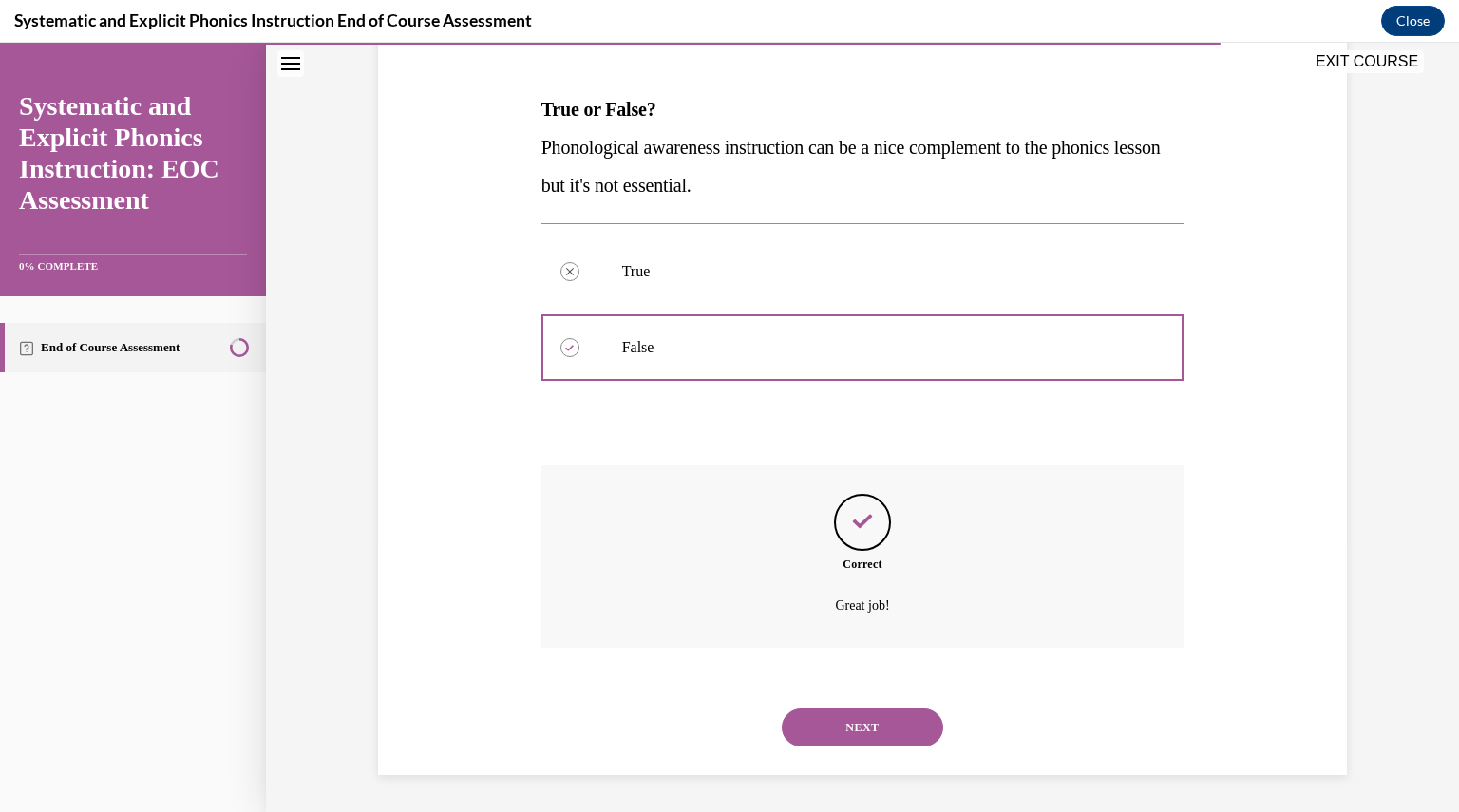
click at [830, 701] on div "NEXT" at bounding box center [862, 728] width 643 height 76
click at [831, 703] on div "NEXT" at bounding box center [862, 728] width 643 height 76
click at [819, 728] on button "NEXT" at bounding box center [862, 728] width 161 height 38
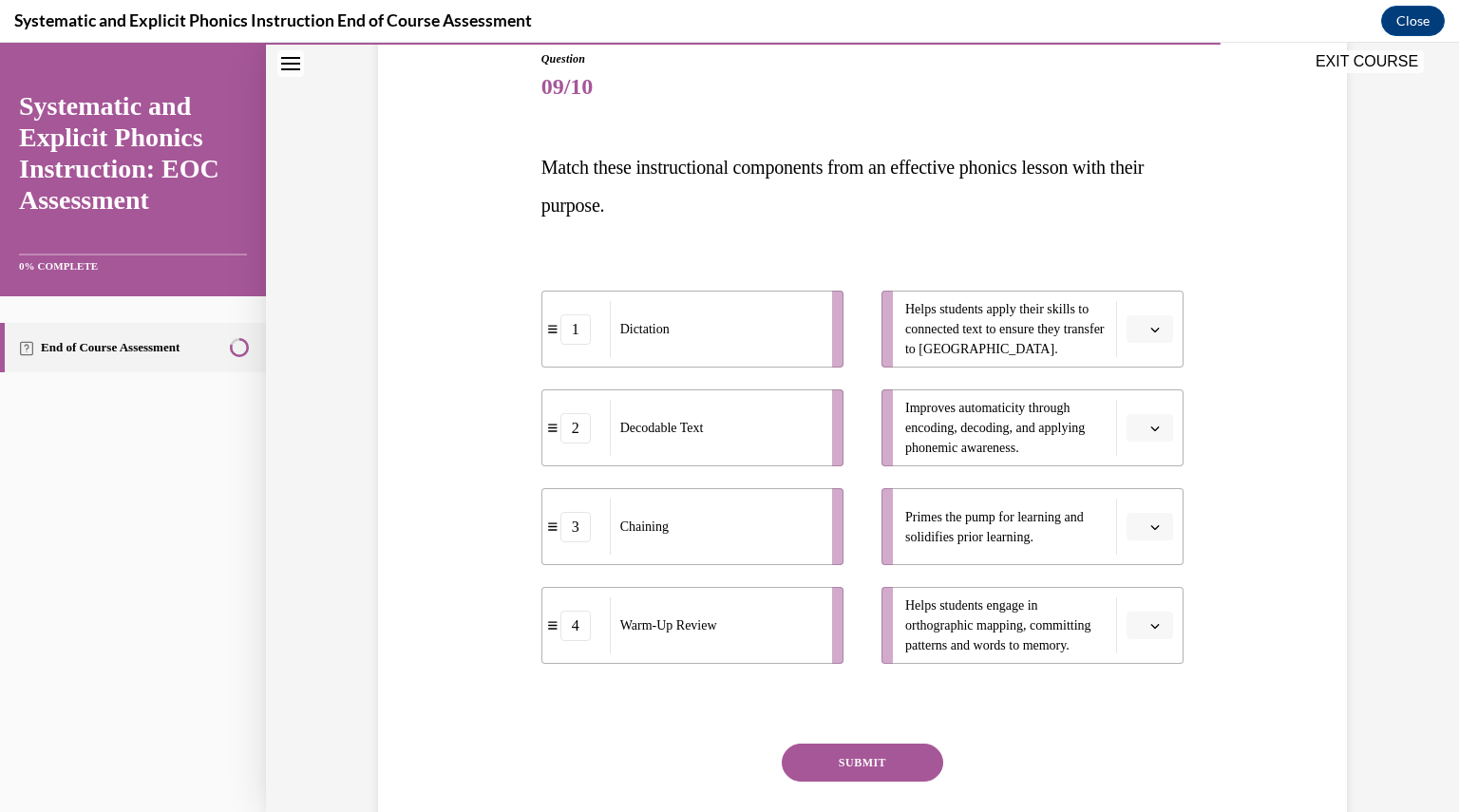
scroll to position [214, 0]
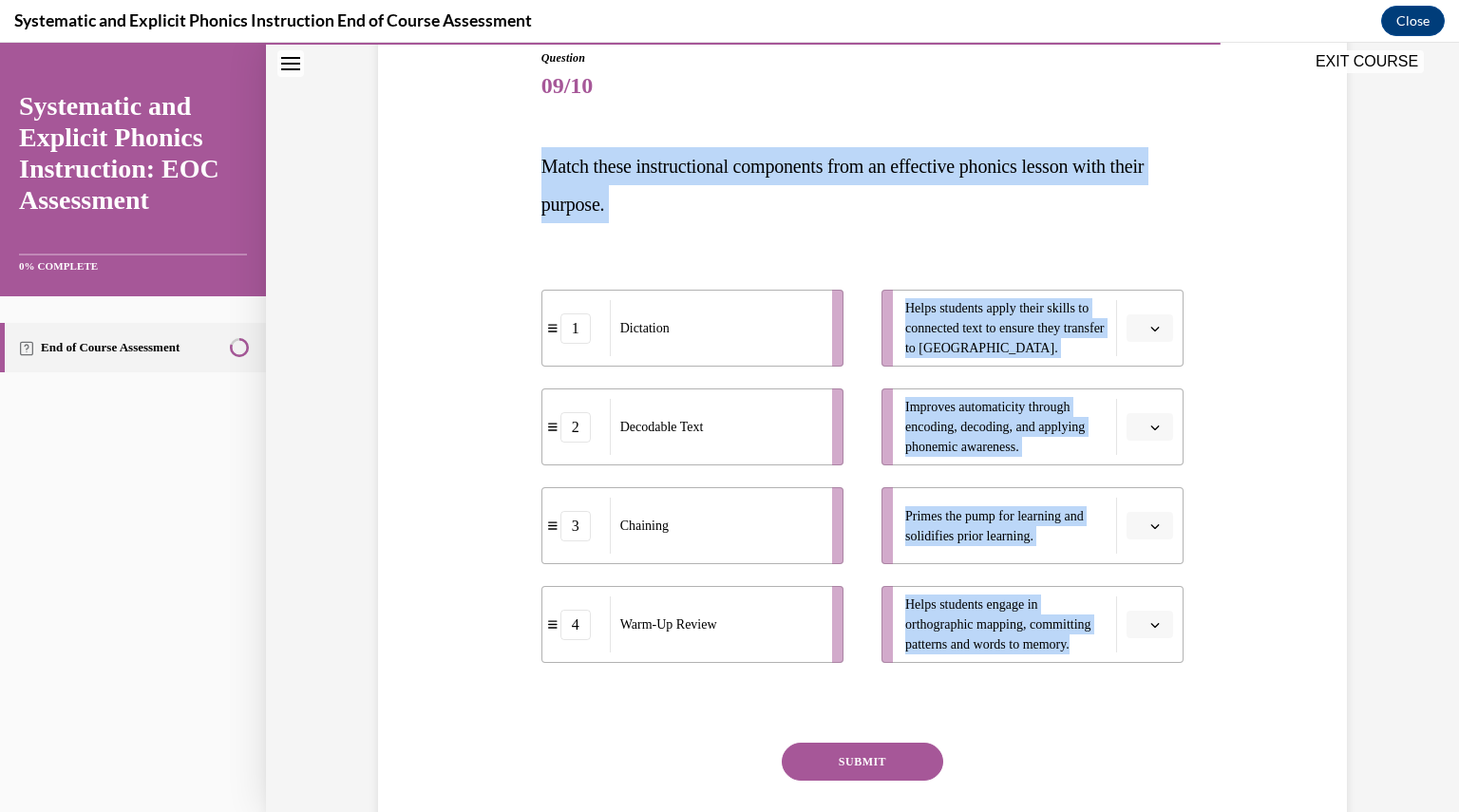
drag, startPoint x: 530, startPoint y: 153, endPoint x: 1104, endPoint y: 653, distance: 761.2
click at [1104, 653] on div "Question 09/10 Match these instructional components from an effective phonics l…" at bounding box center [862, 460] width 653 height 878
click at [1255, 432] on div "Question 09/10 Match these instructional components from an effective phonics l…" at bounding box center [862, 445] width 979 height 906
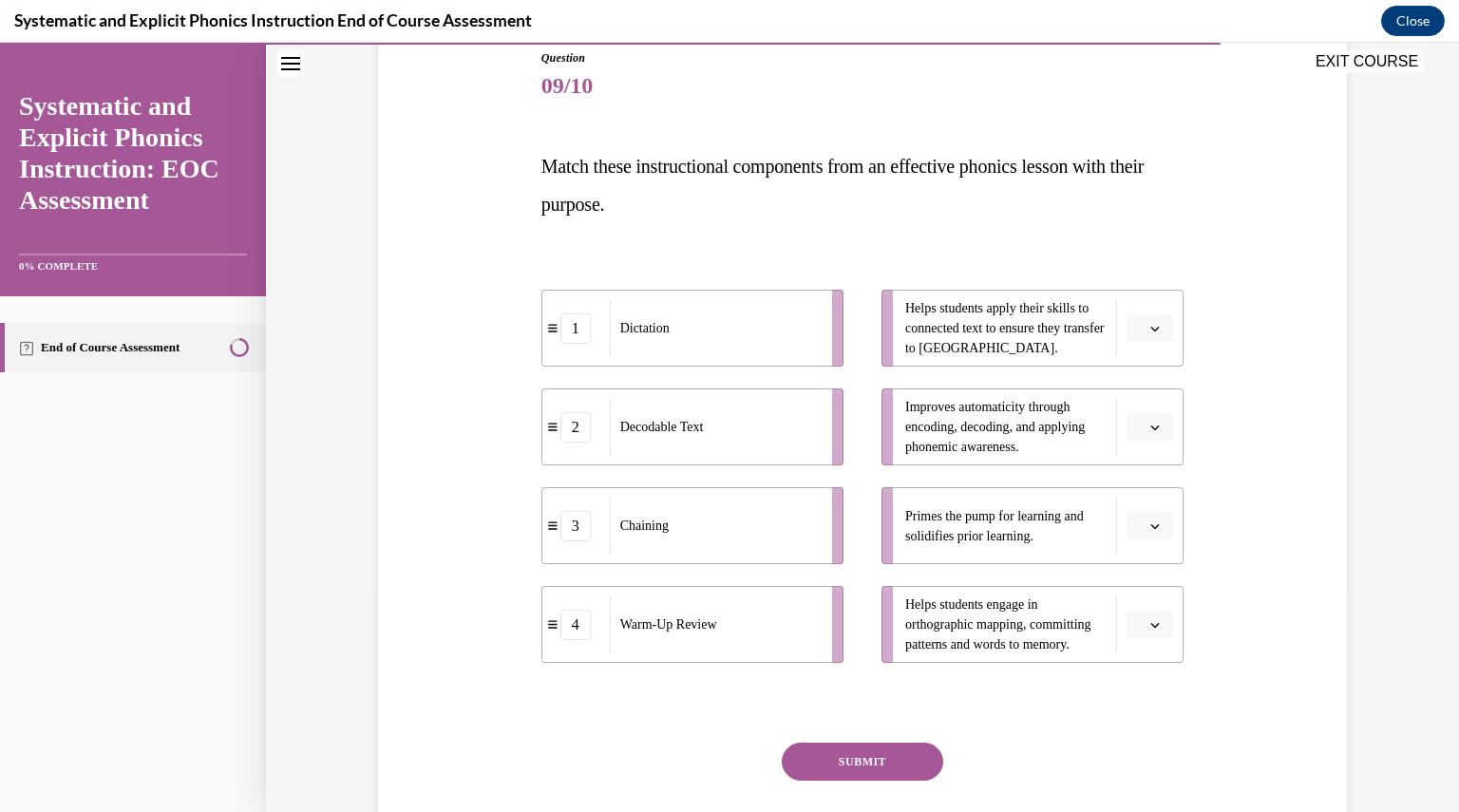
click at [1153, 517] on button "button" at bounding box center [1150, 526] width 47 height 28
click at [1138, 719] on span "4" at bounding box center [1135, 719] width 7 height 16
click at [1139, 328] on button "button" at bounding box center [1150, 328] width 47 height 28
click at [1146, 451] on div "2" at bounding box center [1141, 445] width 47 height 38
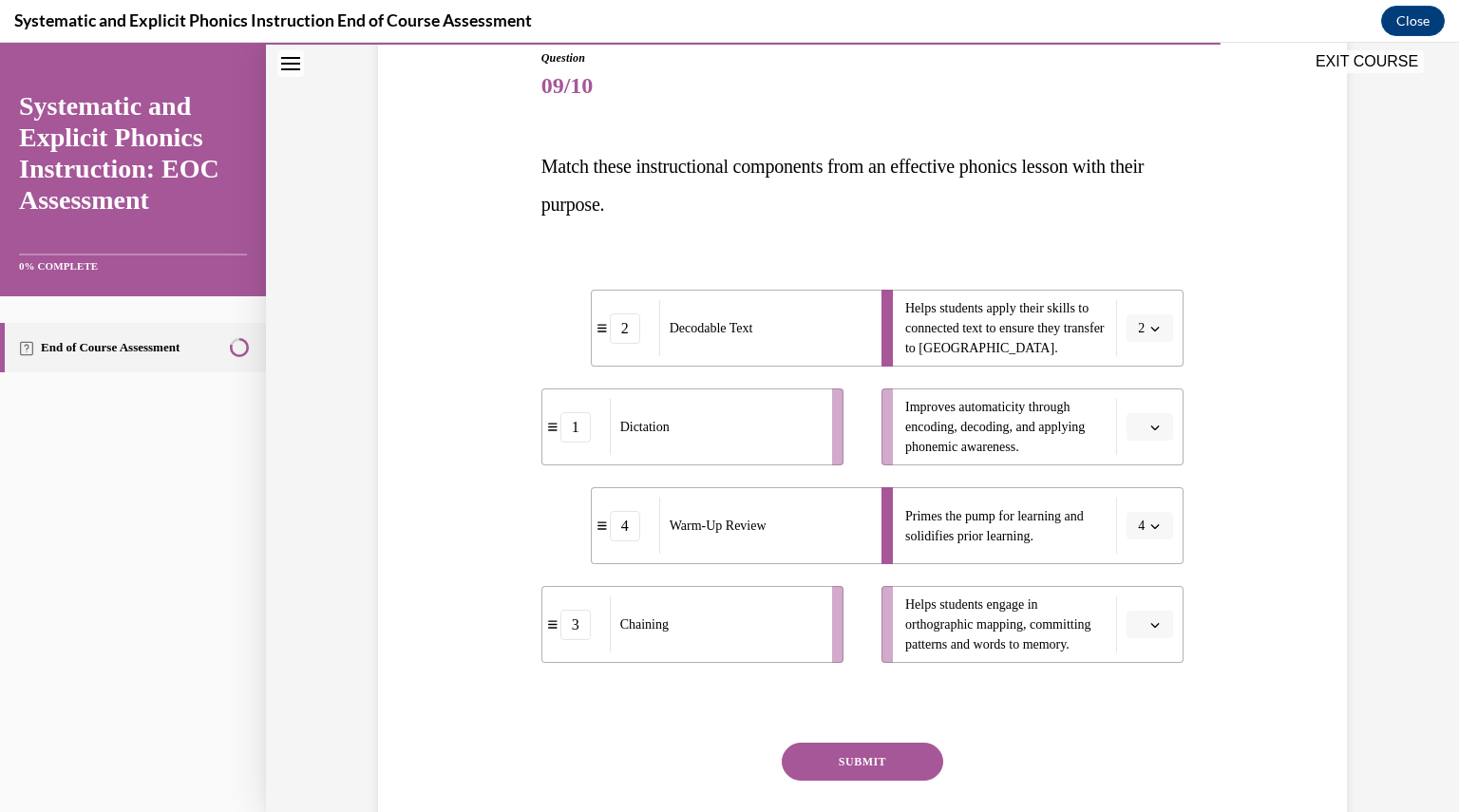
click at [1141, 629] on button "button" at bounding box center [1150, 625] width 47 height 28
click at [1141, 533] on div "3" at bounding box center [1141, 543] width 47 height 38
click at [1128, 421] on button "button" at bounding box center [1150, 427] width 47 height 28
click at [1145, 515] on div "1" at bounding box center [1141, 505] width 47 height 38
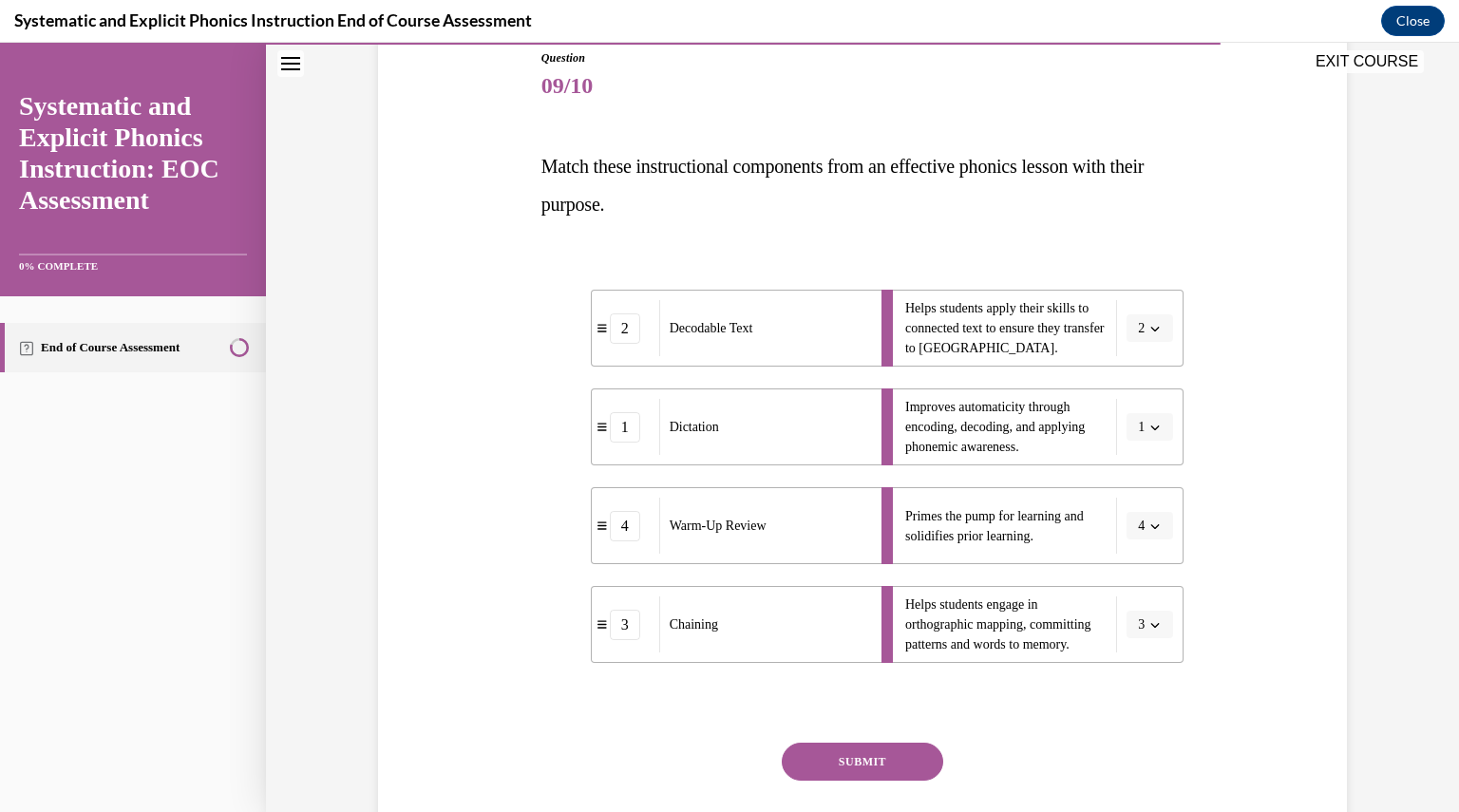
click at [892, 745] on button "SUBMIT" at bounding box center [862, 762] width 161 height 38
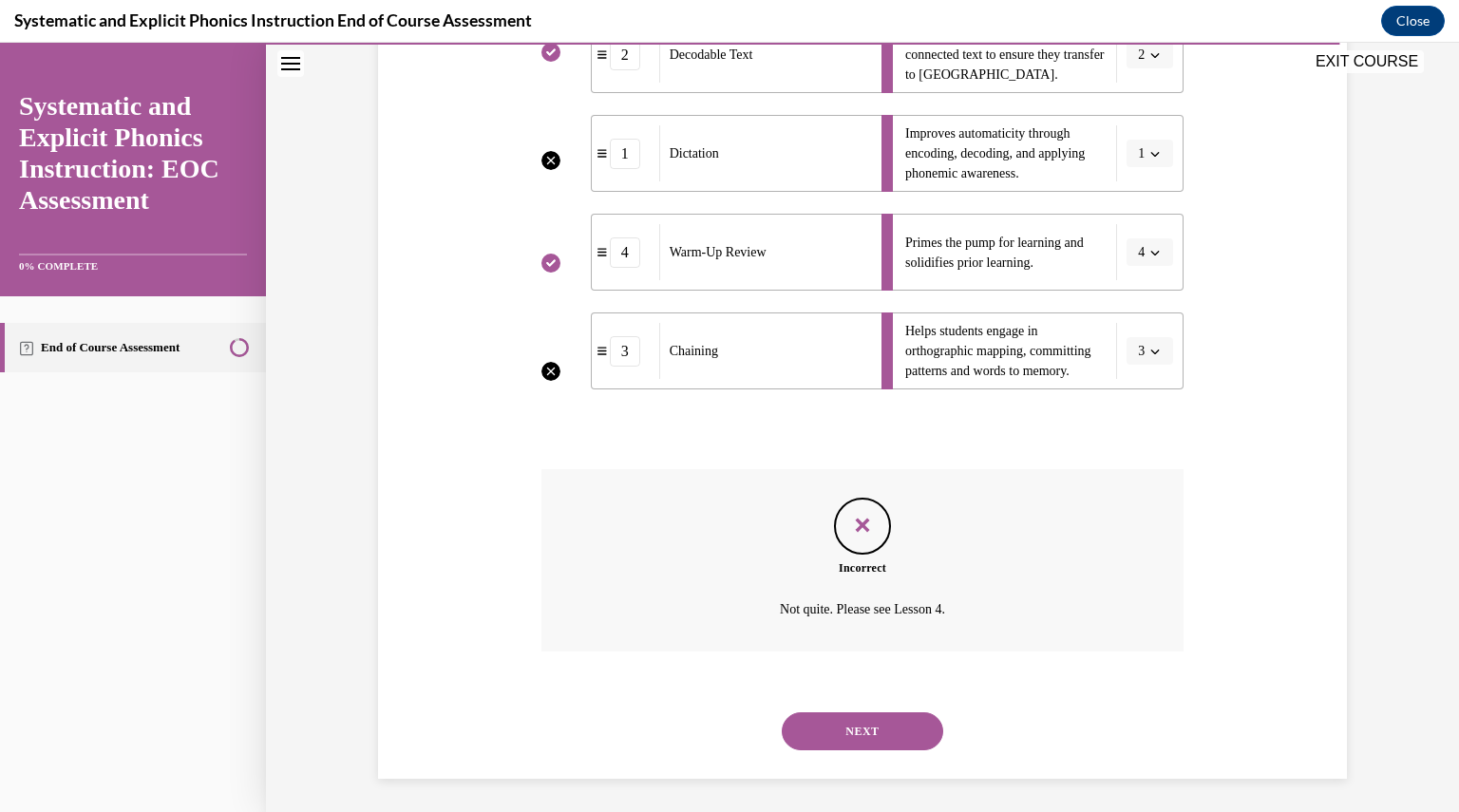
scroll to position [492, 0]
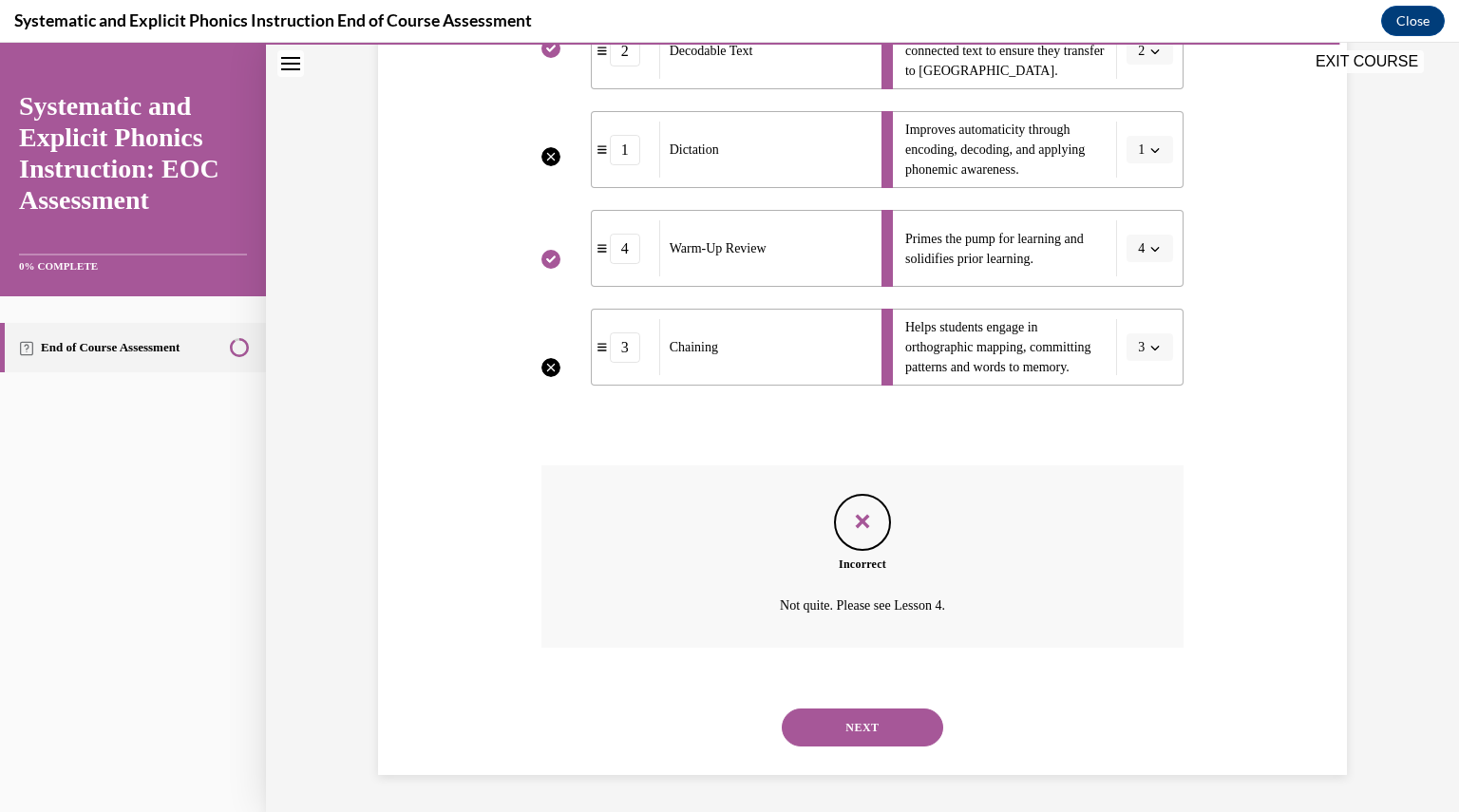
click at [884, 719] on button "NEXT" at bounding box center [862, 728] width 161 height 38
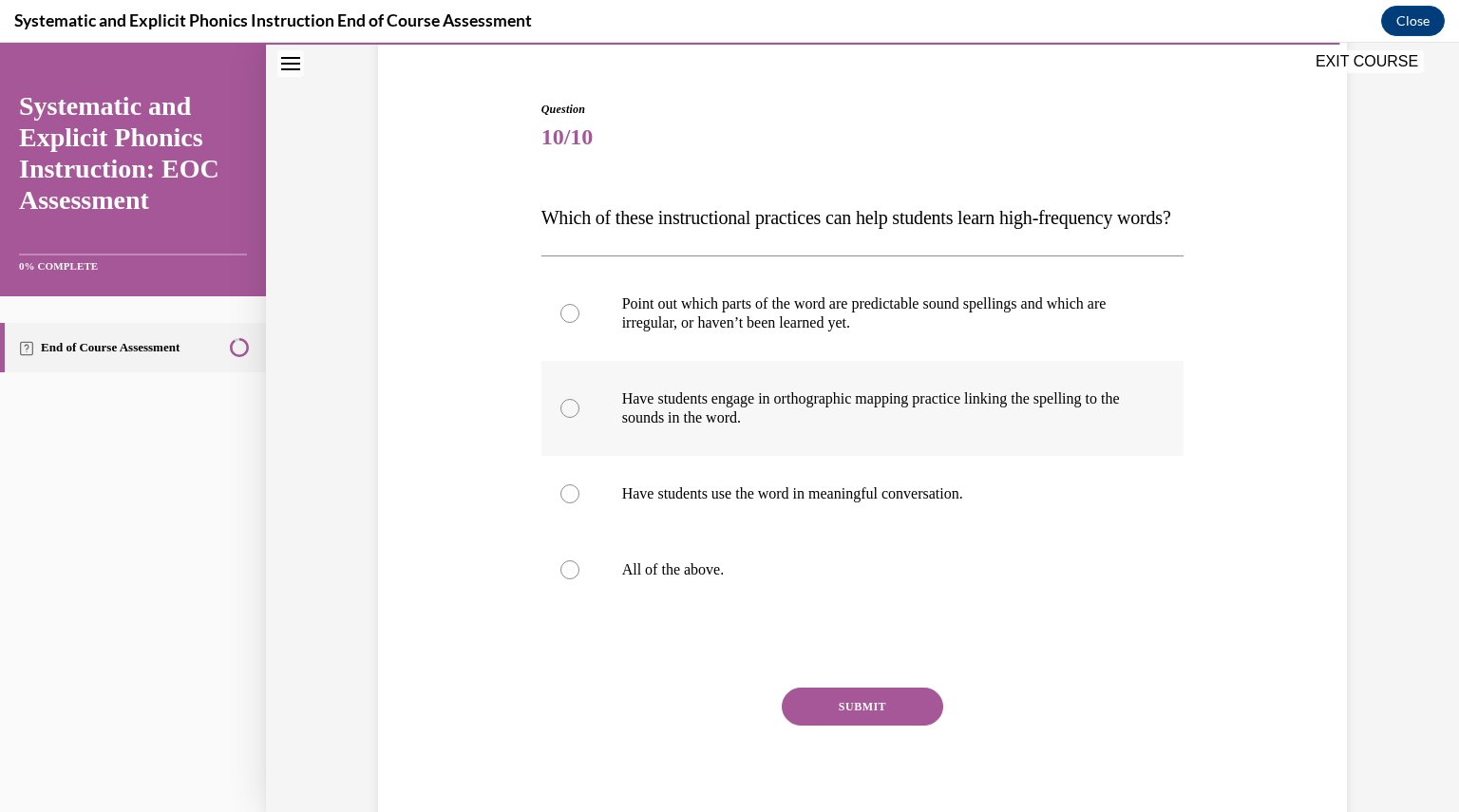
scroll to position [165, 0]
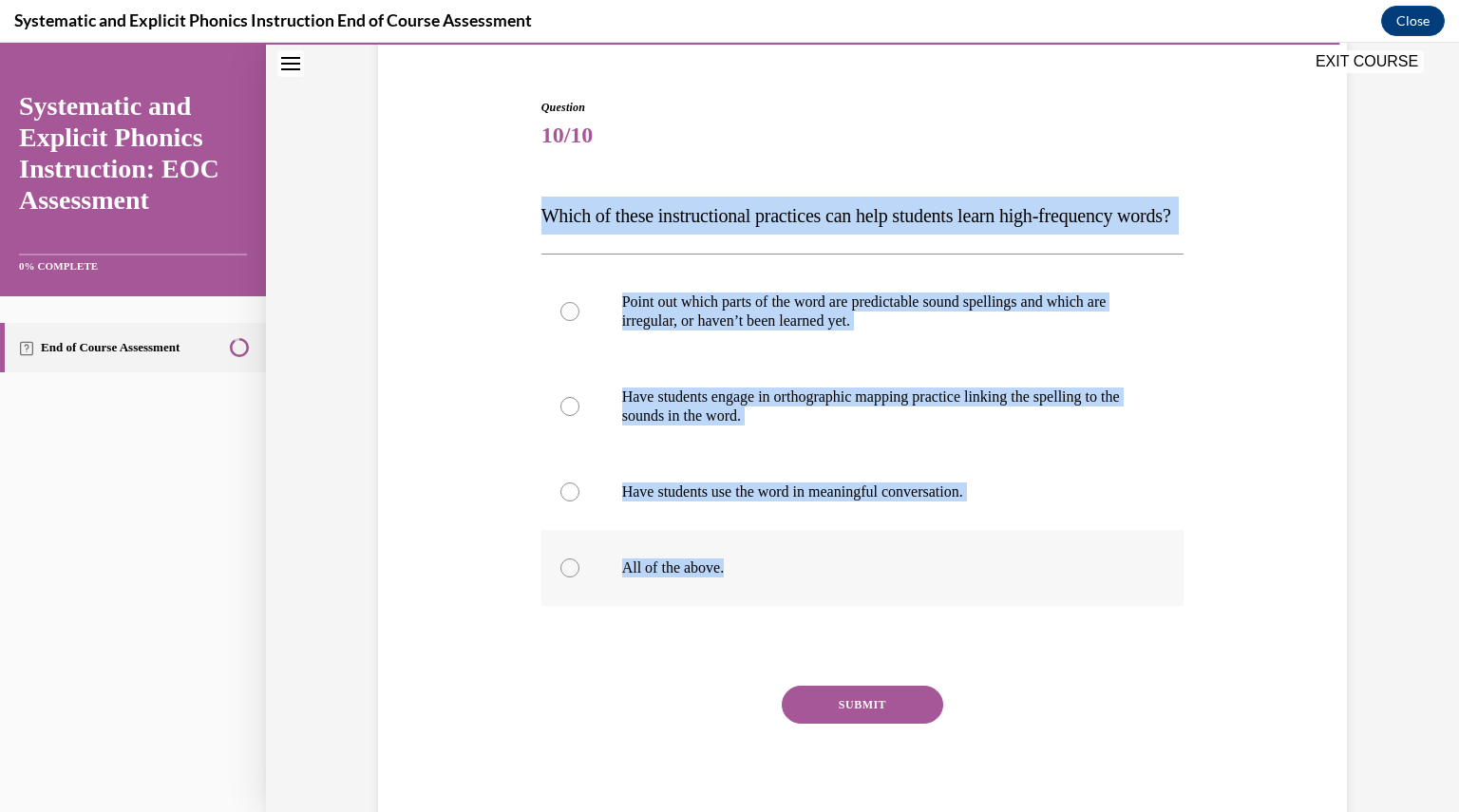
drag, startPoint x: 526, startPoint y: 211, endPoint x: 747, endPoint y: 610, distance: 456.1
click at [747, 610] on div "Question 10/10 Which of these instructional practices can help students learn h…" at bounding box center [862, 441] width 979 height 800
copy div "Which of these instructional practices can help students learn high-frequency w…"
click at [576, 589] on div at bounding box center [862, 568] width 643 height 76
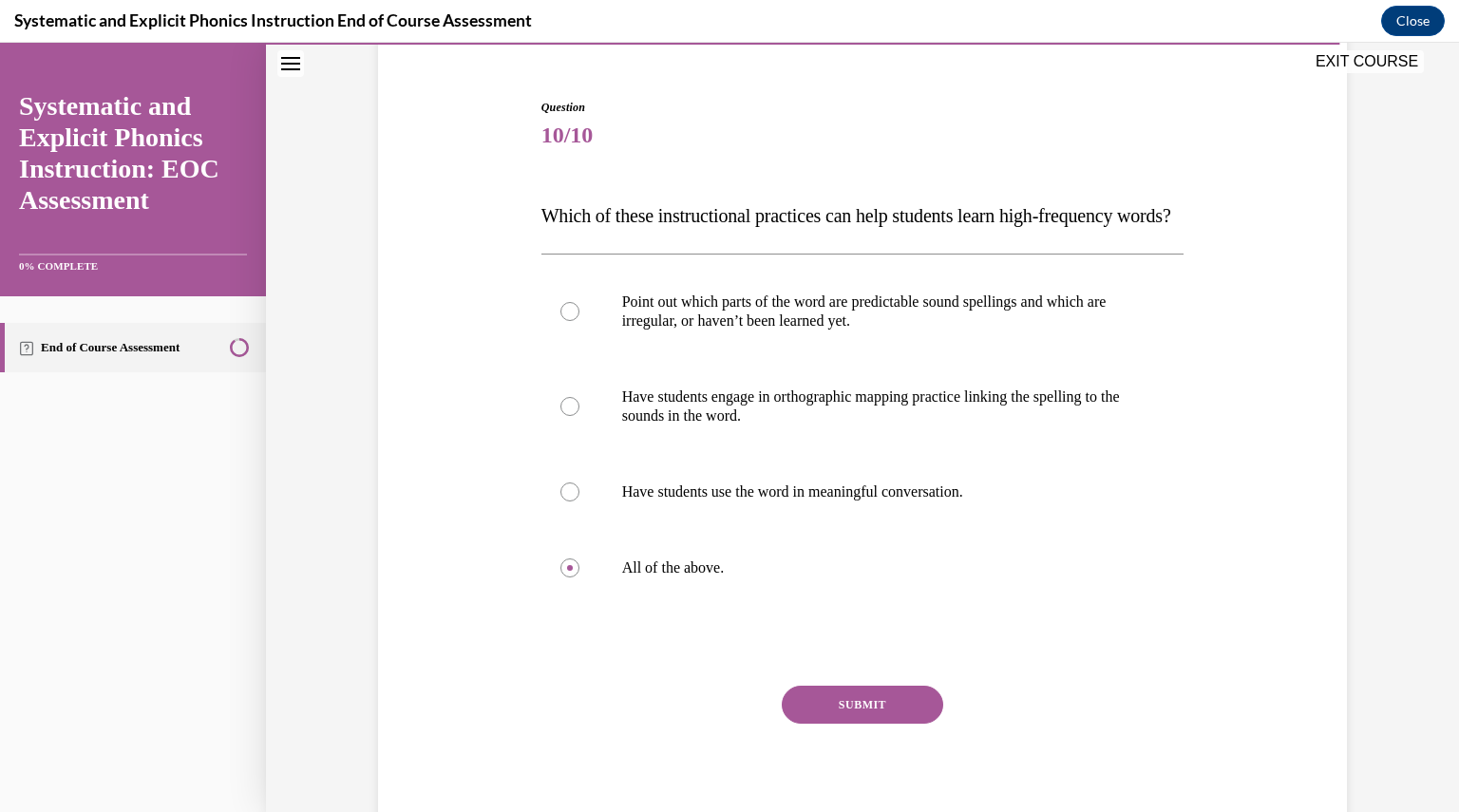
click at [818, 724] on button "SUBMIT" at bounding box center [862, 704] width 161 height 38
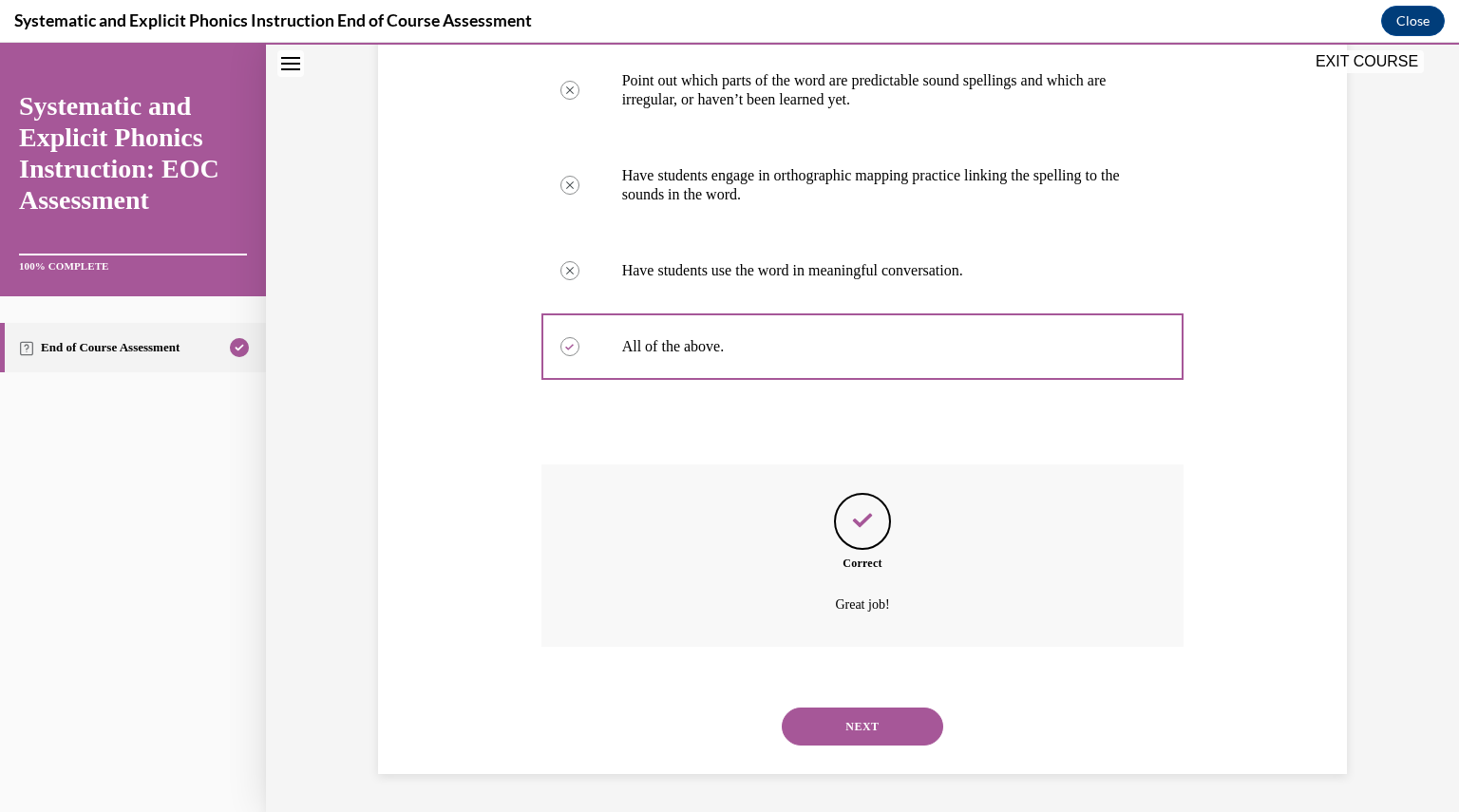
click at [844, 733] on button "NEXT" at bounding box center [862, 727] width 161 height 38
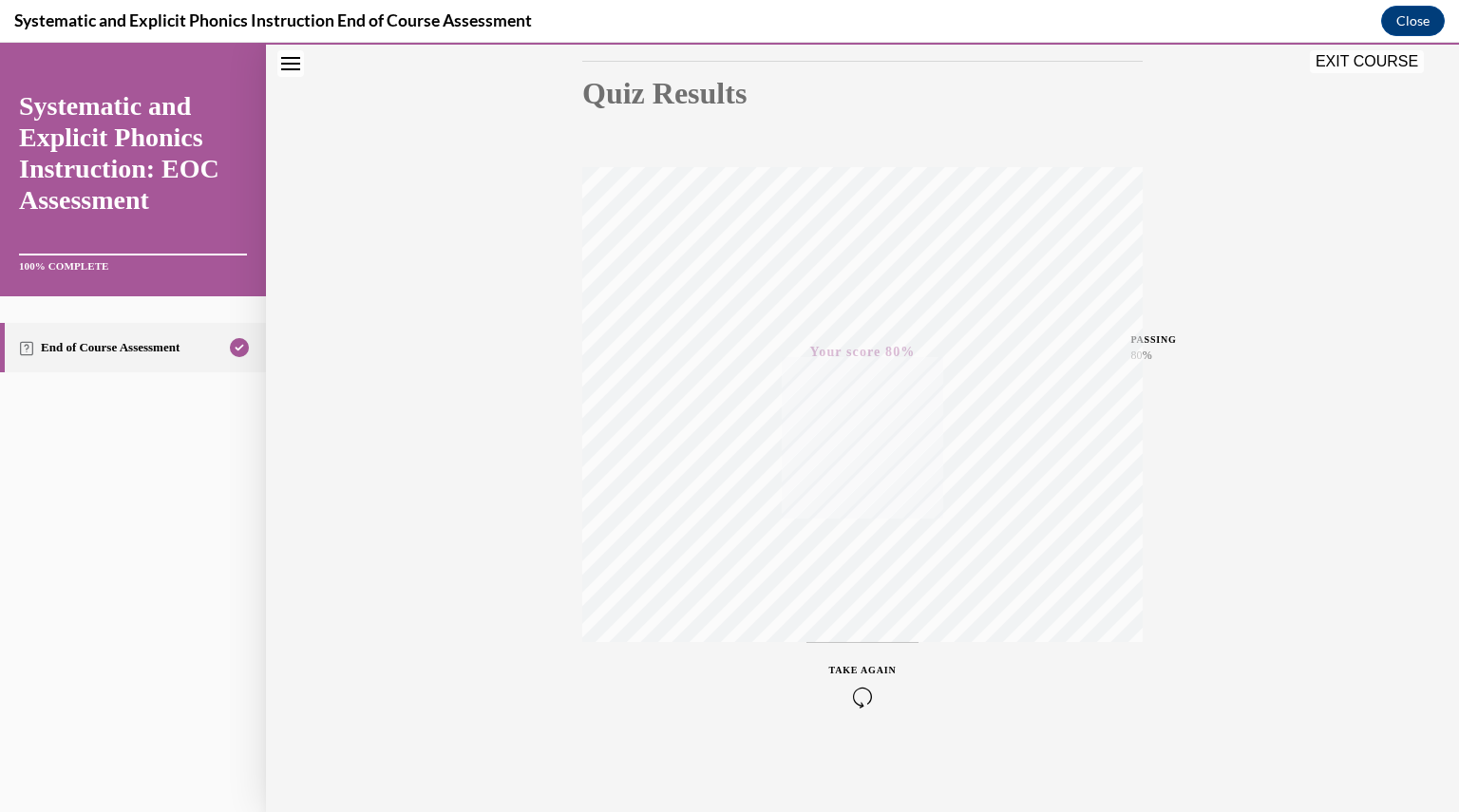
click at [1358, 55] on button "EXIT COURSE" at bounding box center [1367, 62] width 114 height 23
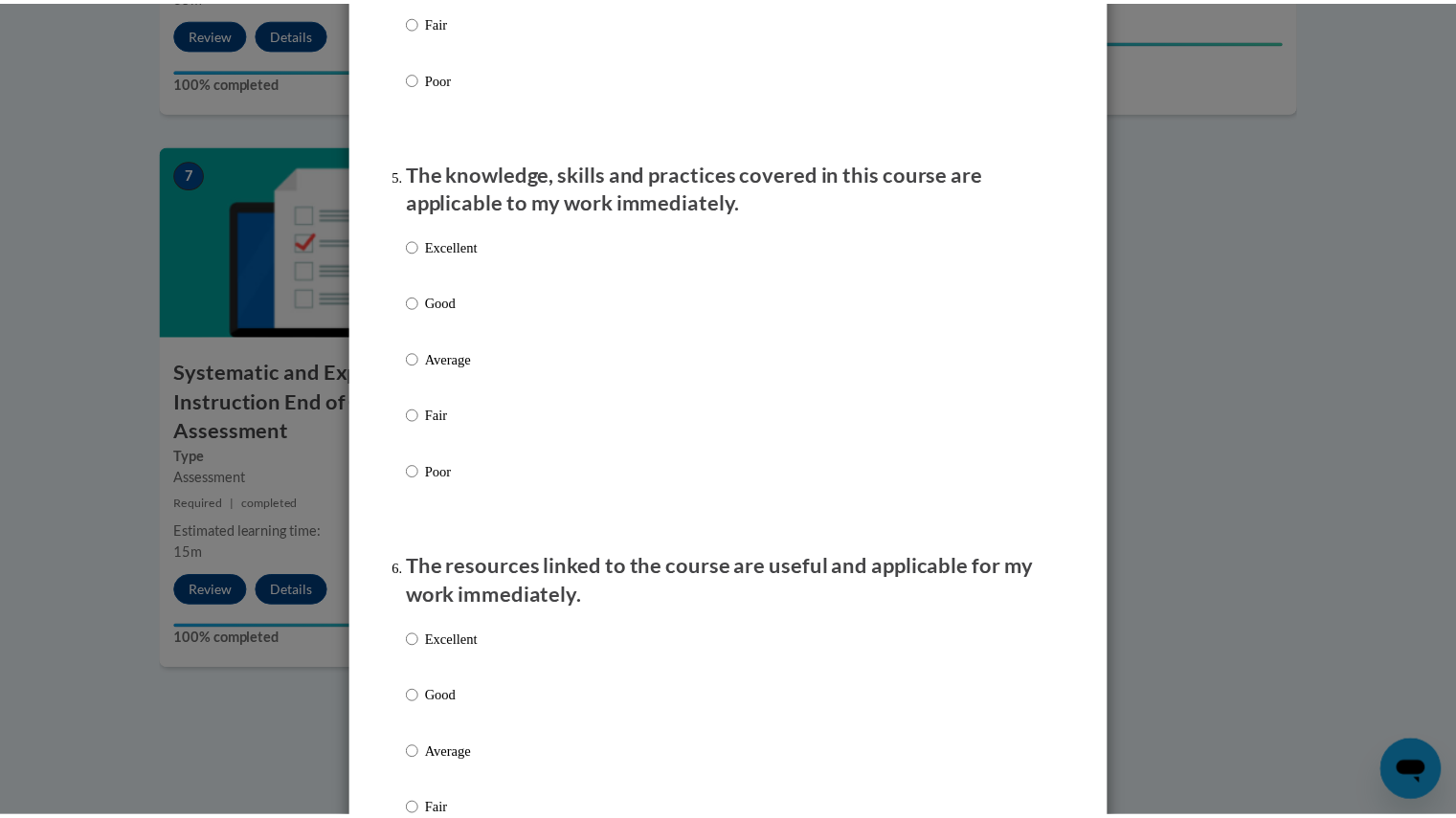
scroll to position [1765, 0]
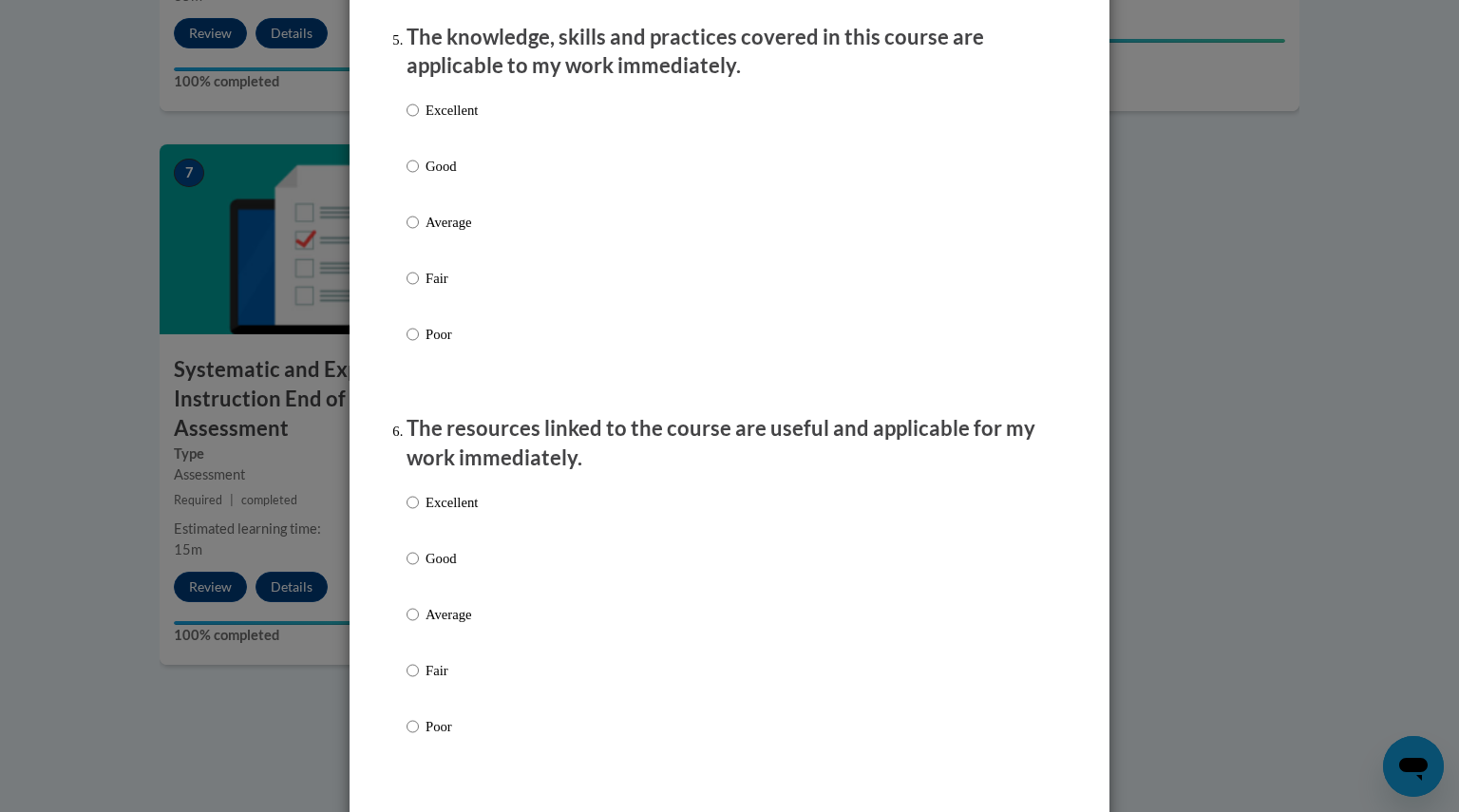
click at [1152, 368] on div "Feedback Questionnaire Rate Course Comments Cox Campus End of Course Evaluation…" at bounding box center [730, 406] width 1459 height 812
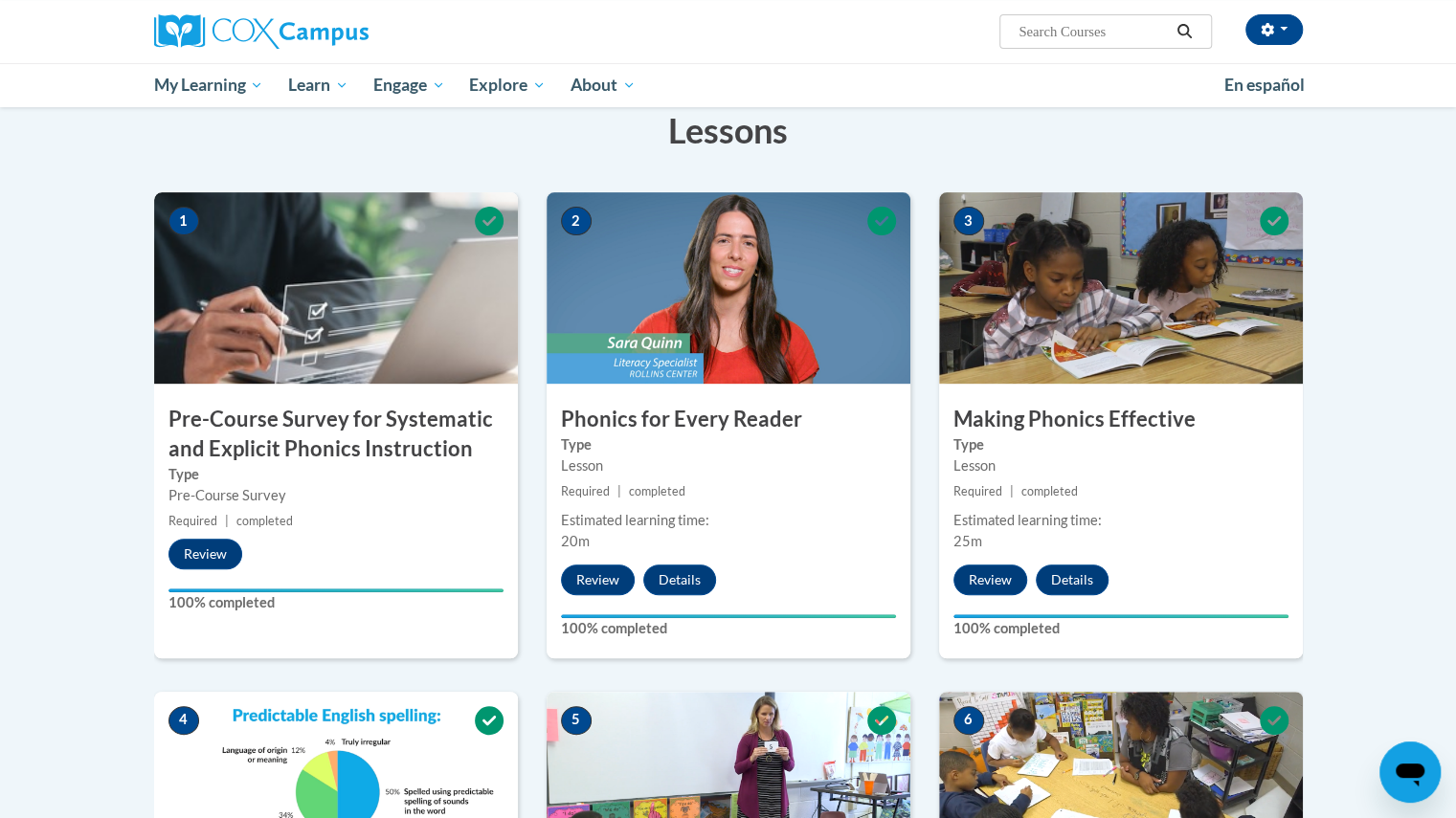
scroll to position [0, 0]
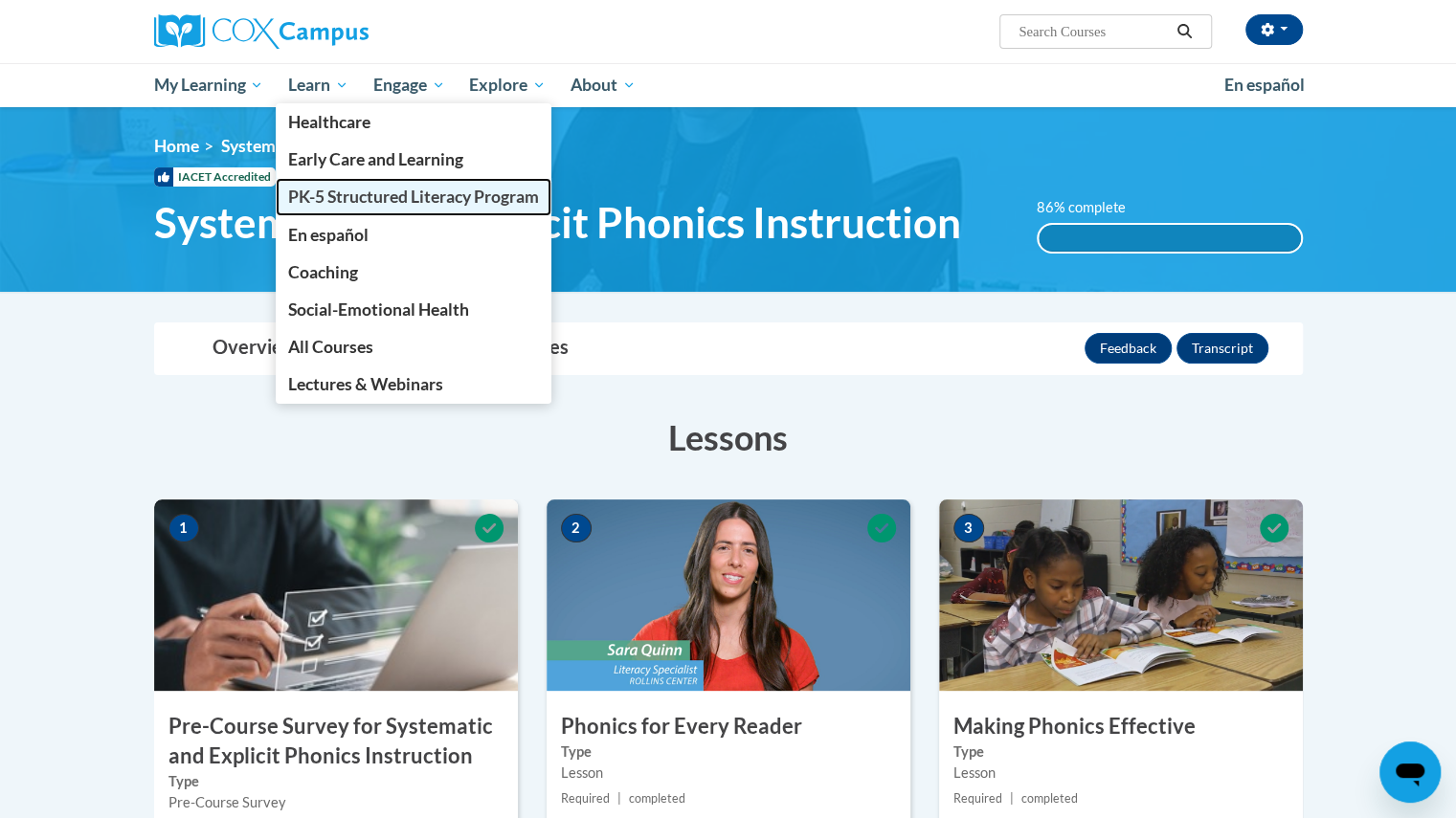
click at [362, 211] on link "PK-5 Structured Literacy Program" at bounding box center [414, 196] width 276 height 37
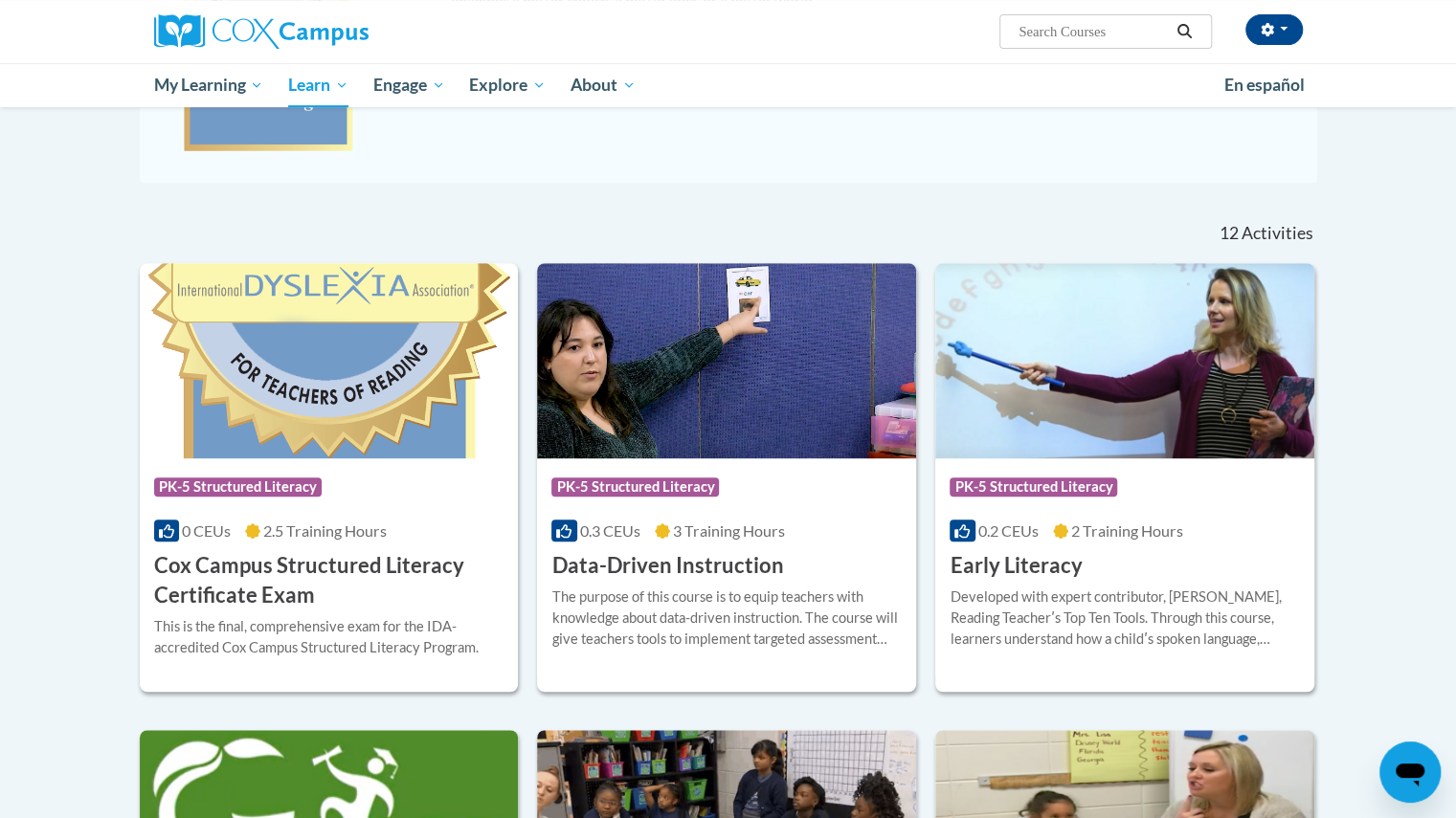
scroll to position [468, 0]
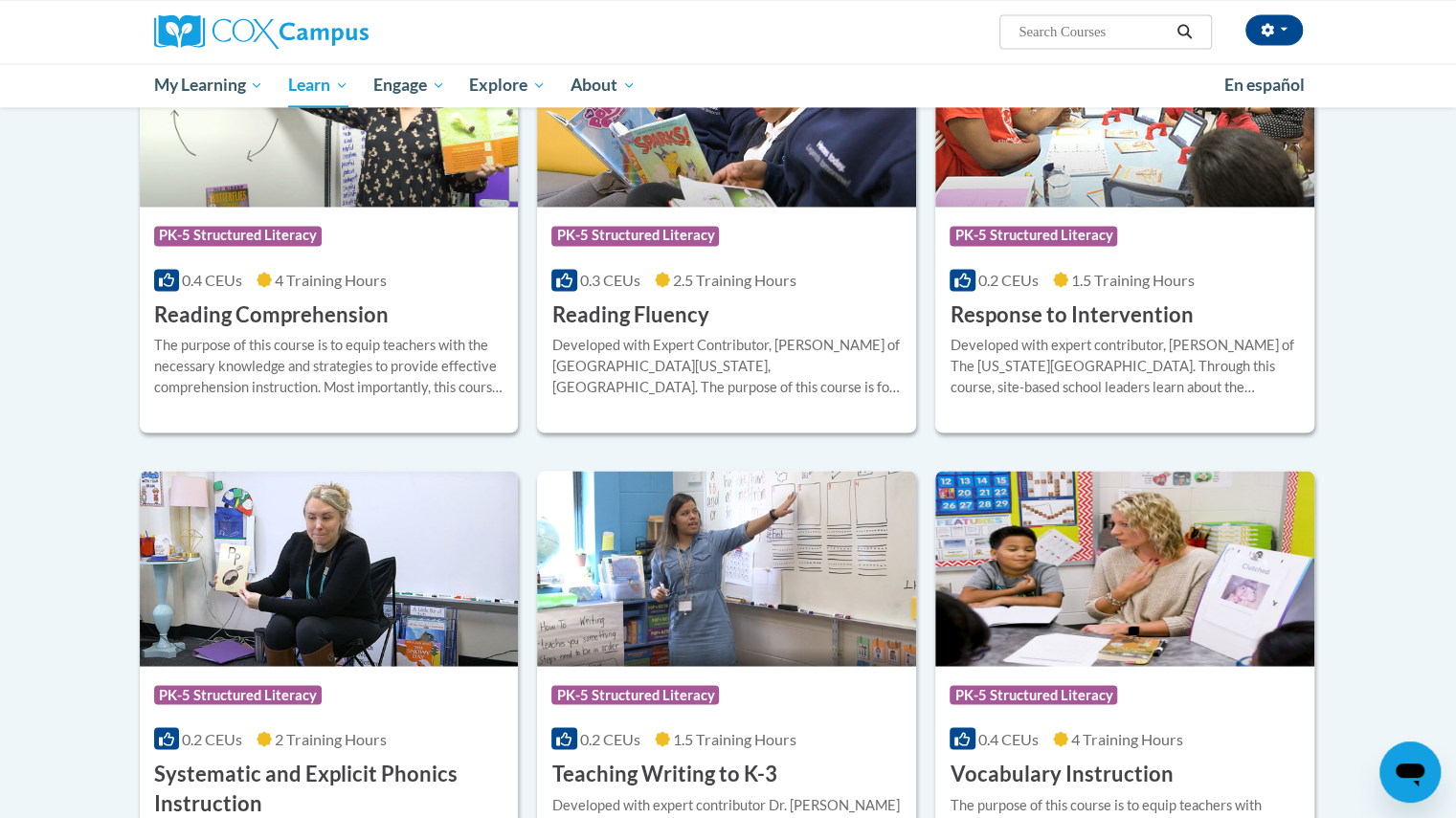
scroll to position [1701, 0]
